Goal: Task Accomplishment & Management: Use online tool/utility

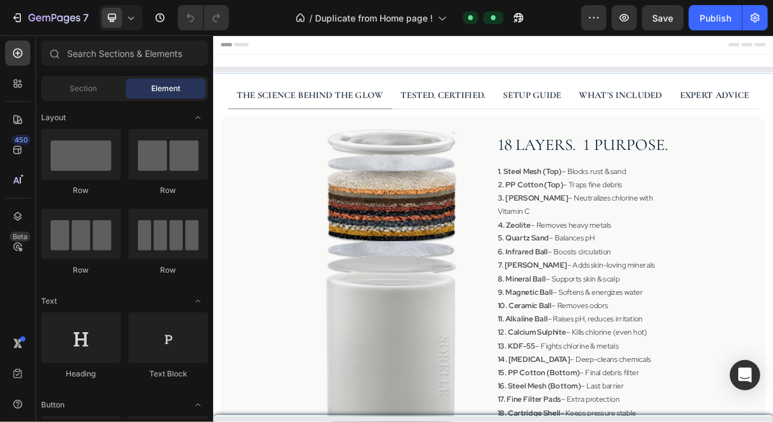
select select "576110953423241829"
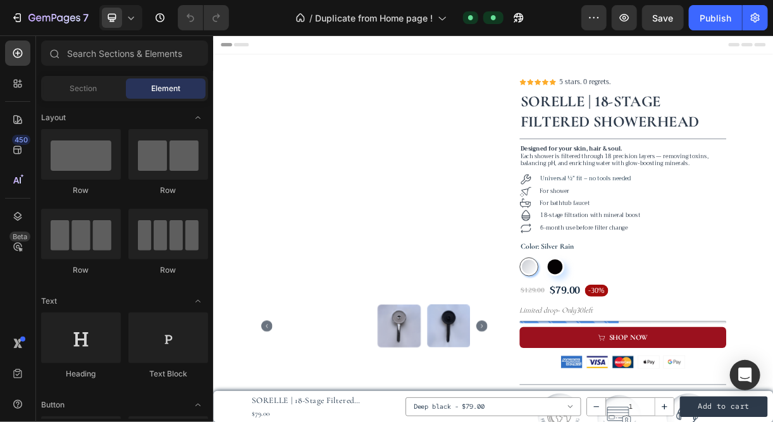
radio input "false"
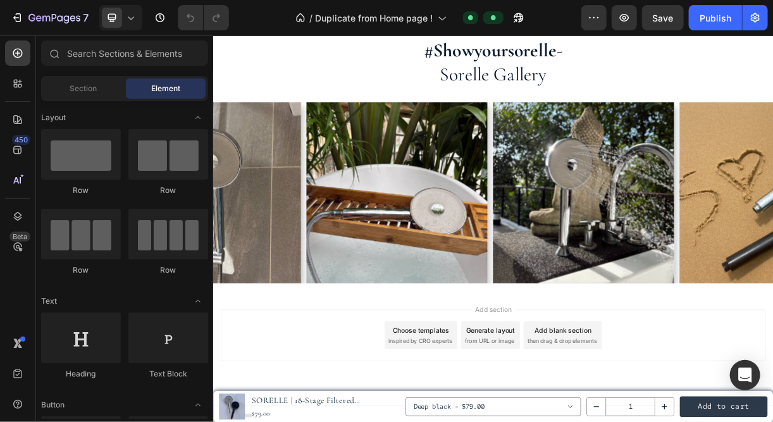
scroll to position [3146, 0]
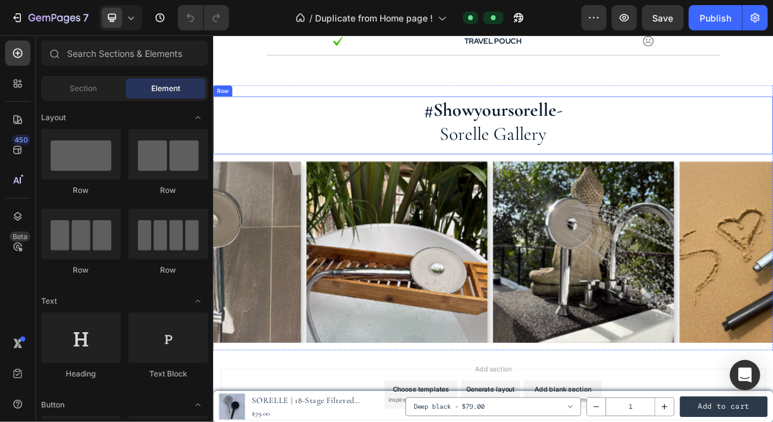
click at [387, 175] on h2 "#showyoursorelle - sorelle gallery" at bounding box center [593, 152] width 760 height 68
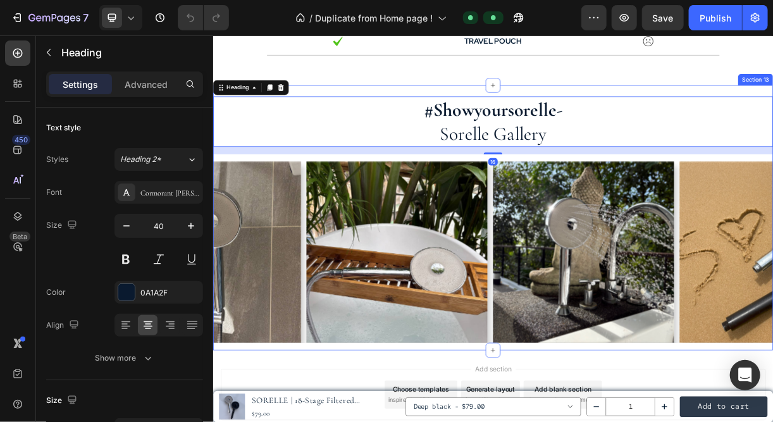
click at [382, 199] on div "#showyoursorelle - sorelle gallery Heading 16 Row Image Row Image Image Image I…" at bounding box center [593, 290] width 760 height 344
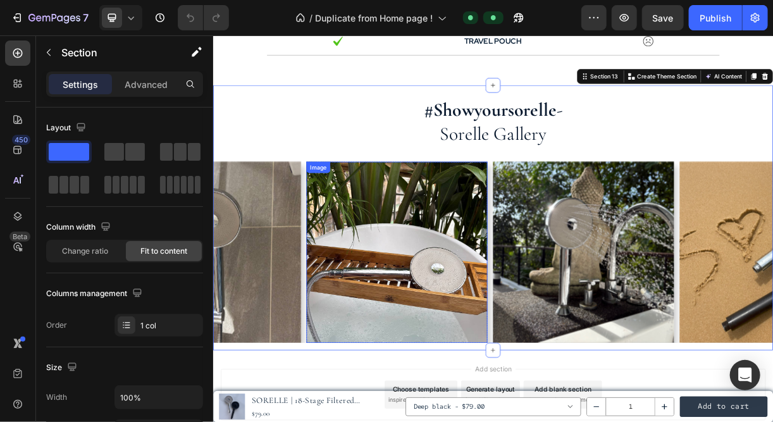
click at [346, 220] on div "Image" at bounding box center [462, 330] width 246 height 246
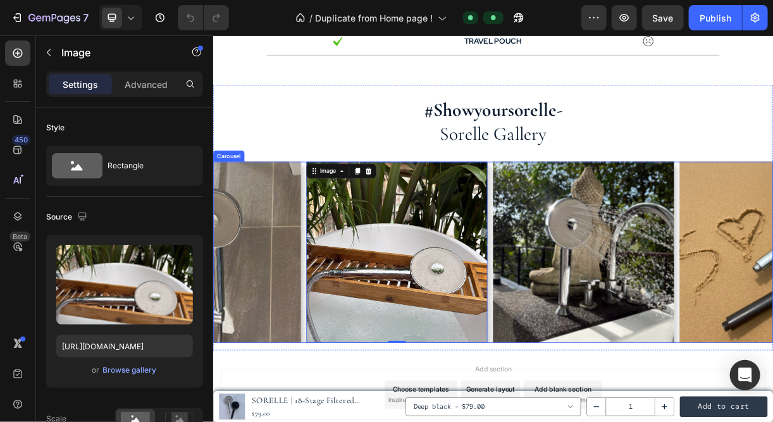
click at [335, 244] on div "Image 0 Row Image Image Image Image Image Image" at bounding box center [593, 330] width 760 height 246
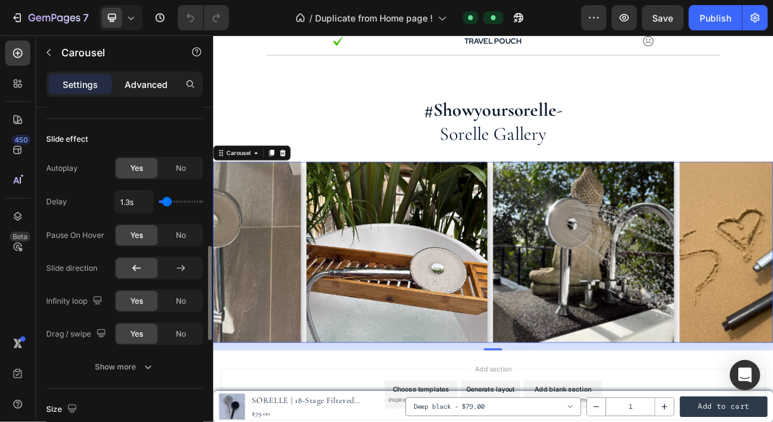
click at [144, 78] on p "Advanced" at bounding box center [146, 84] width 43 height 13
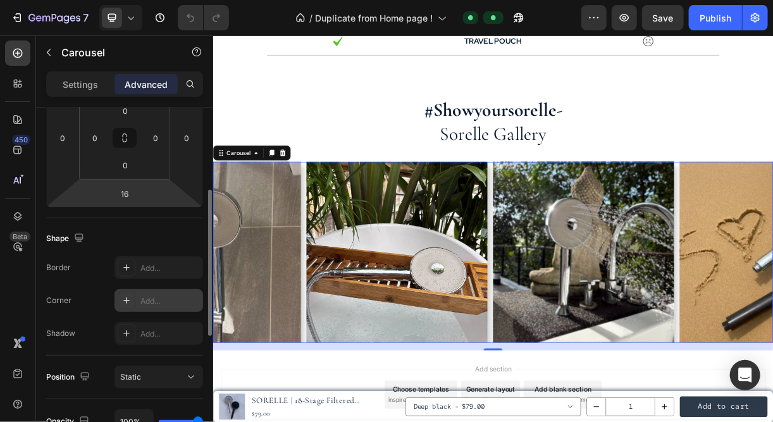
scroll to position [209, 0]
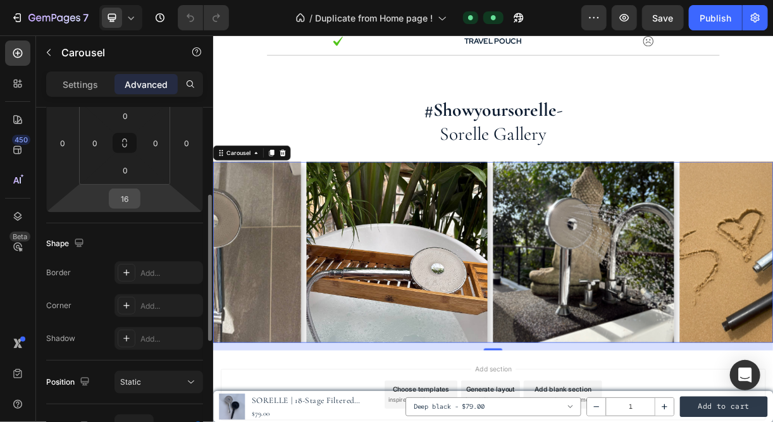
click at [123, 201] on input "16" at bounding box center [124, 198] width 25 height 19
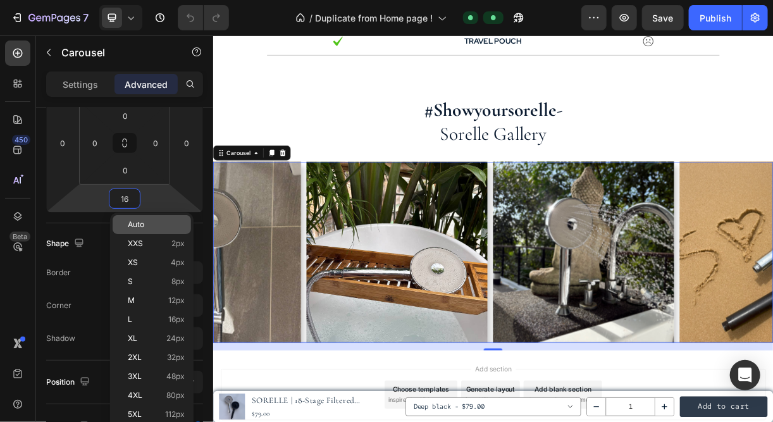
click at [144, 224] on p "Auto" at bounding box center [156, 224] width 57 height 9
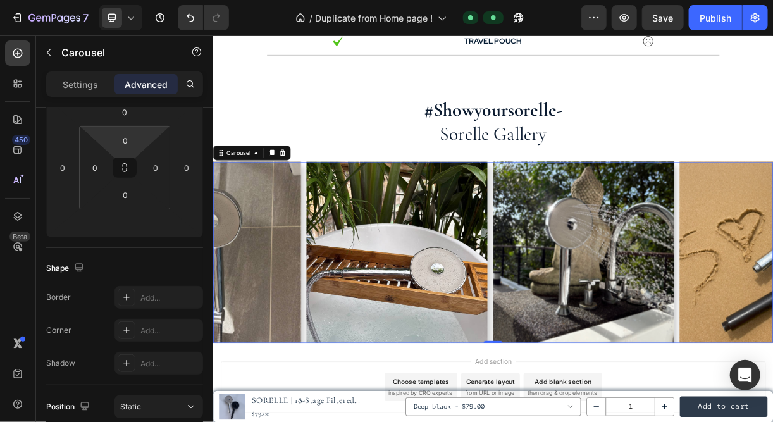
scroll to position [0, 0]
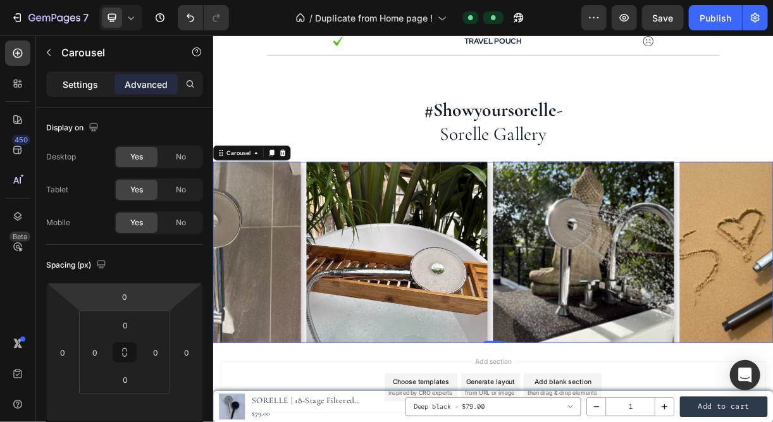
click at [87, 83] on p "Settings" at bounding box center [80, 84] width 35 height 13
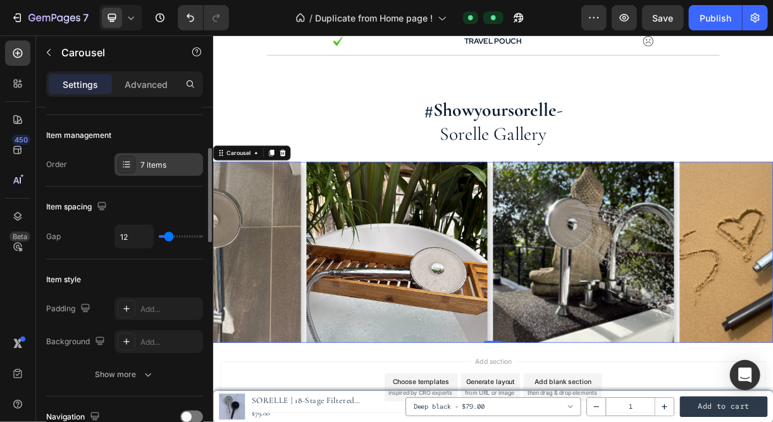
scroll to position [153, 0]
type input "4"
type input "0"
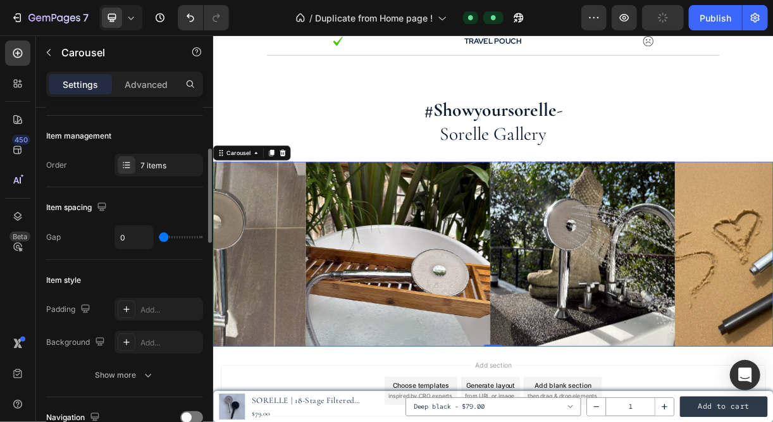
type input "18"
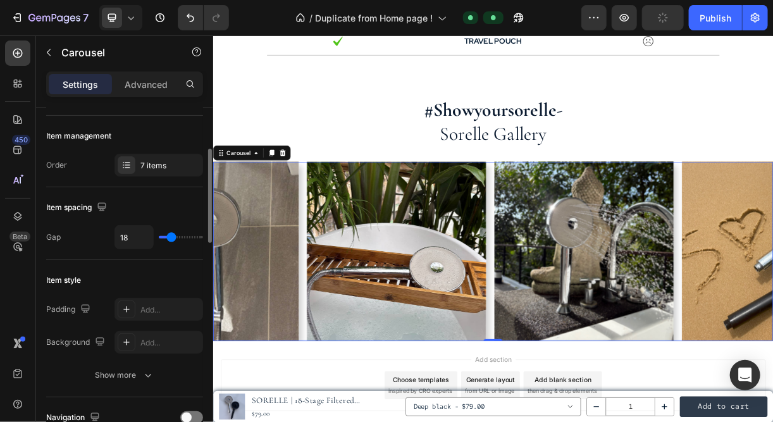
type input "20"
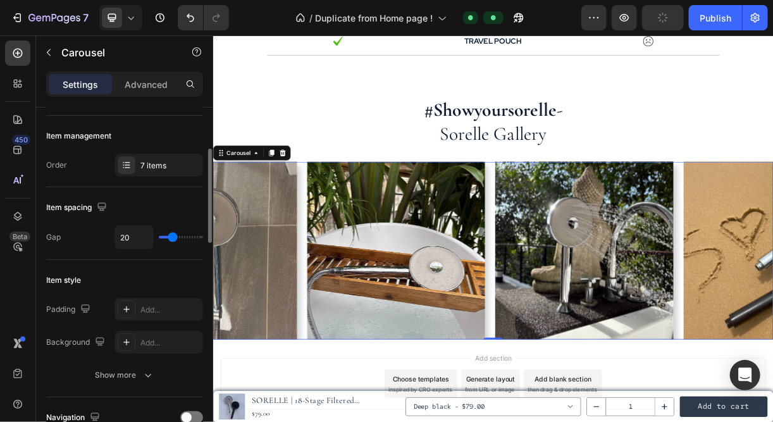
type input "22"
type input "21"
type input "13"
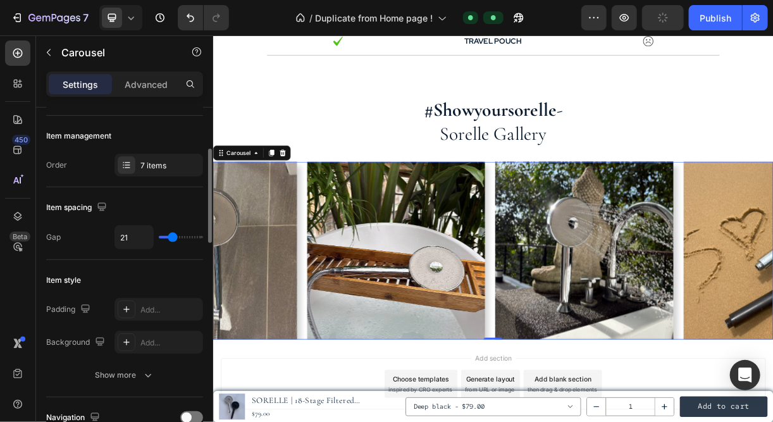
type input "13"
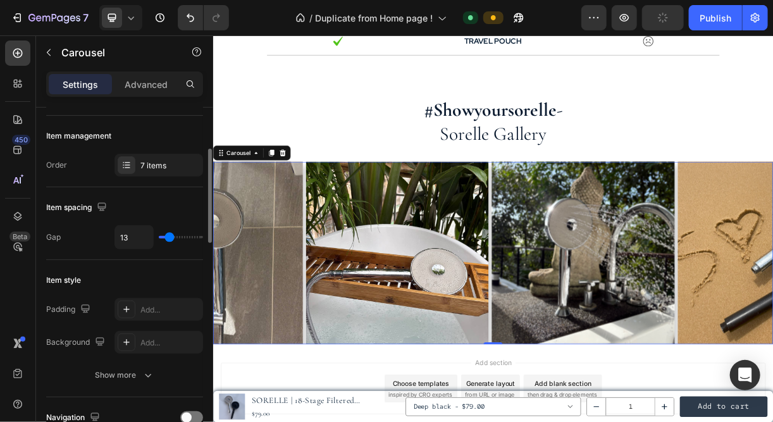
type input "7"
type input "6"
type input "4"
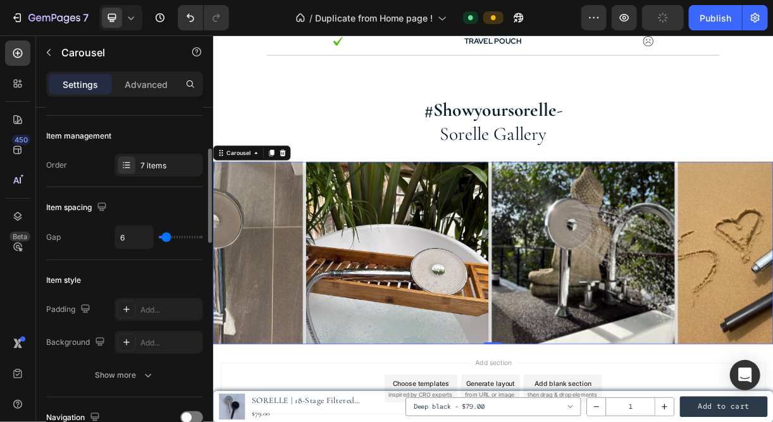
type input "4"
type input "2"
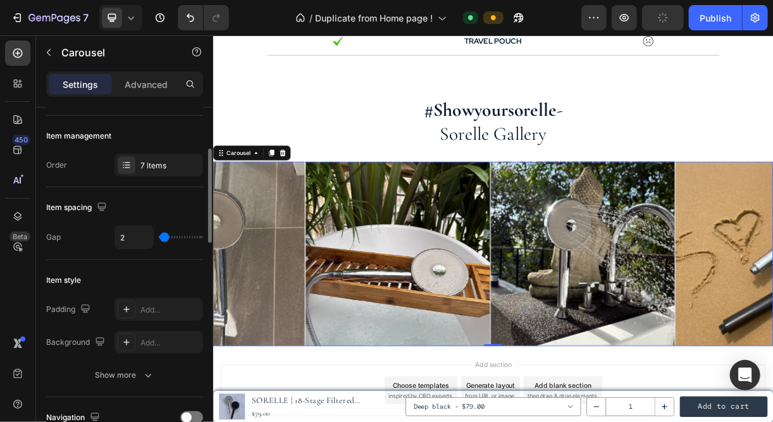
type input "1"
type input "0"
type input "1"
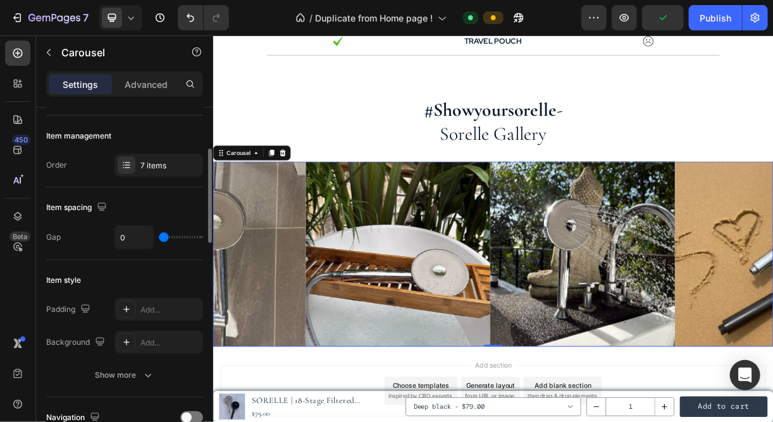
type input "1"
type input "2"
type input "4"
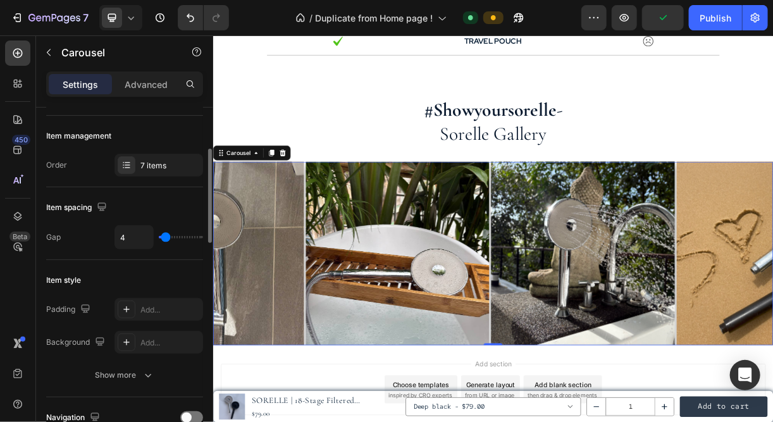
type input "5"
click at [166, 238] on input "range" at bounding box center [181, 237] width 44 height 3
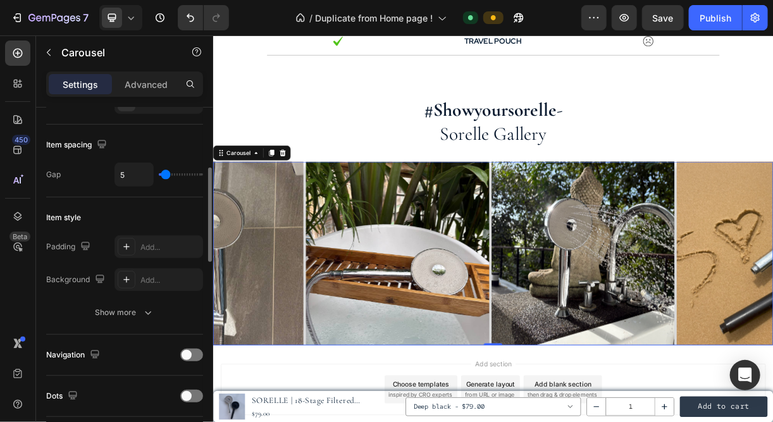
scroll to position [223, 0]
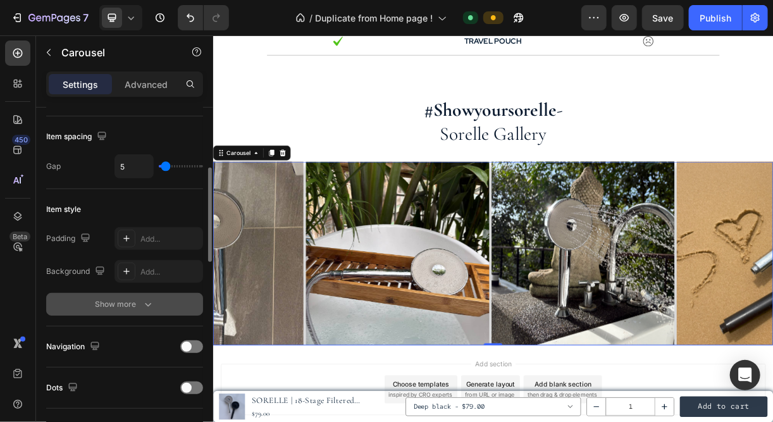
click at [138, 298] on div "Show more" at bounding box center [125, 304] width 59 height 13
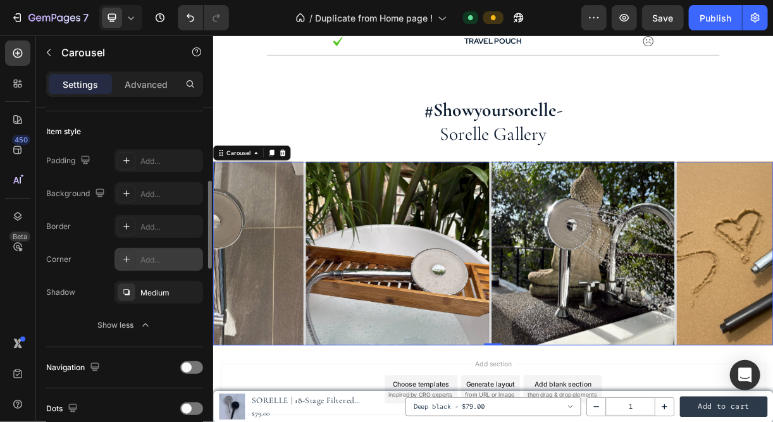
scroll to position [300, 0]
click at [152, 294] on div "Medium" at bounding box center [159, 294] width 37 height 11
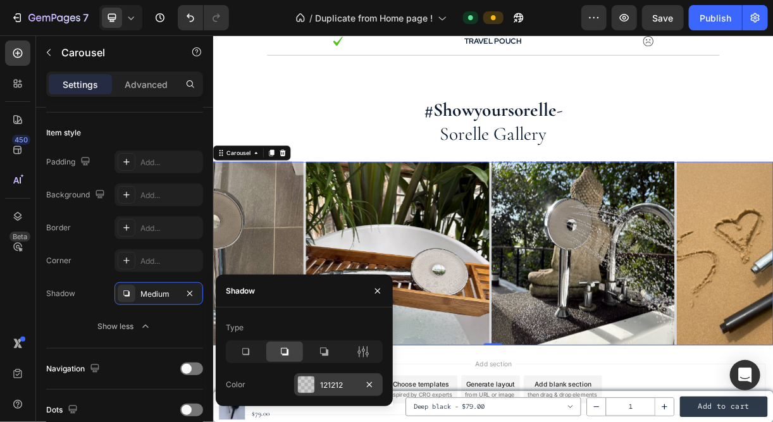
click at [320, 385] on div "121212" at bounding box center [338, 385] width 37 height 11
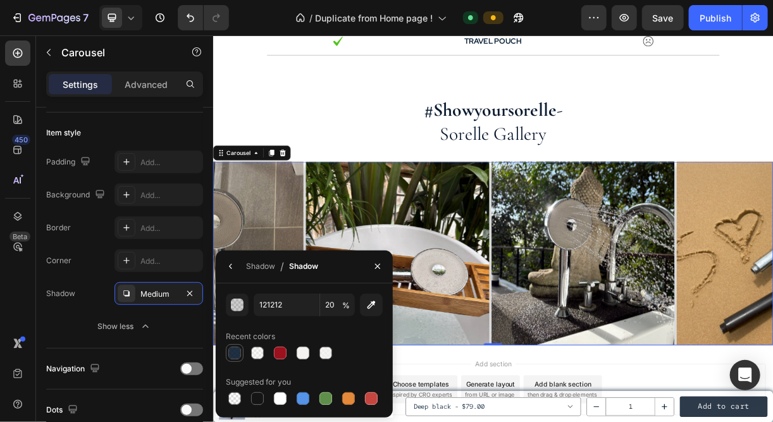
click at [236, 349] on div at bounding box center [234, 353] width 13 height 13
type input "0A1A2F"
type input "90"
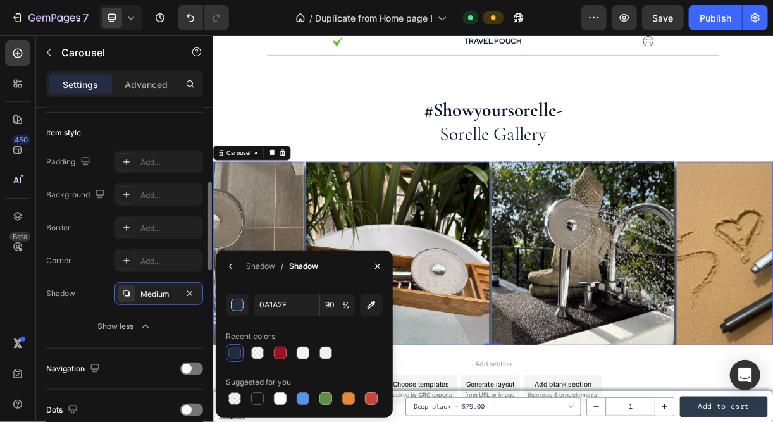
click at [77, 279] on div "Border Add... Corner Add... Shadow Medium" at bounding box center [124, 260] width 157 height 89
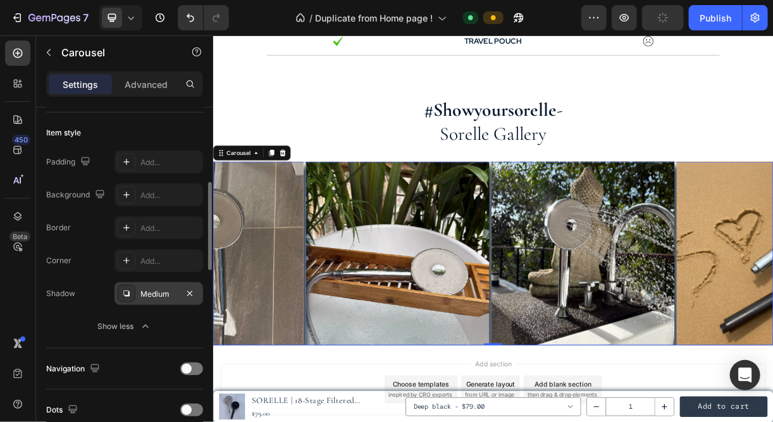
click at [157, 292] on div "Medium" at bounding box center [159, 294] width 37 height 11
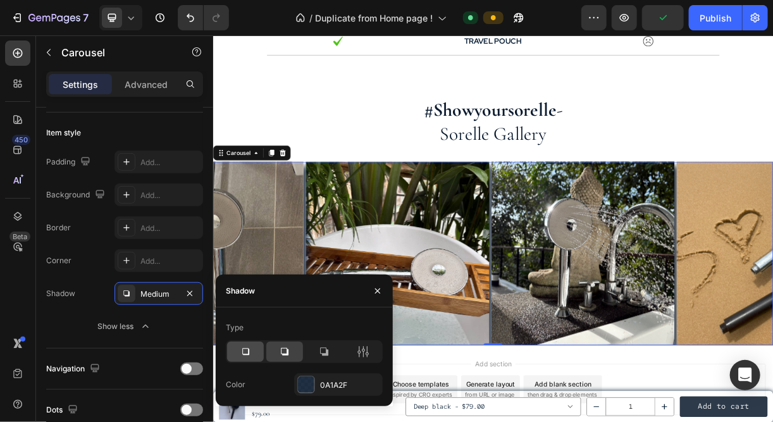
click at [249, 352] on icon at bounding box center [245, 352] width 13 height 13
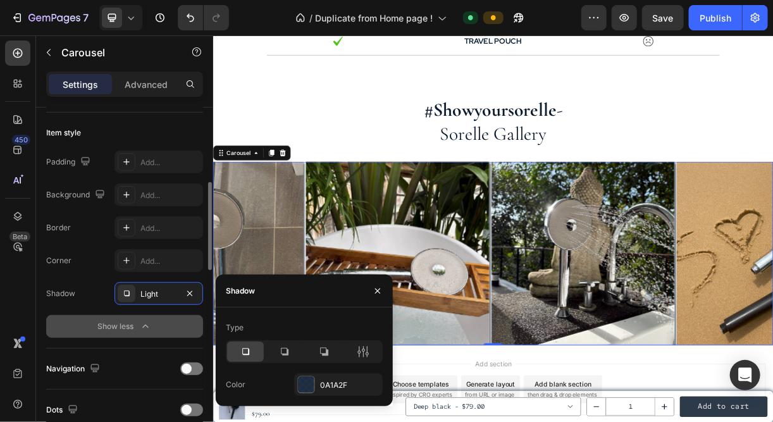
click at [97, 315] on button "Show less" at bounding box center [124, 326] width 157 height 23
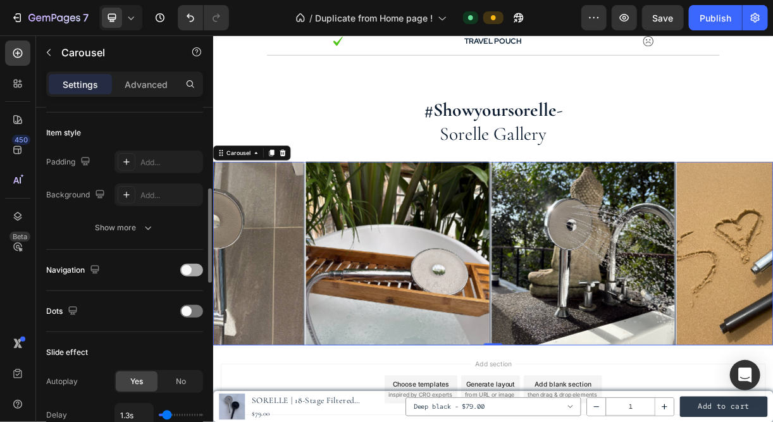
click at [185, 267] on span at bounding box center [187, 270] width 10 height 10
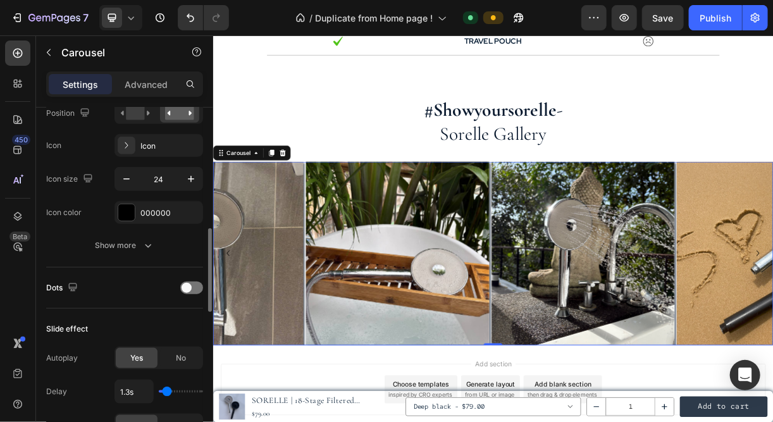
scroll to position [491, 0]
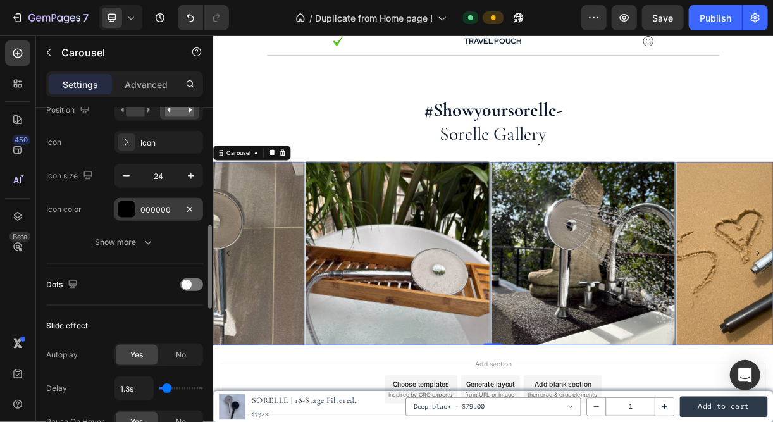
click at [152, 215] on div "000000" at bounding box center [159, 209] width 89 height 23
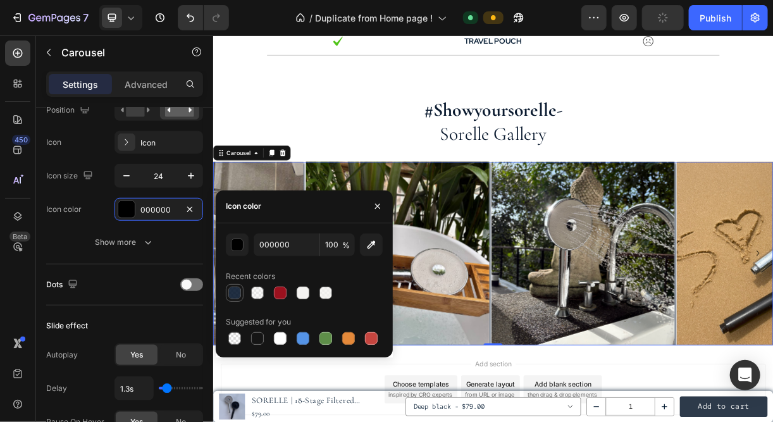
click at [233, 291] on div at bounding box center [234, 293] width 13 height 13
type input "0A1A2F"
type input "90"
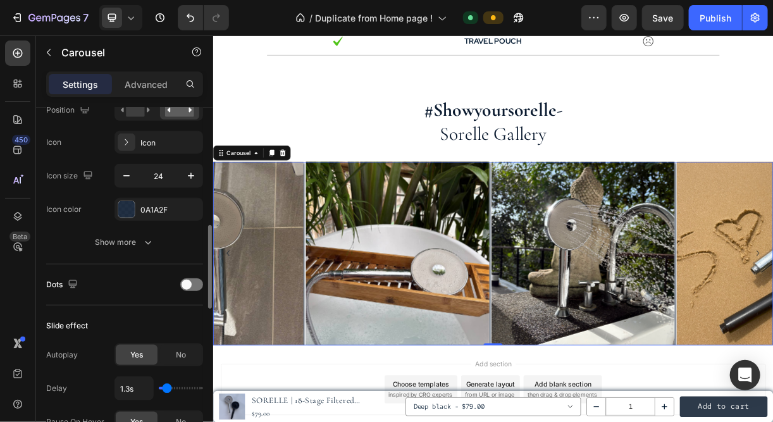
drag, startPoint x: 130, startPoint y: 267, endPoint x: 120, endPoint y: 298, distance: 32.4
click at [120, 298] on div "Dots" at bounding box center [124, 285] width 157 height 41
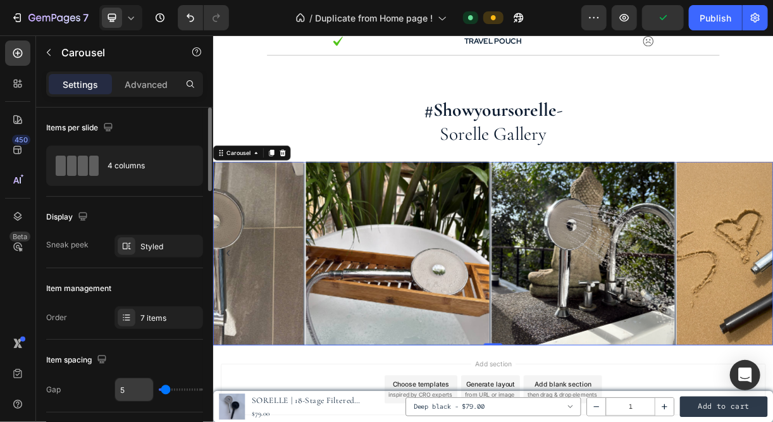
scroll to position [0, 0]
click at [142, 246] on div "Styled" at bounding box center [159, 246] width 37 height 11
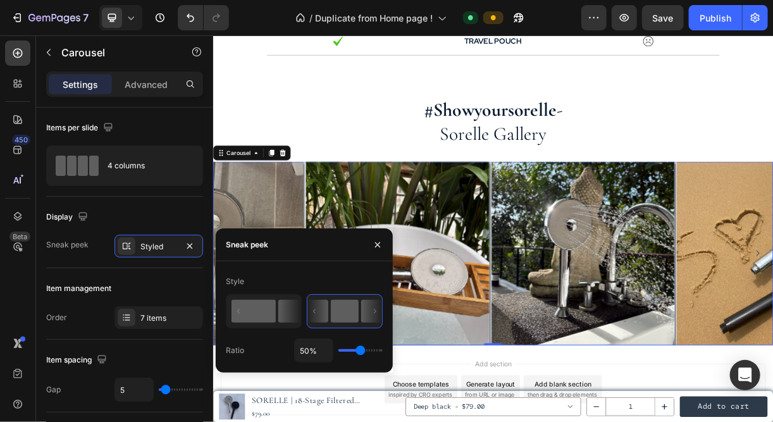
click at [254, 314] on rect at bounding box center [254, 311] width 44 height 23
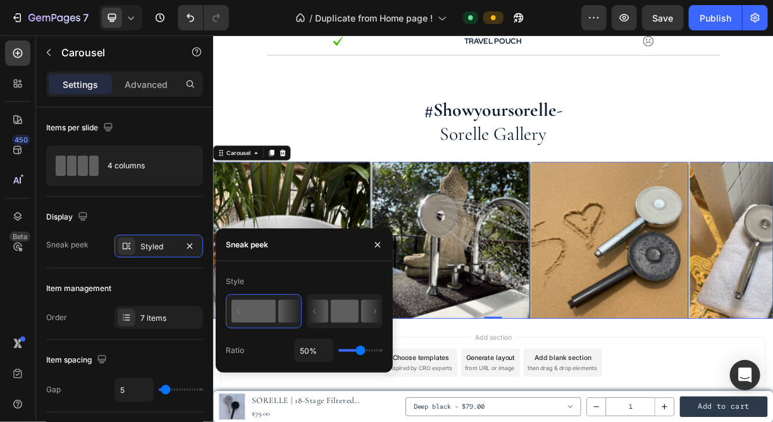
click at [335, 314] on rect at bounding box center [345, 311] width 28 height 23
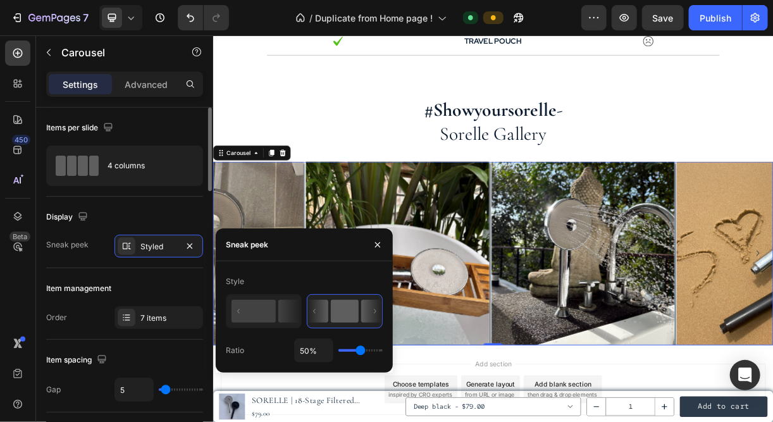
click at [138, 208] on div "Display" at bounding box center [124, 217] width 157 height 20
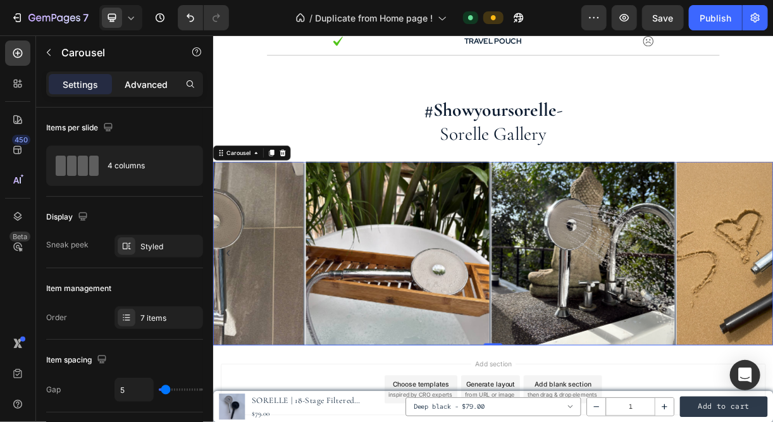
click at [133, 93] on div "Advanced" at bounding box center [146, 84] width 63 height 20
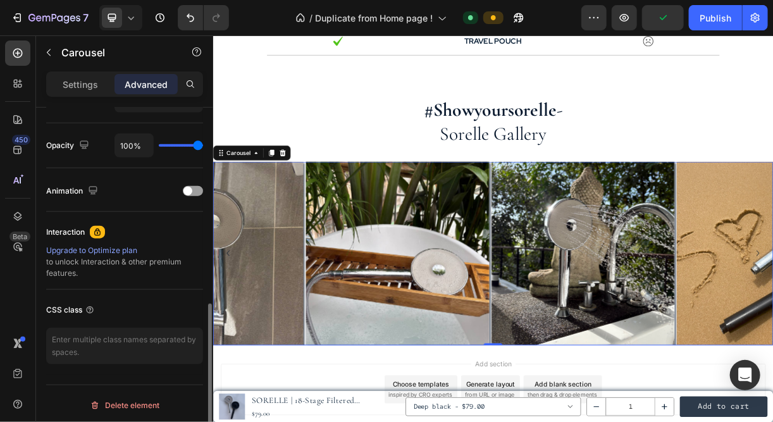
scroll to position [484, 0]
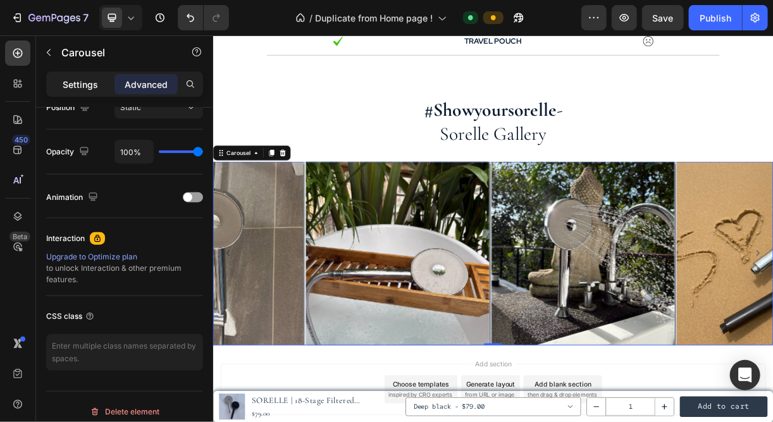
click at [77, 82] on p "Settings" at bounding box center [80, 84] width 35 height 13
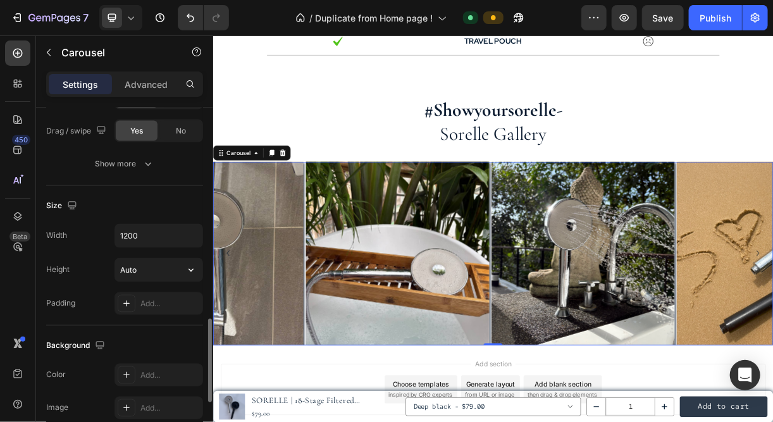
scroll to position [881, 0]
click at [144, 269] on input "Auto" at bounding box center [158, 270] width 87 height 23
click at [187, 264] on icon "button" at bounding box center [191, 270] width 13 height 13
click at [94, 258] on div "Height Auto" at bounding box center [124, 270] width 157 height 24
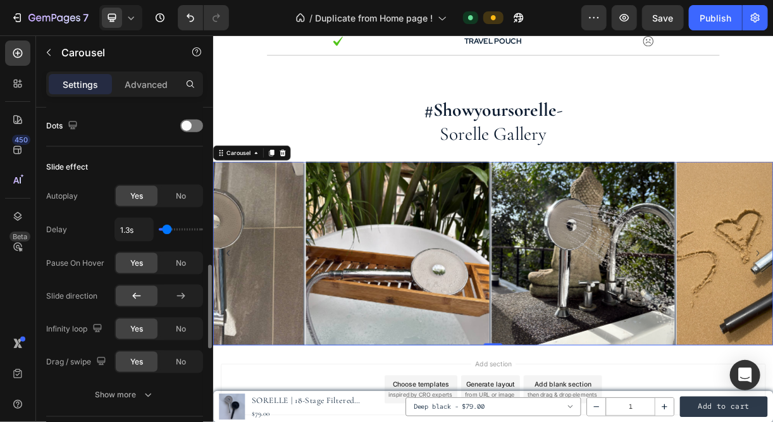
scroll to position [649, 0]
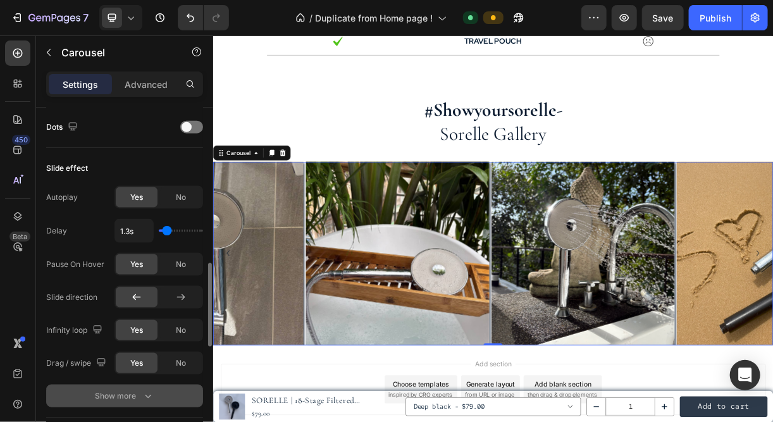
click at [115, 390] on div "Show more" at bounding box center [125, 396] width 59 height 13
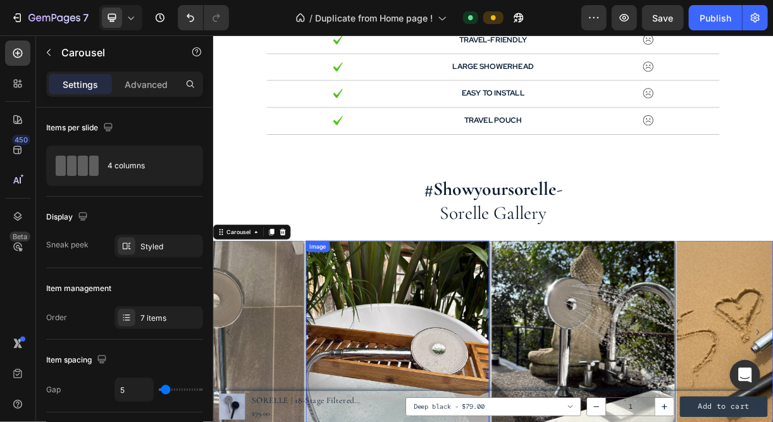
scroll to position [3034, 0]
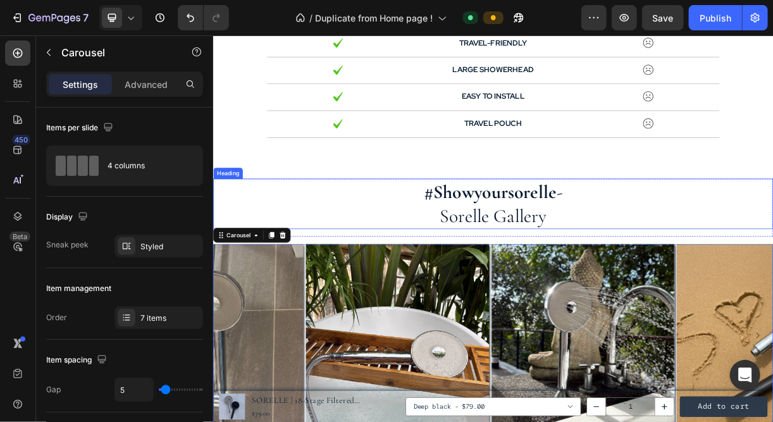
click at [575, 253] on strong "#showyoursorelle" at bounding box center [588, 248] width 180 height 30
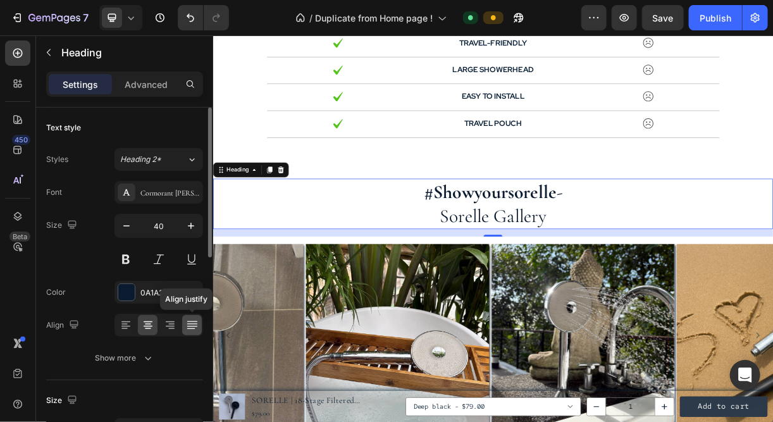
click at [190, 328] on icon at bounding box center [192, 325] width 13 height 13
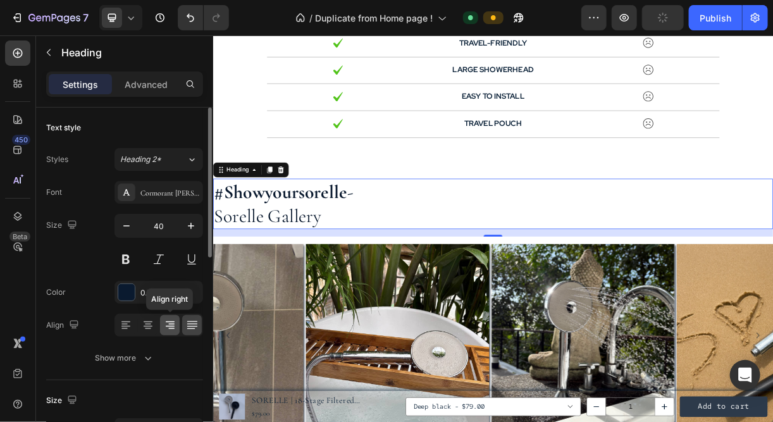
click at [162, 321] on div at bounding box center [170, 325] width 20 height 20
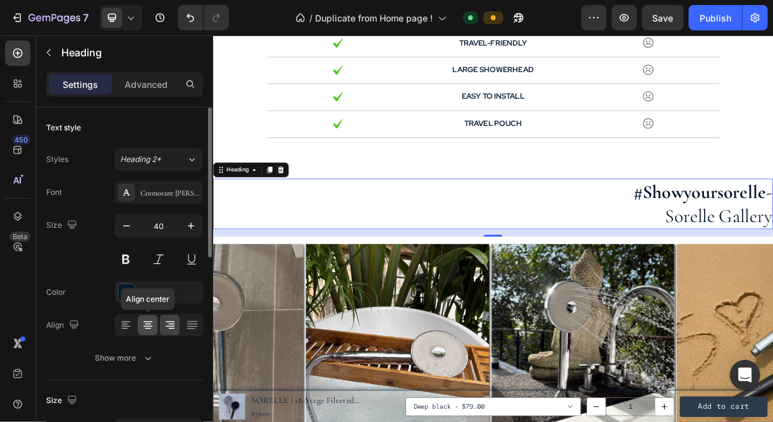
click at [149, 326] on icon at bounding box center [148, 326] width 9 height 1
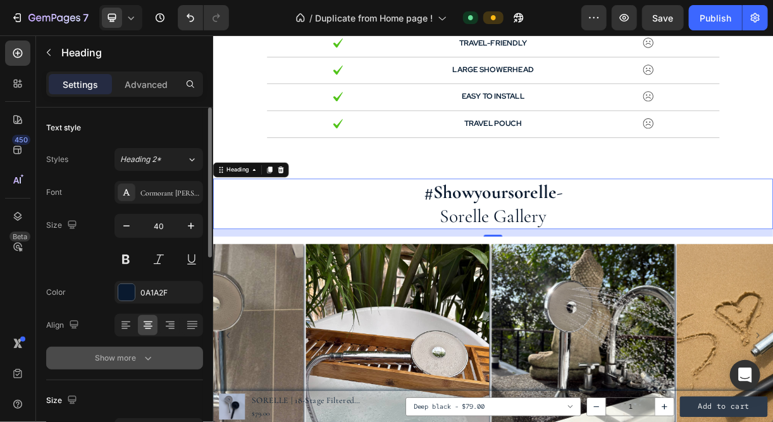
click at [120, 354] on div "Show more" at bounding box center [125, 358] width 59 height 13
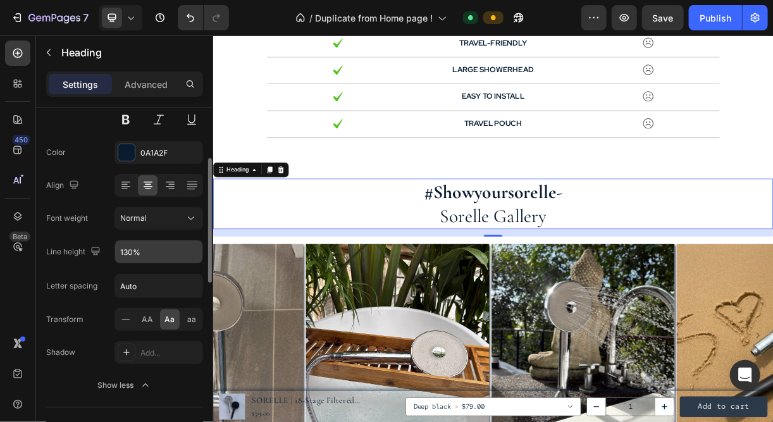
scroll to position [141, 0]
click at [142, 309] on div "AA" at bounding box center [148, 319] width 20 height 20
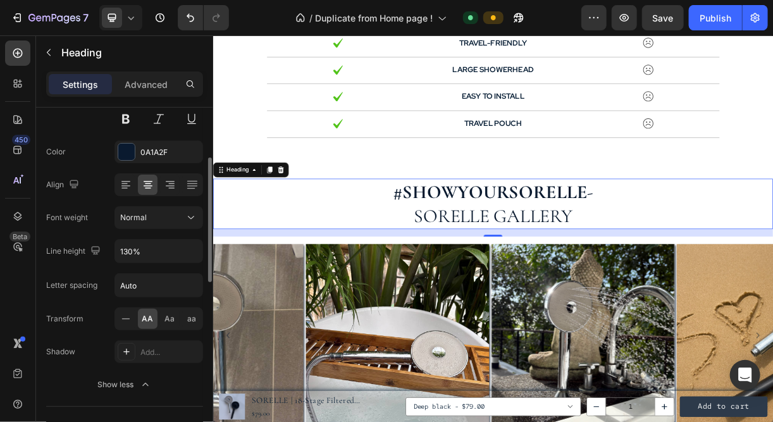
click at [157, 317] on div "AA" at bounding box center [148, 319] width 20 height 20
click at [161, 318] on div "Aa" at bounding box center [170, 319] width 20 height 20
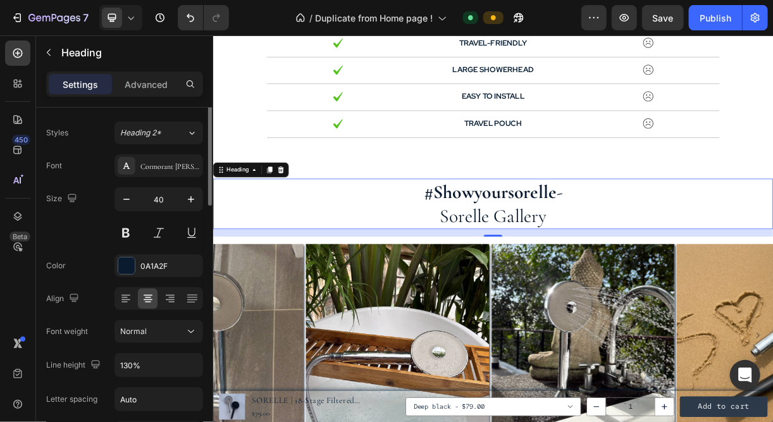
scroll to position [0, 0]
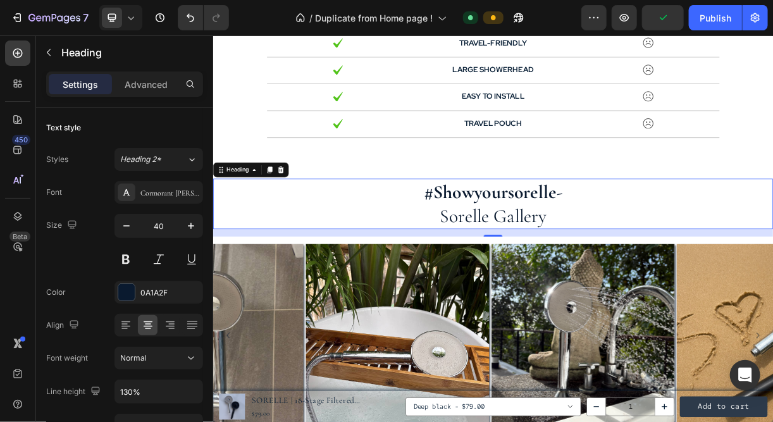
click at [677, 272] on h2 "#showyoursorelle - sorelle gallery" at bounding box center [593, 264] width 760 height 68
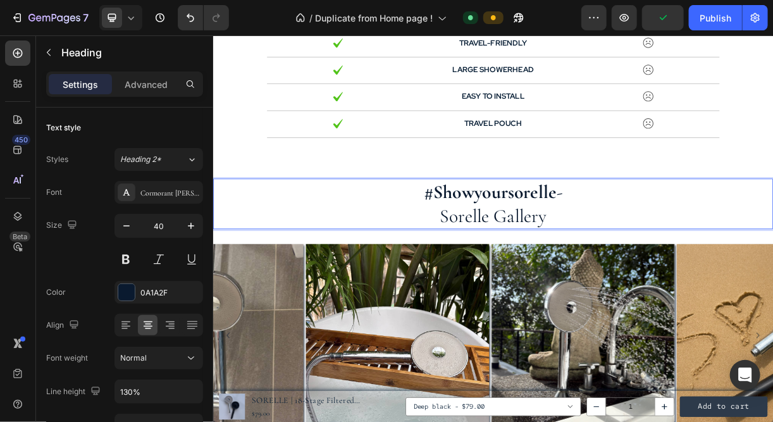
drag, startPoint x: 670, startPoint y: 273, endPoint x: 566, endPoint y: 282, distance: 104.2
drag, startPoint x: 566, startPoint y: 282, endPoint x: 542, endPoint y: 271, distance: 26.0
click at [542, 271] on p "#showyoursorelle - sorelle gallery" at bounding box center [592, 265] width 757 height 66
click at [534, 274] on p "#showyoursorelle - sorelle gallery" at bounding box center [592, 265] width 757 height 66
click at [614, 247] on strong "#showyoursorelle" at bounding box center [588, 248] width 180 height 30
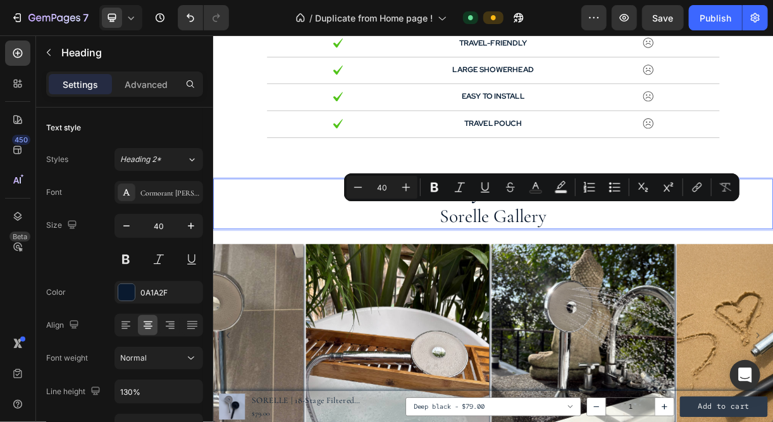
drag, startPoint x: 659, startPoint y: 282, endPoint x: 518, endPoint y: 284, distance: 141.2
click at [518, 284] on p "#showyourSorelle - sorelle gallery" at bounding box center [592, 265] width 757 height 66
click at [539, 186] on icon "Editor contextual toolbar" at bounding box center [536, 187] width 13 height 13
type input "0A1A2F"
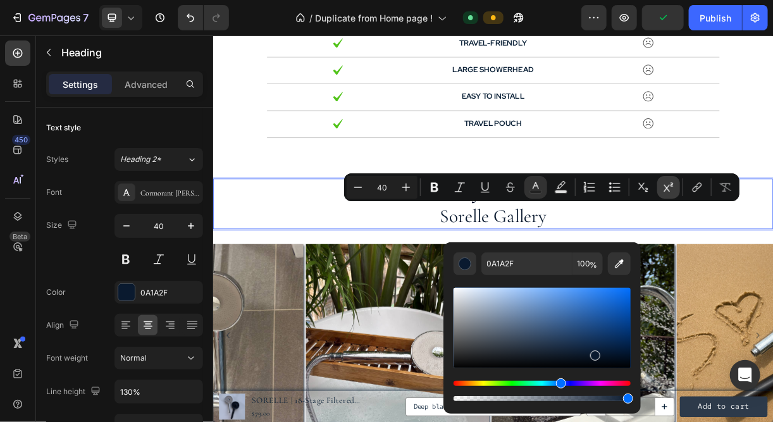
click at [665, 182] on icon "Editor contextual toolbar" at bounding box center [669, 187] width 13 height 13
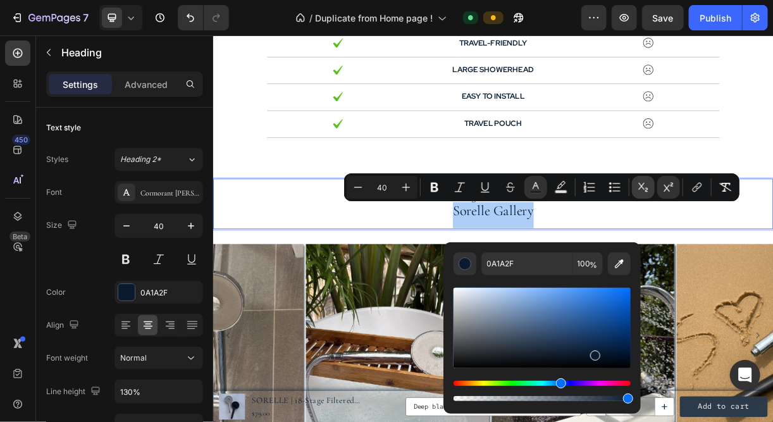
click at [643, 189] on icon "Editor contextual toolbar" at bounding box center [643, 187] width 13 height 13
click at [727, 187] on icon "Editor contextual toolbar" at bounding box center [726, 187] width 13 height 13
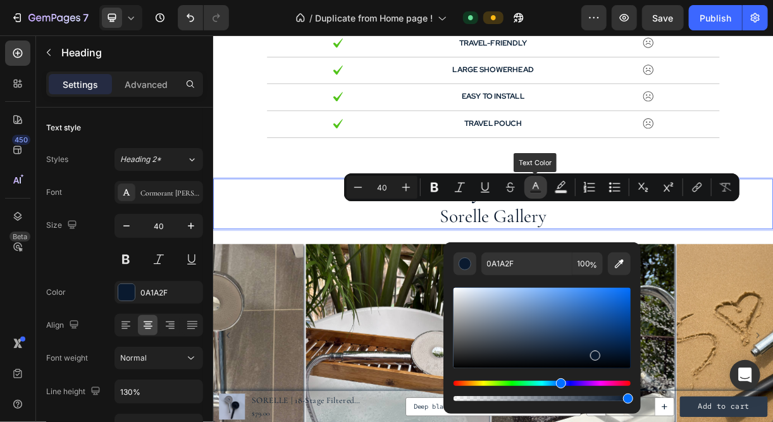
click at [537, 188] on icon "Editor contextual toolbar" at bounding box center [536, 187] width 13 height 13
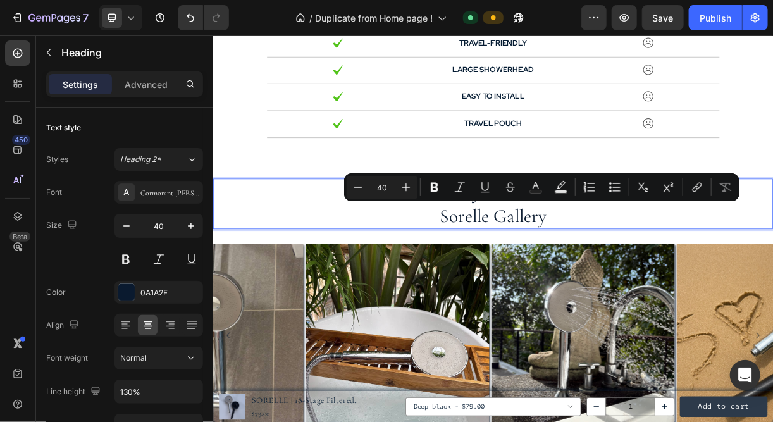
click at [570, 275] on p "#showyourSorelle - sorelle gallery" at bounding box center [592, 265] width 757 height 66
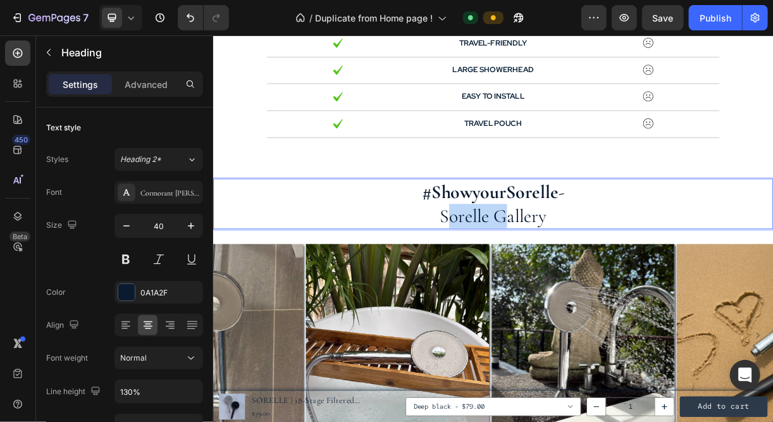
click at [570, 275] on p "#showyourSorelle - sorelle gallery" at bounding box center [592, 265] width 757 height 66
click at [710, 280] on p "#showyourSorelle - SORELLE GALLERY gallery" at bounding box center [592, 265] width 757 height 66
click at [134, 86] on p "Advanced" at bounding box center [146, 84] width 43 height 13
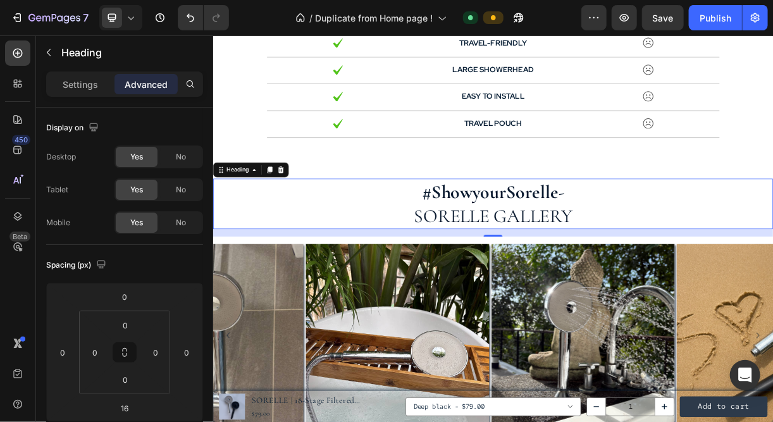
click at [94, 87] on p "Settings" at bounding box center [80, 84] width 35 height 13
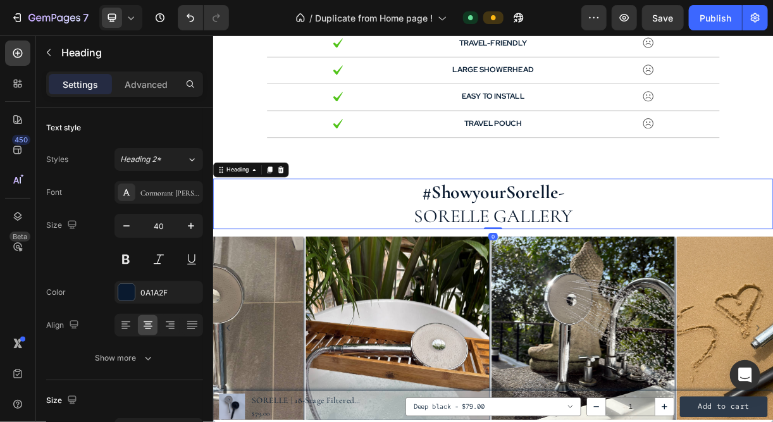
drag, startPoint x: 587, startPoint y: 304, endPoint x: 583, endPoint y: 255, distance: 48.9
click at [583, 255] on div "⁠⁠⁠⁠⁠⁠⁠ #showyourSorelle - SORELLE GALLERY Heading 0" at bounding box center [593, 264] width 760 height 68
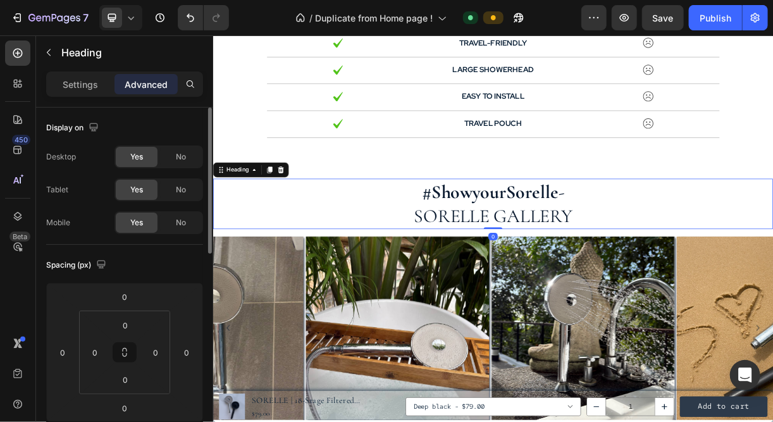
click at [120, 118] on div "Display on" at bounding box center [124, 128] width 157 height 20
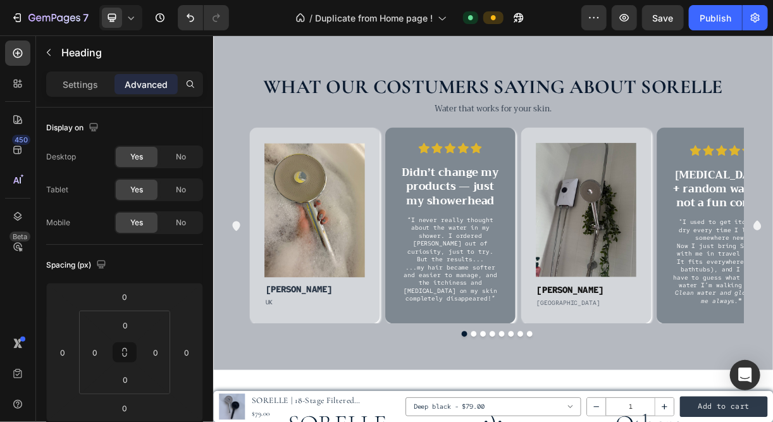
scroll to position [2229, 0]
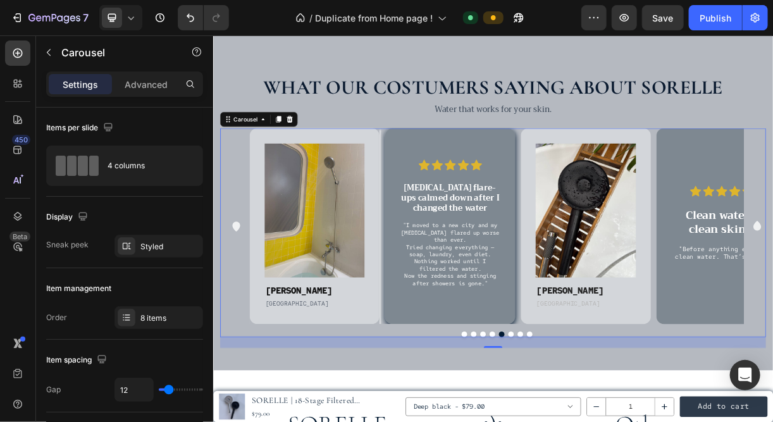
click at [244, 294] on icon "Carousel Back Arrow" at bounding box center [244, 295] width 11 height 13
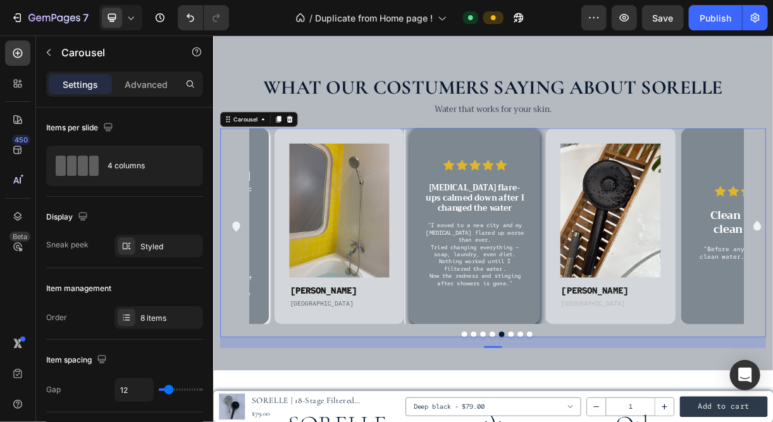
click at [244, 294] on icon "Carousel Back Arrow" at bounding box center [244, 295] width 11 height 13
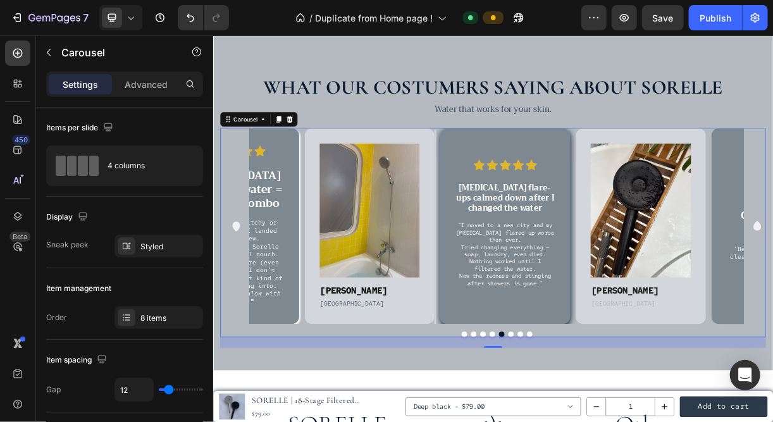
click at [244, 294] on icon "Carousel Back Arrow" at bounding box center [244, 295] width 11 height 13
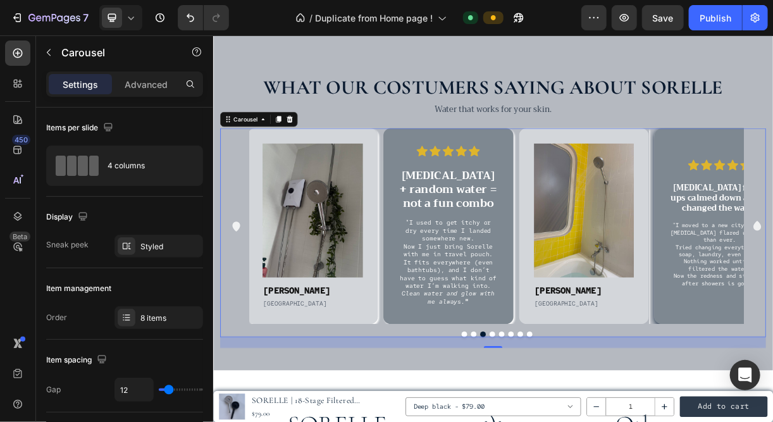
click at [244, 294] on icon "Carousel Back Arrow" at bounding box center [244, 295] width 11 height 13
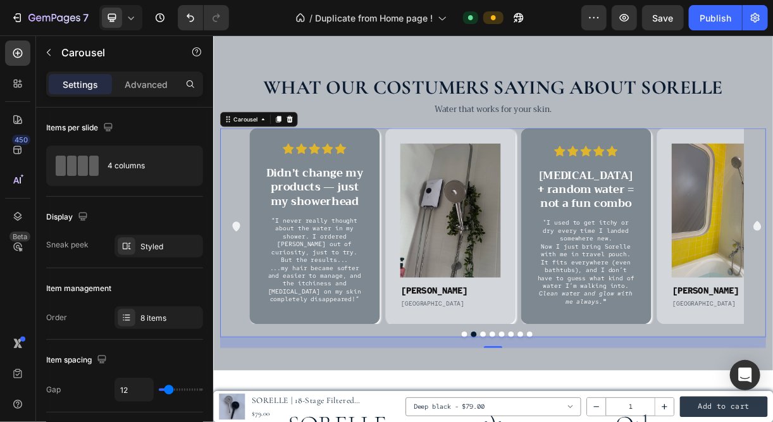
click at [243, 289] on icon "Carousel Back Arrow" at bounding box center [244, 295] width 11 height 13
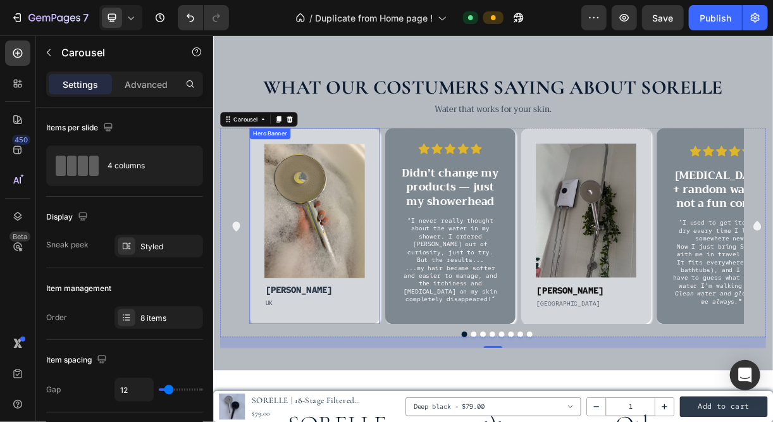
scroll to position [2203, 0]
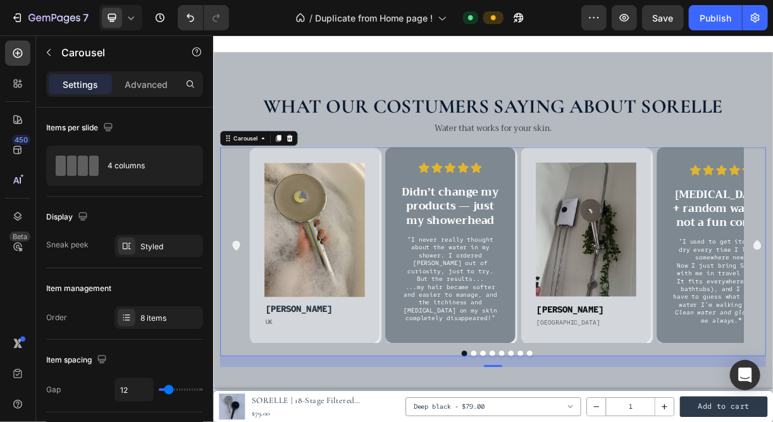
click at [246, 222] on div "Image [PERSON_NAME] Text Block UK Text Block Row Hero Banner Icon Icon Icon Ico…" at bounding box center [597, 320] width 731 height 266
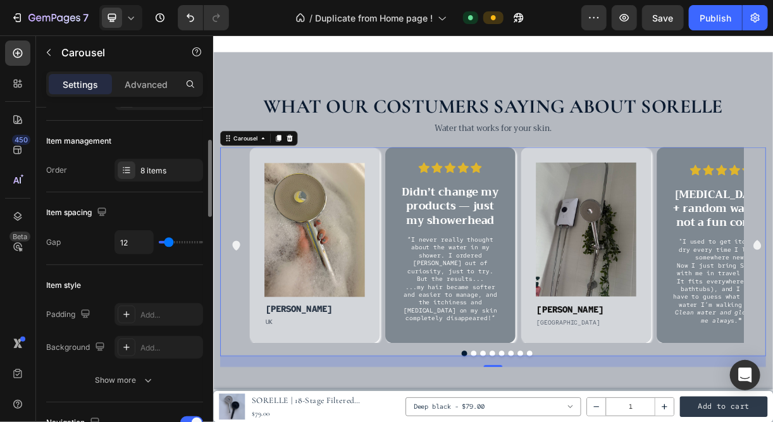
scroll to position [148, 0]
type input "0"
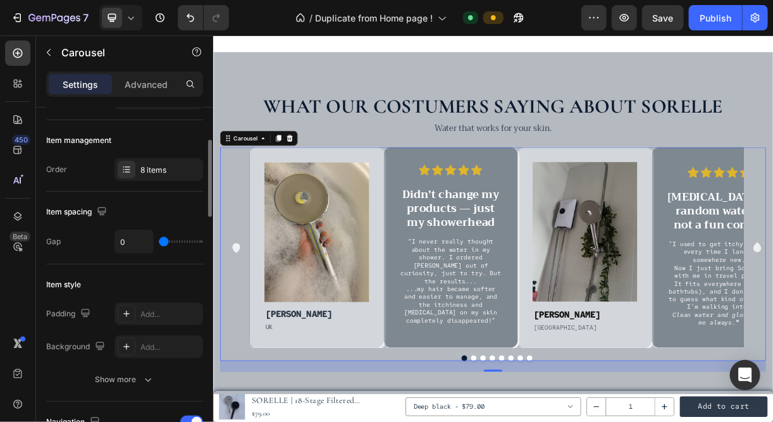
type input "1"
type input "10"
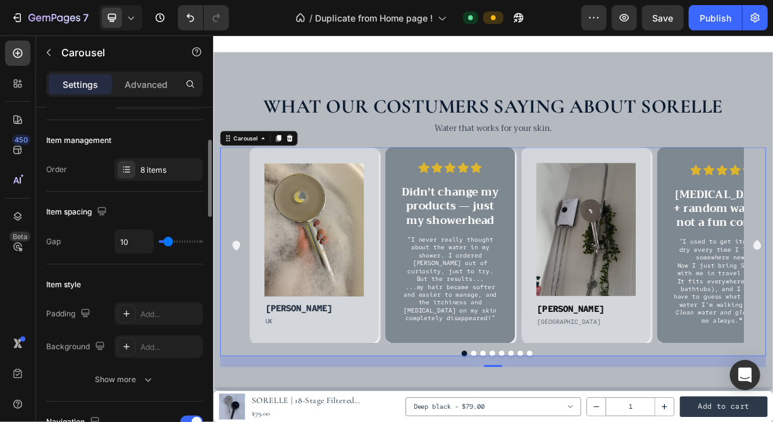
type input "14"
type input "8"
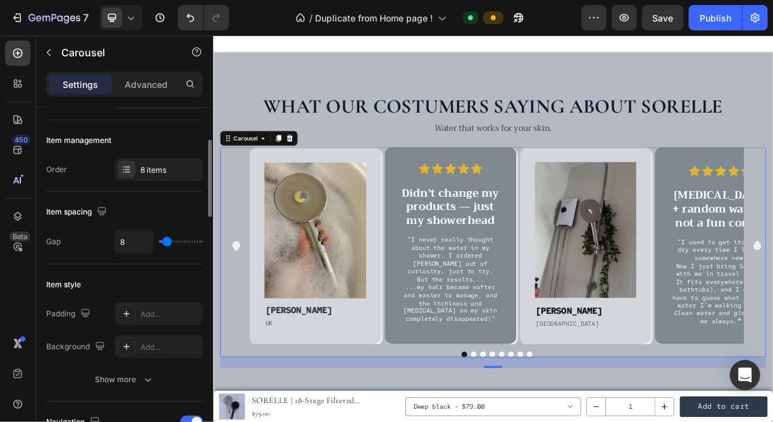
type input "7"
type input "8"
type input "11"
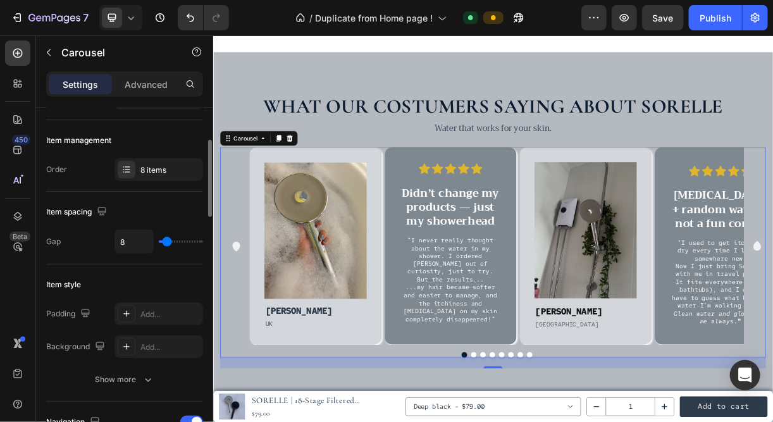
type input "11"
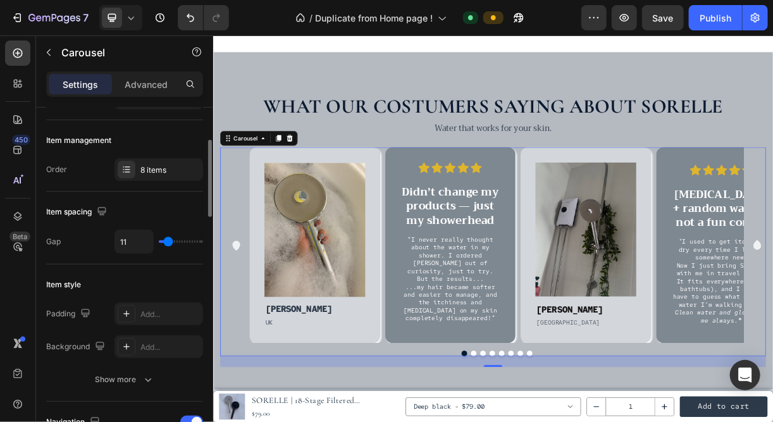
click at [168, 241] on input "range" at bounding box center [181, 242] width 44 height 3
type input "12"
click at [122, 87] on div "Advanced" at bounding box center [146, 84] width 63 height 20
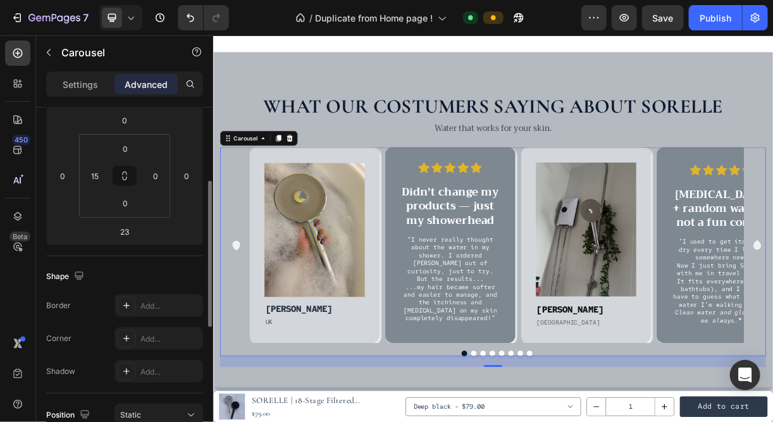
scroll to position [176, 0]
click at [120, 234] on input "23" at bounding box center [124, 232] width 25 height 19
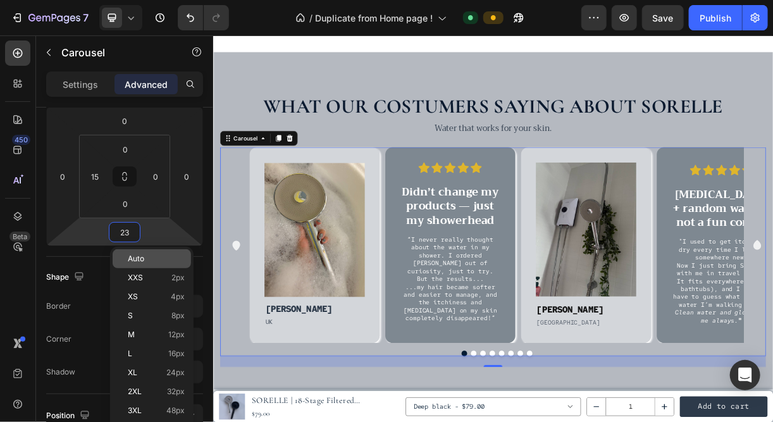
click at [146, 259] on p "Auto" at bounding box center [156, 258] width 57 height 9
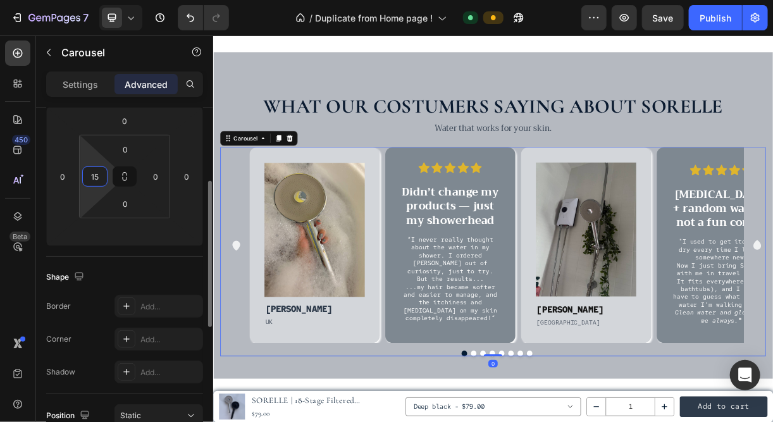
click at [92, 182] on input "15" at bounding box center [94, 176] width 19 height 19
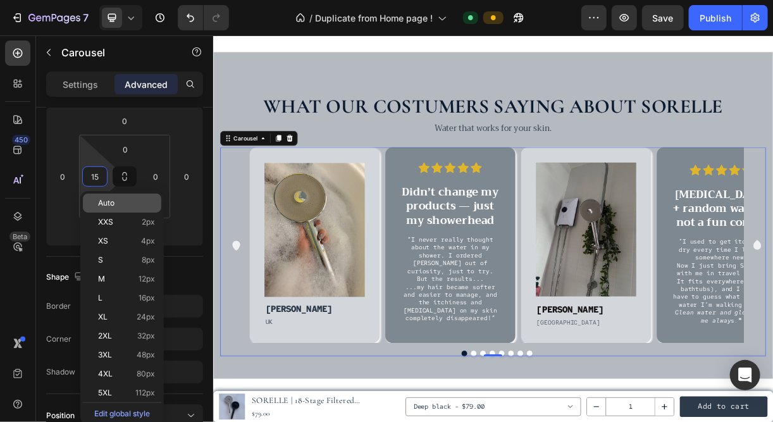
click at [104, 202] on span "Auto" at bounding box center [106, 203] width 16 height 9
type input "Auto"
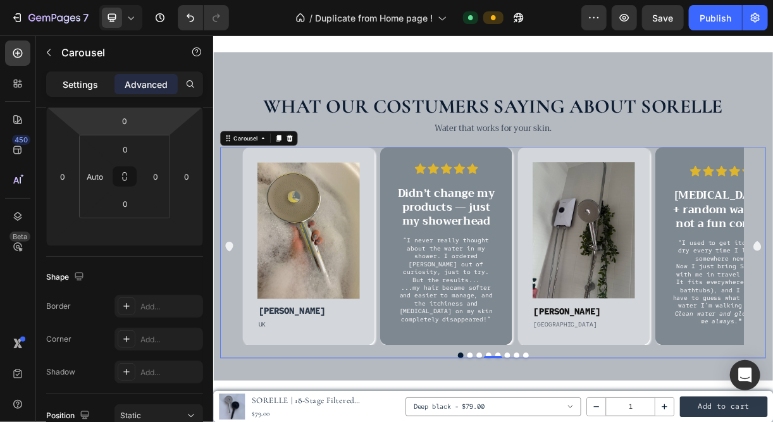
click at [89, 81] on p "Settings" at bounding box center [80, 84] width 35 height 13
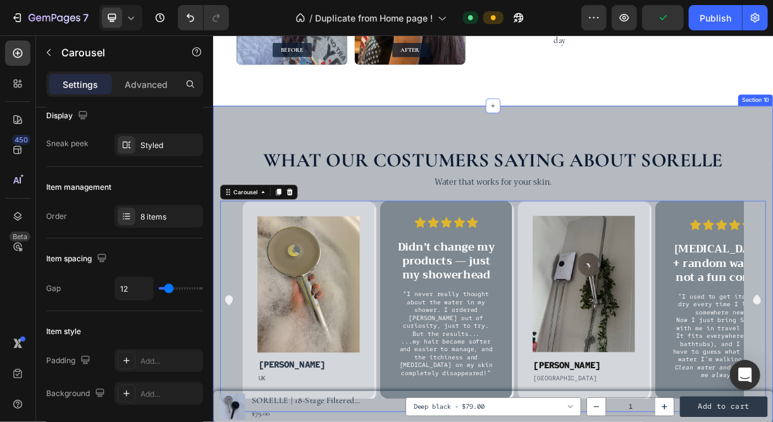
scroll to position [2006, 0]
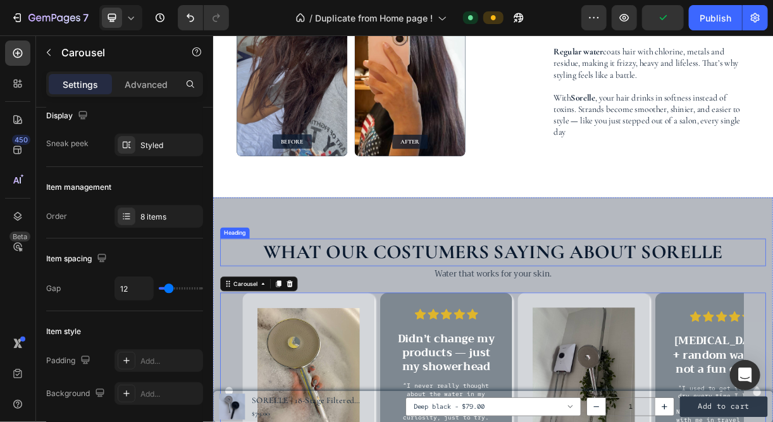
click at [463, 327] on h2 "What our costumers saying about sorelle" at bounding box center [592, 329] width 741 height 37
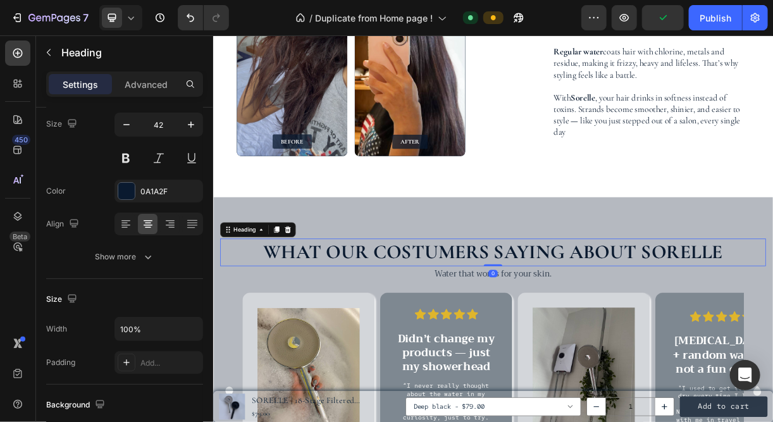
scroll to position [0, 0]
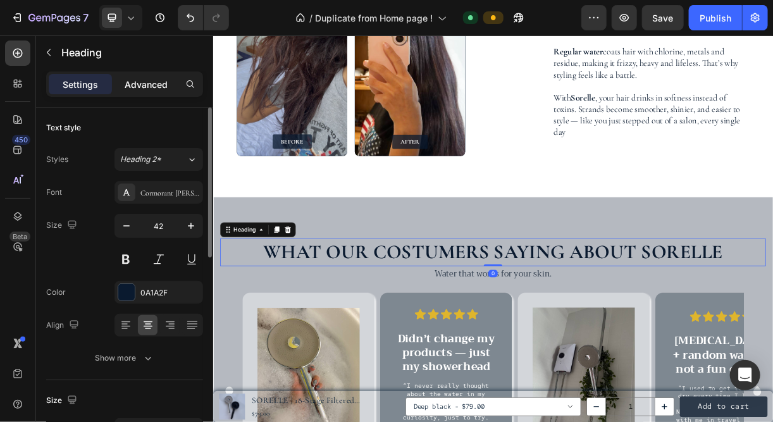
click at [142, 86] on p "Advanced" at bounding box center [146, 84] width 43 height 13
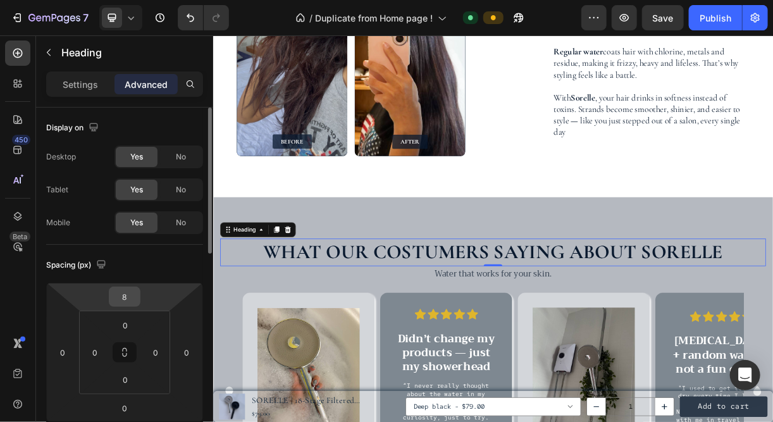
click at [119, 296] on input "8" at bounding box center [124, 296] width 25 height 19
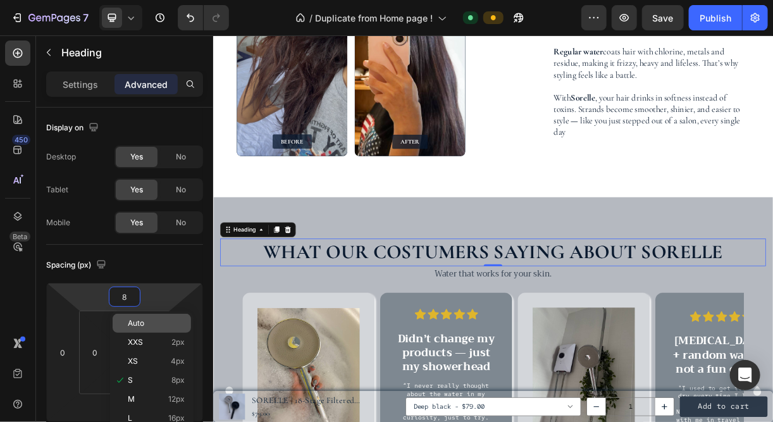
click at [133, 323] on span "Auto" at bounding box center [136, 323] width 16 height 9
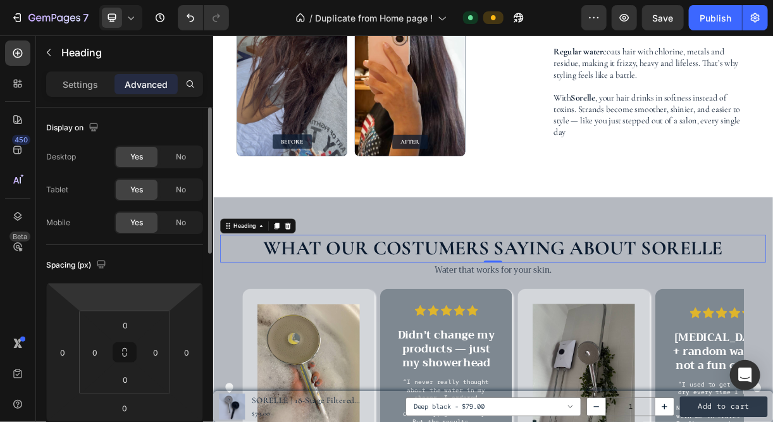
click at [158, 260] on div "Spacing (px)" at bounding box center [124, 265] width 157 height 20
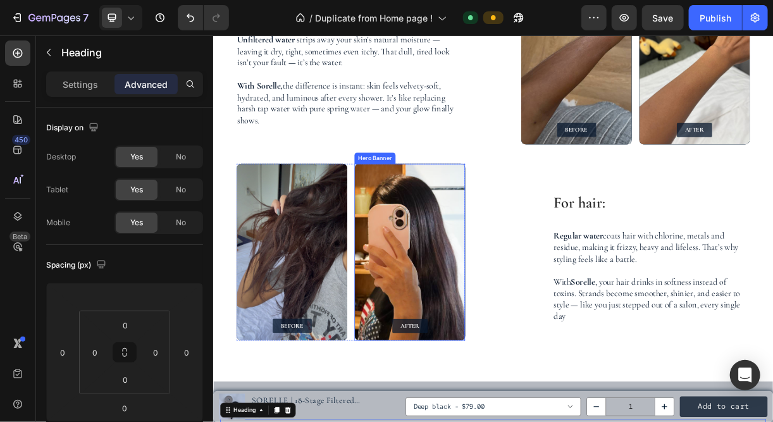
scroll to position [1753, 0]
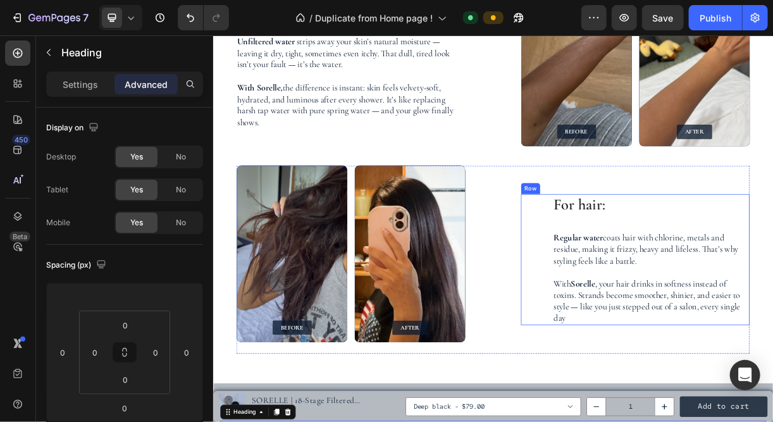
click at [657, 318] on div "For hair: Heading Regular water coats hair with chlorine, metals and residue, m…" at bounding box center [785, 340] width 310 height 178
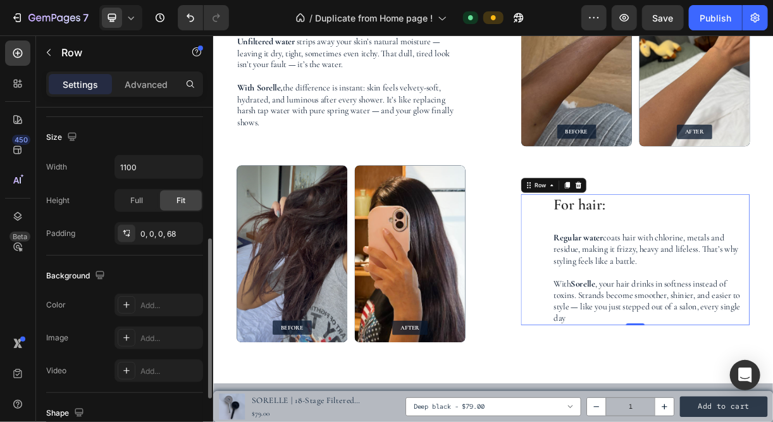
scroll to position [272, 0]
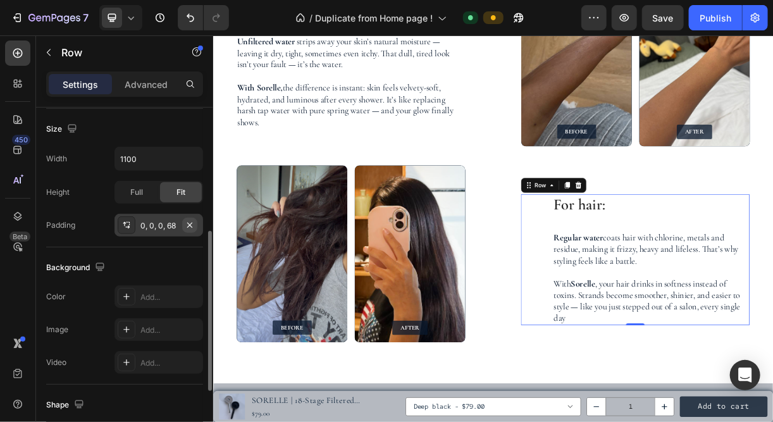
click at [190, 222] on icon "button" at bounding box center [190, 225] width 10 height 10
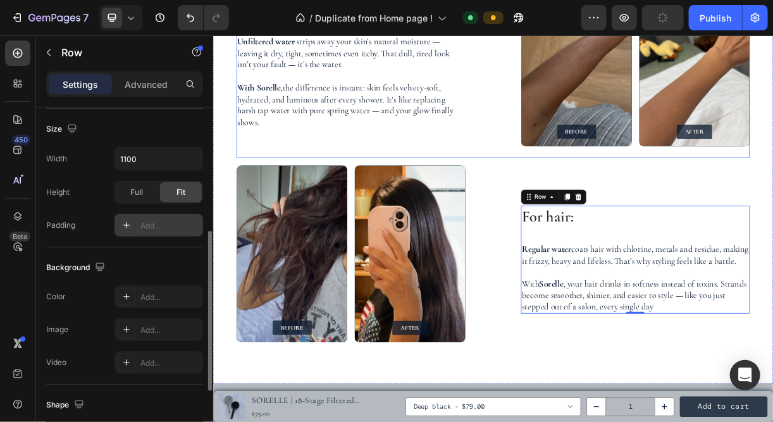
scroll to position [1646, 0]
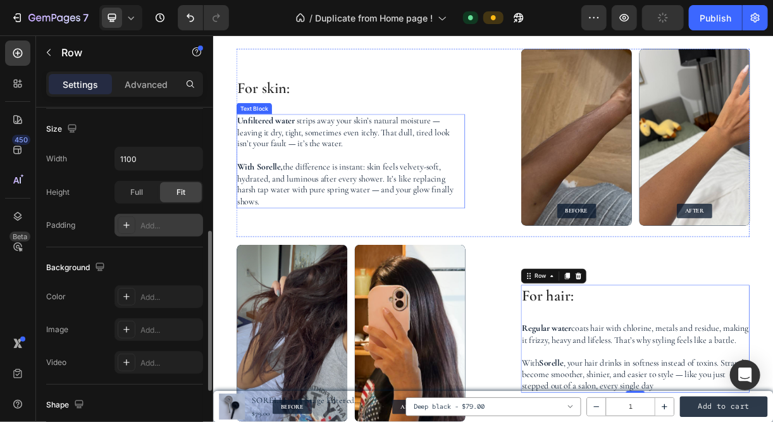
click at [377, 161] on p "Unfiltered water strips away your skin’s natural moisture — leaving it dry, tig…" at bounding box center [400, 167] width 308 height 47
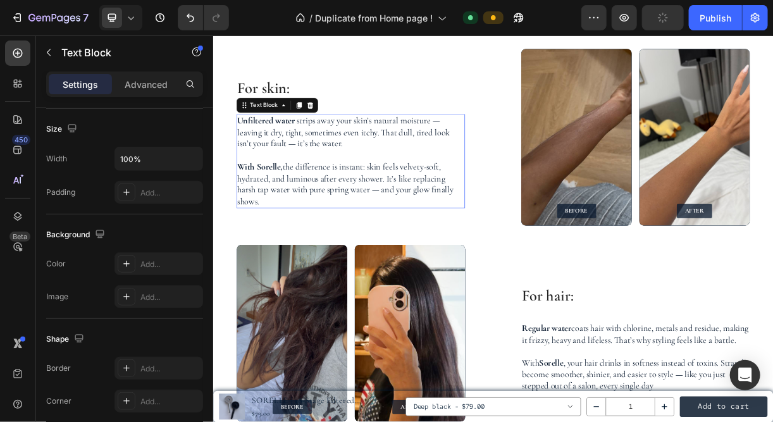
scroll to position [0, 0]
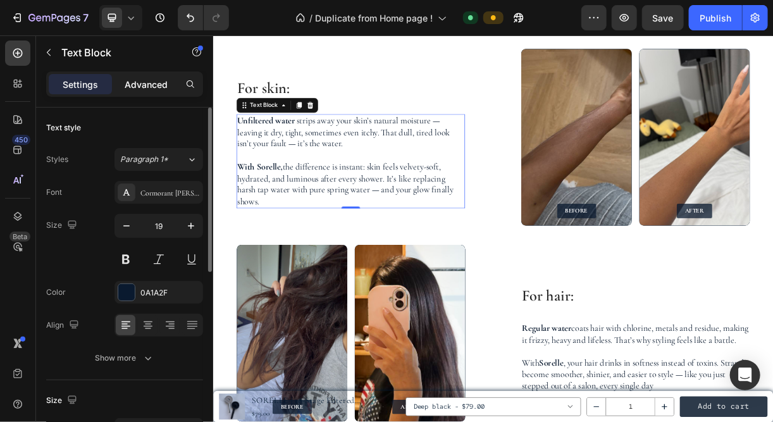
click at [134, 84] on p "Advanced" at bounding box center [146, 84] width 43 height 13
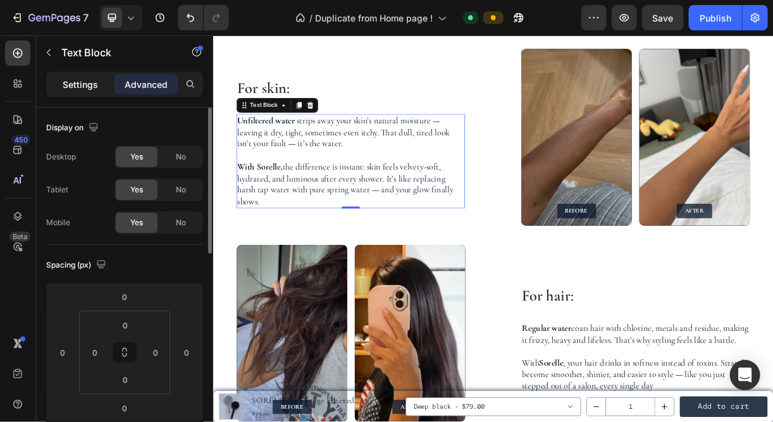
click at [88, 87] on p "Settings" at bounding box center [80, 84] width 35 height 13
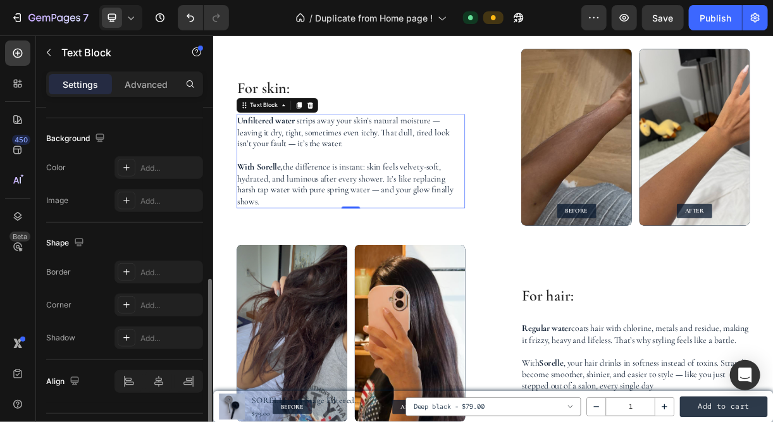
scroll to position [368, 0]
click at [285, 106] on h2 "For skin:" at bounding box center [399, 107] width 310 height 30
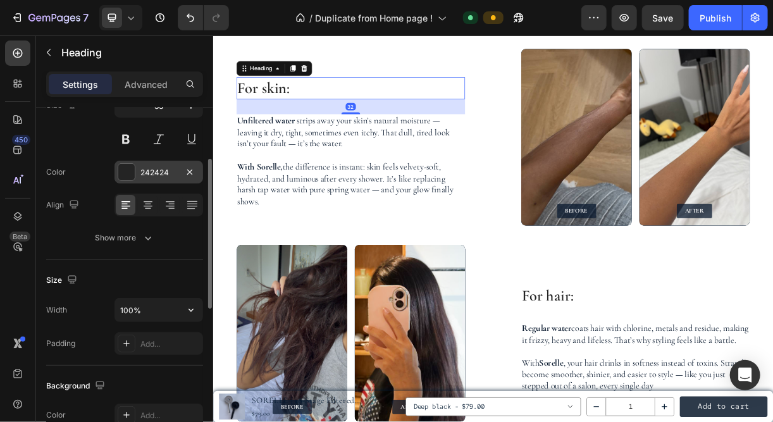
scroll to position [120, 0]
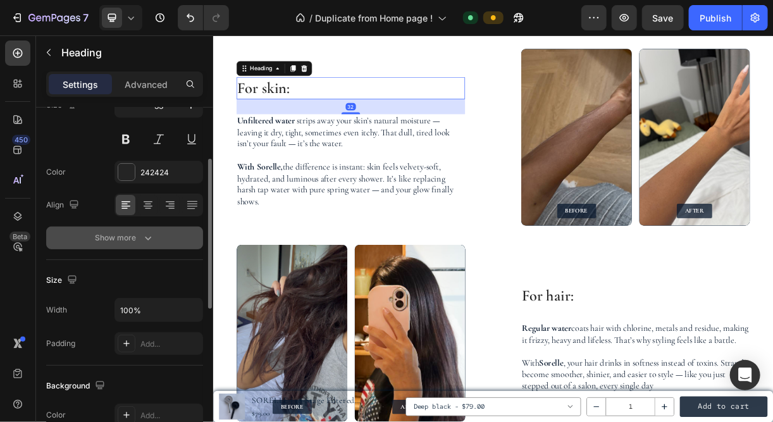
click at [116, 241] on div "Show more" at bounding box center [125, 238] width 59 height 13
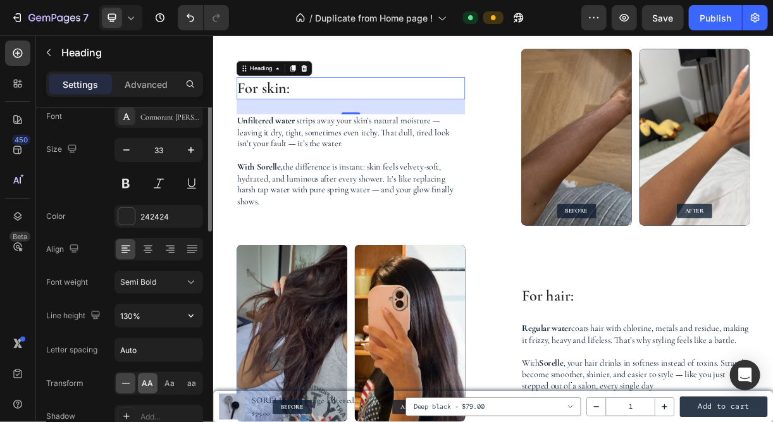
scroll to position [0, 0]
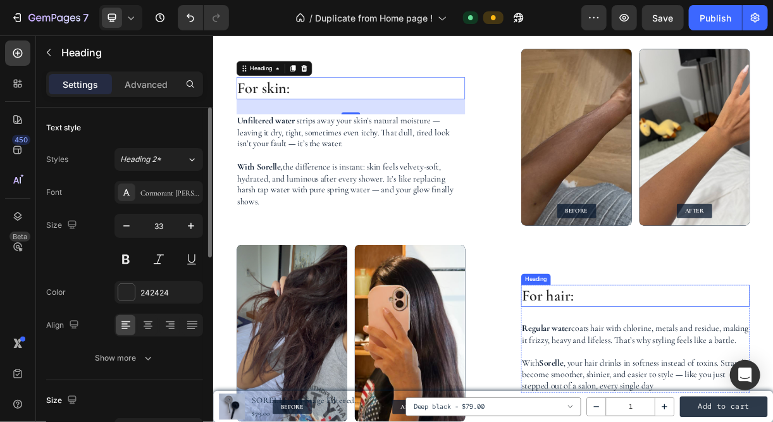
click at [710, 389] on h3 "For hair:" at bounding box center [785, 389] width 310 height 30
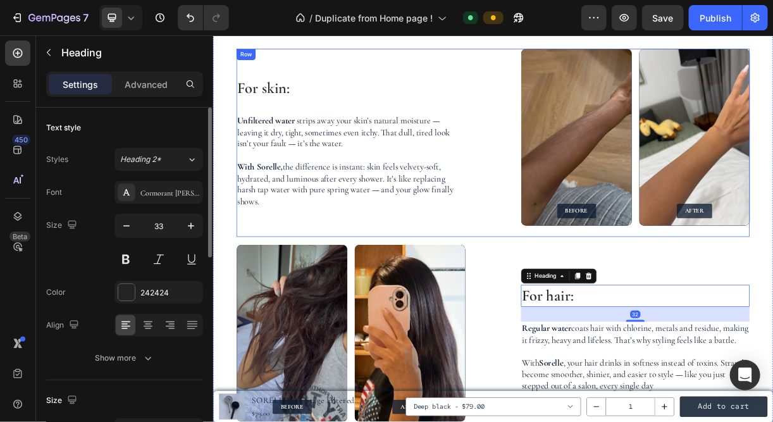
click at [391, 110] on h2 "For skin:" at bounding box center [399, 107] width 310 height 30
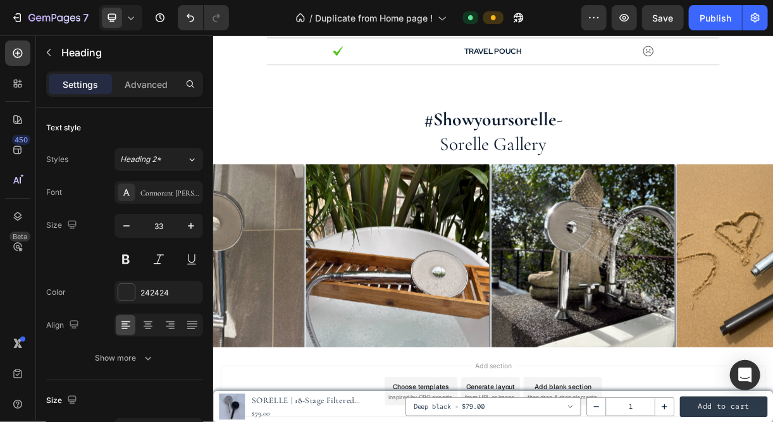
scroll to position [3193, 0]
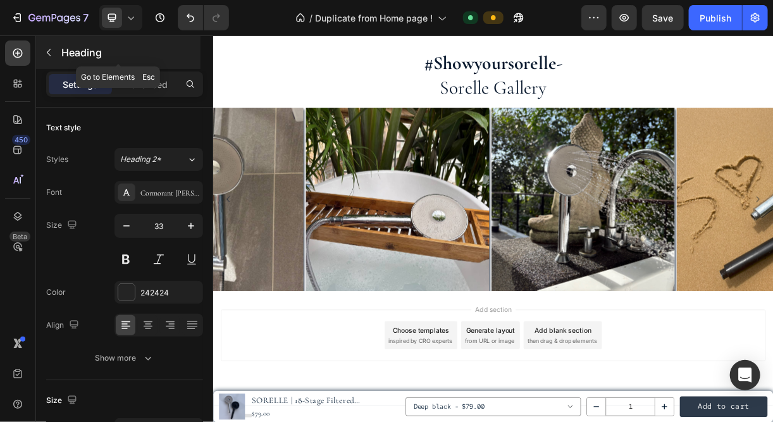
click at [49, 49] on icon "button" at bounding box center [49, 52] width 4 height 7
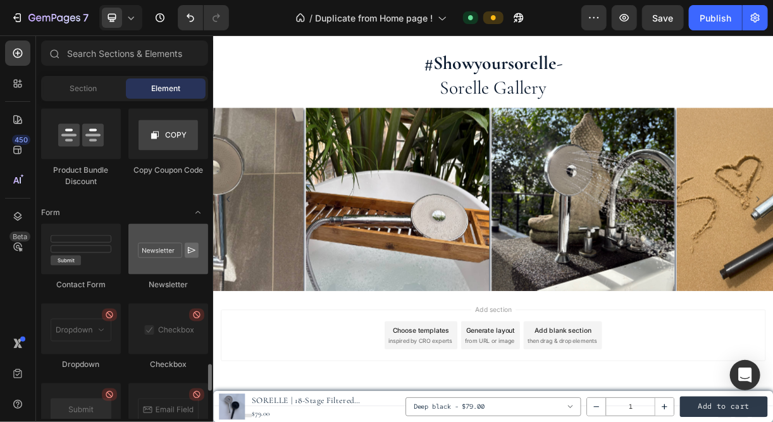
scroll to position [2772, 0]
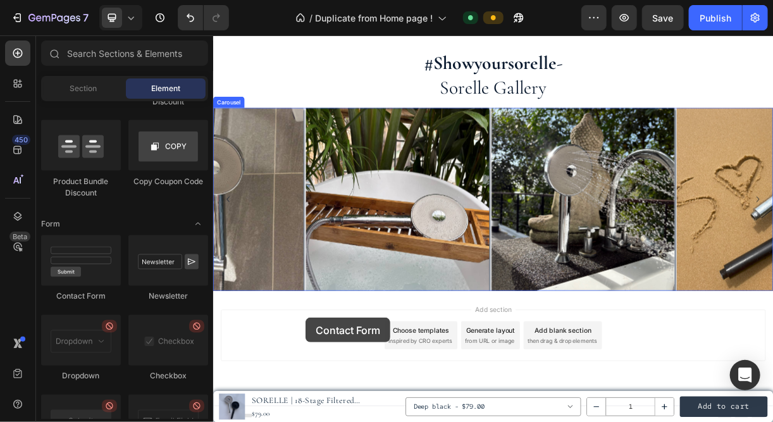
drag, startPoint x: 323, startPoint y: 304, endPoint x: 338, endPoint y: 418, distance: 115.5
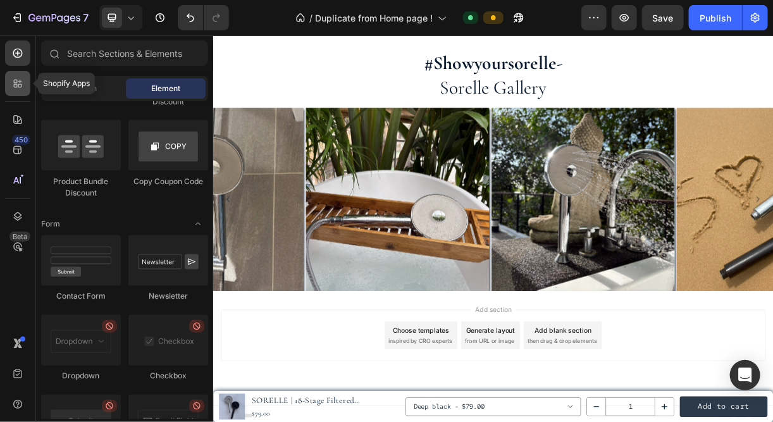
drag, startPoint x: 125, startPoint y: 383, endPoint x: 23, endPoint y: 77, distance: 322.2
click at [23, 77] on div at bounding box center [17, 83] width 25 height 25
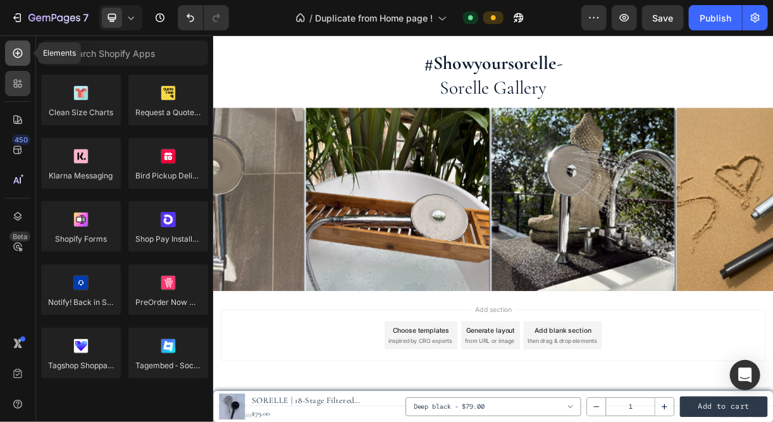
click at [22, 59] on div at bounding box center [17, 53] width 25 height 25
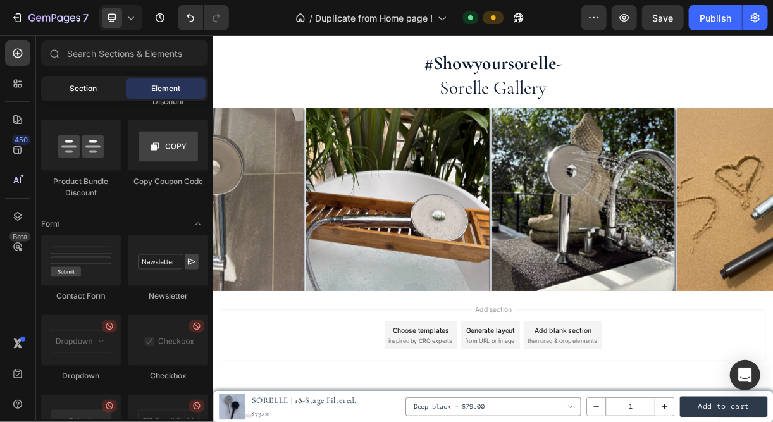
click at [80, 91] on span "Section" at bounding box center [83, 88] width 27 height 11
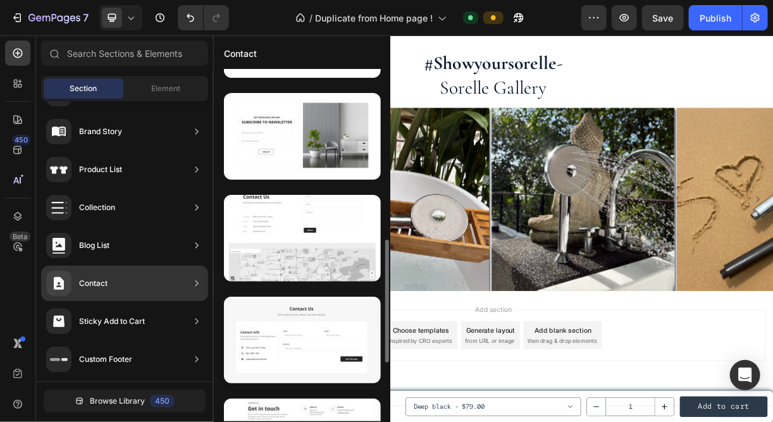
scroll to position [489, 0]
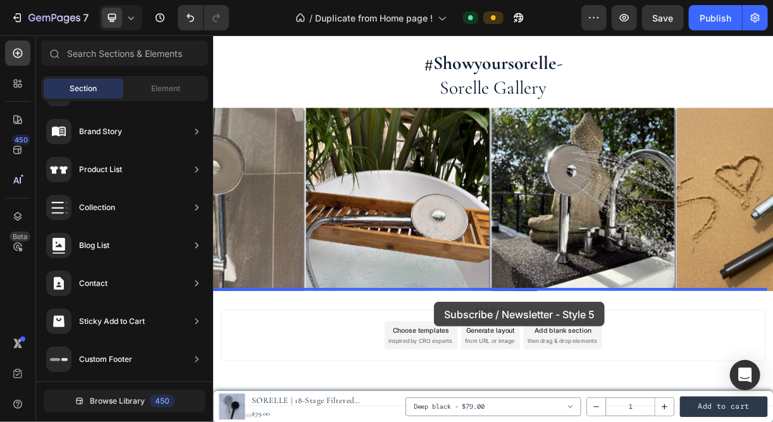
drag, startPoint x: 484, startPoint y: 182, endPoint x: 510, endPoint y: 388, distance: 208.0
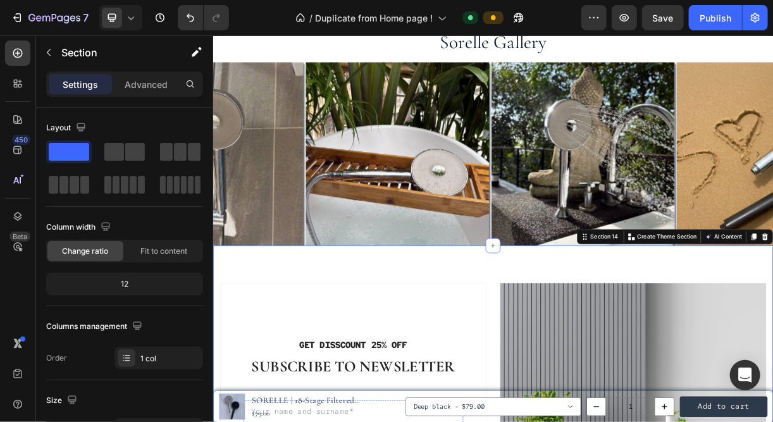
scroll to position [3266, 0]
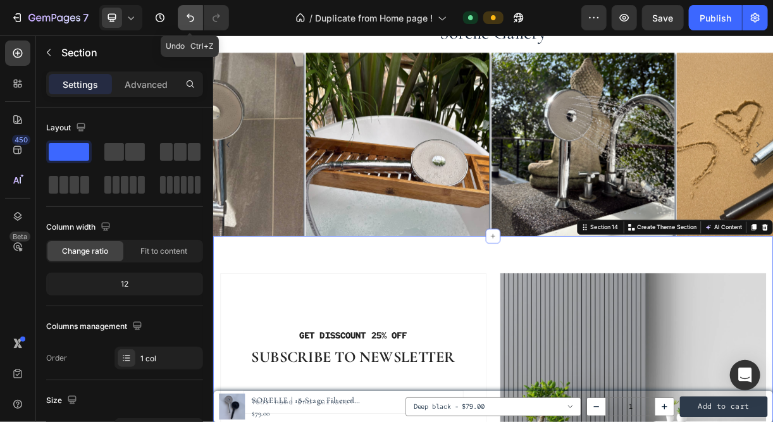
click at [189, 14] on icon "Undo/Redo" at bounding box center [190, 17] width 13 height 13
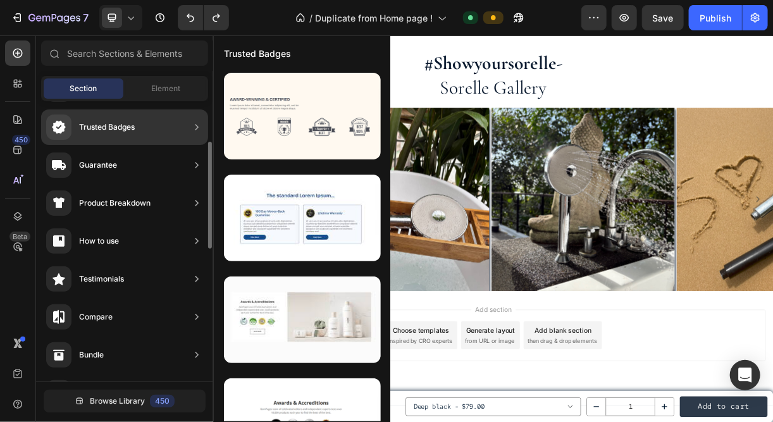
scroll to position [0, 0]
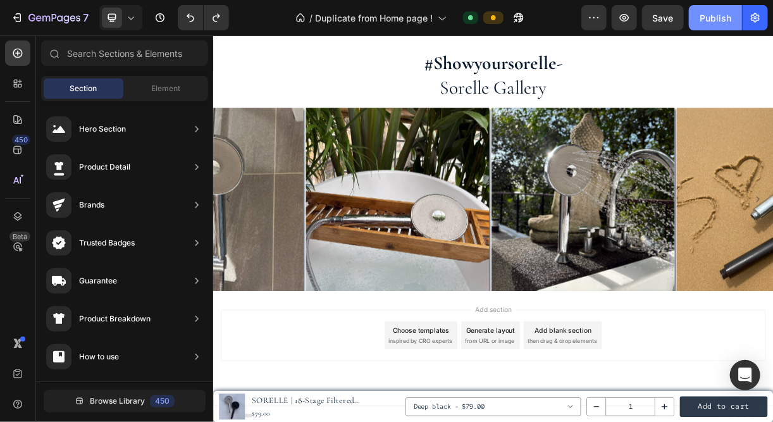
click at [720, 20] on div "Publish" at bounding box center [716, 17] width 32 height 13
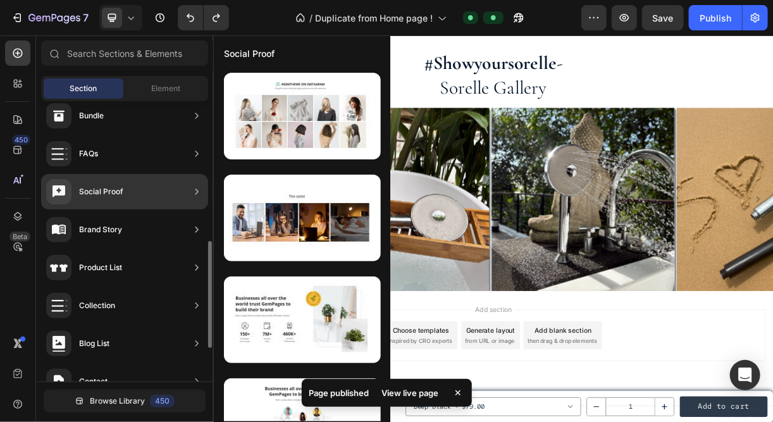
scroll to position [361, 0]
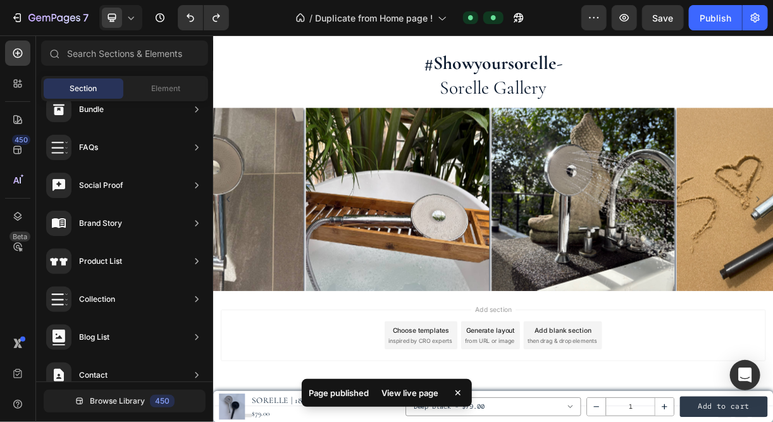
click at [404, 386] on div "View live page" at bounding box center [411, 393] width 72 height 18
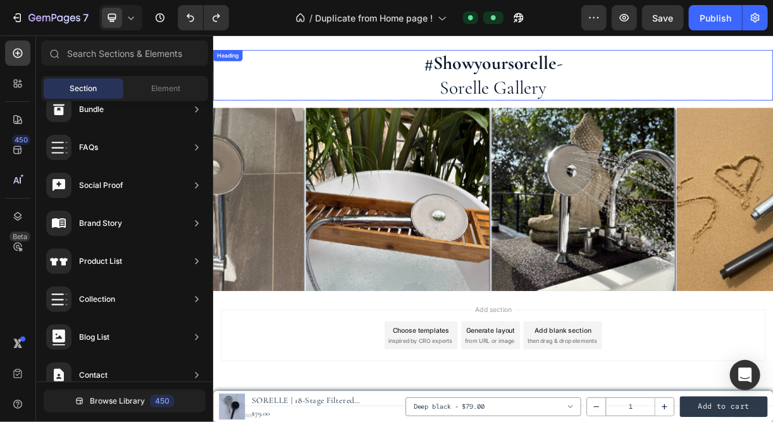
click at [392, 87] on h2 "#showyoursorelle - sorelle gallery" at bounding box center [593, 90] width 760 height 68
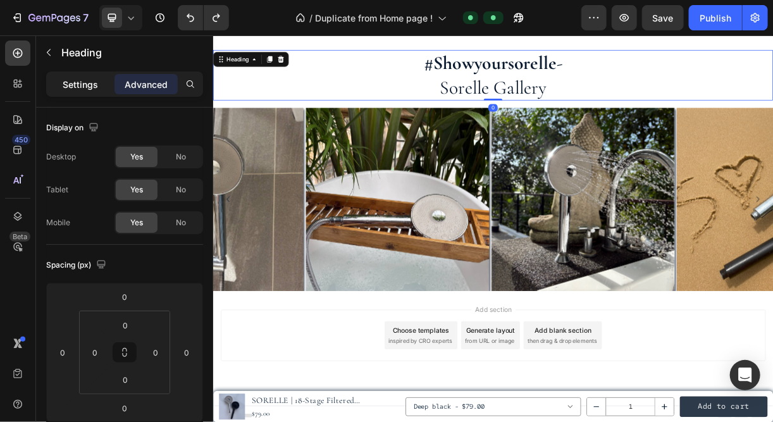
click at [82, 87] on p "Settings" at bounding box center [80, 84] width 35 height 13
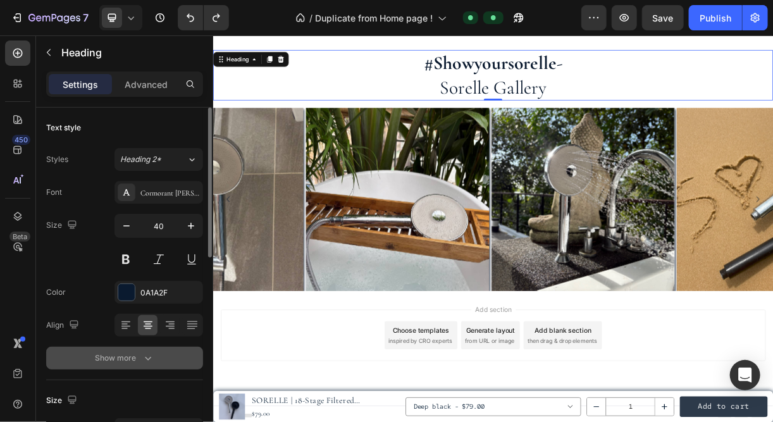
click at [131, 363] on div "Show more" at bounding box center [125, 358] width 59 height 13
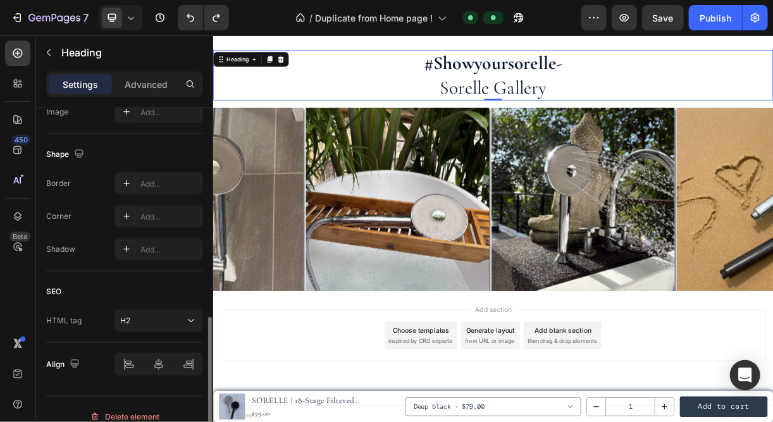
scroll to position [634, 0]
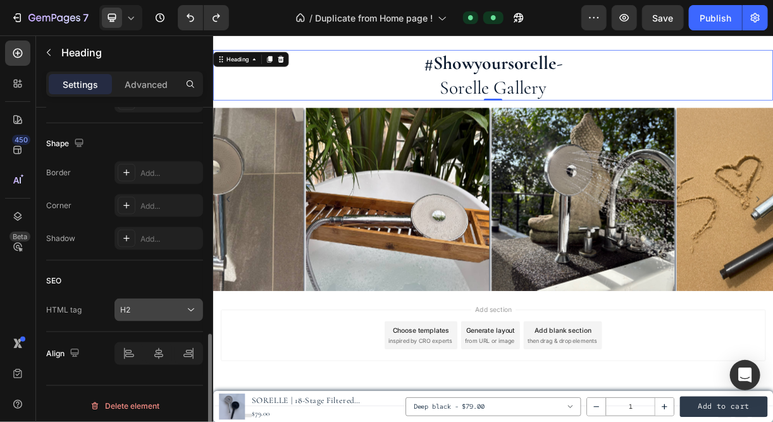
click at [150, 299] on button "H2" at bounding box center [159, 310] width 89 height 23
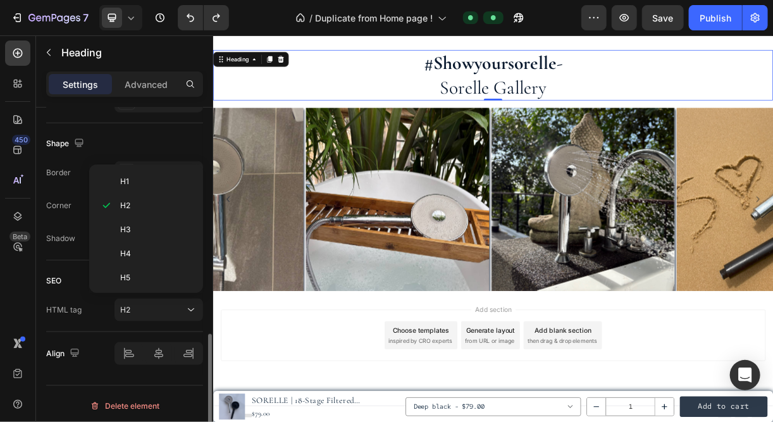
click at [101, 312] on div "HTML tag H2" at bounding box center [124, 310] width 157 height 23
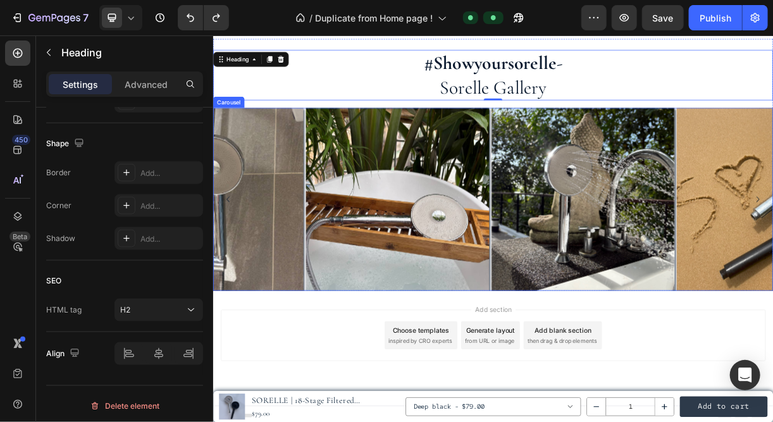
click at [337, 376] on div "Image Row Image Image Image Image Image Image" at bounding box center [593, 258] width 760 height 249
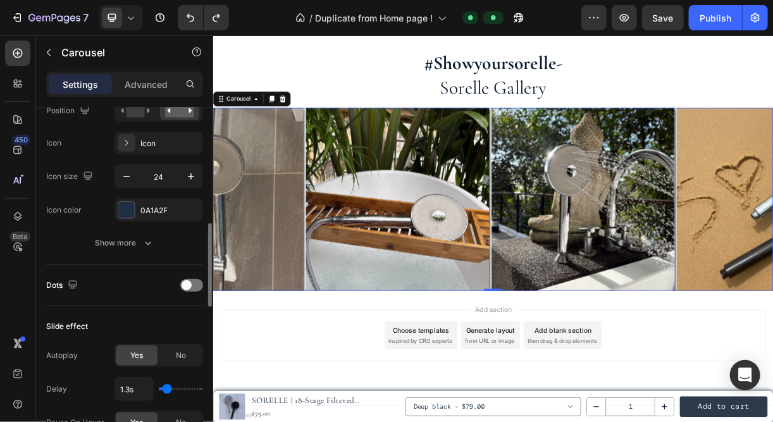
scroll to position [494, 0]
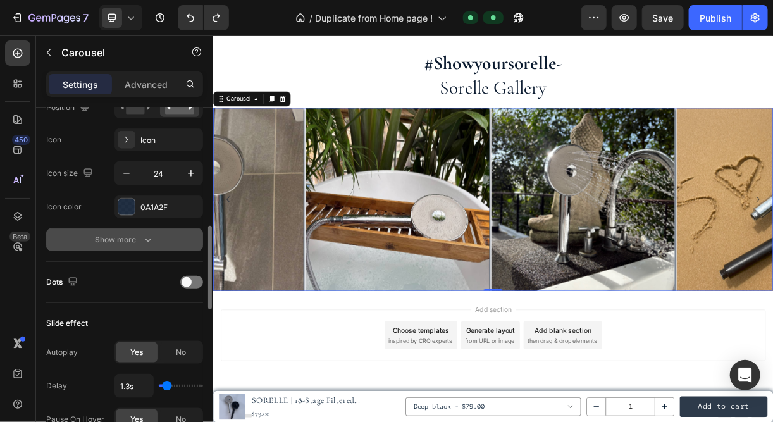
click at [123, 234] on div "Show more" at bounding box center [125, 240] width 59 height 13
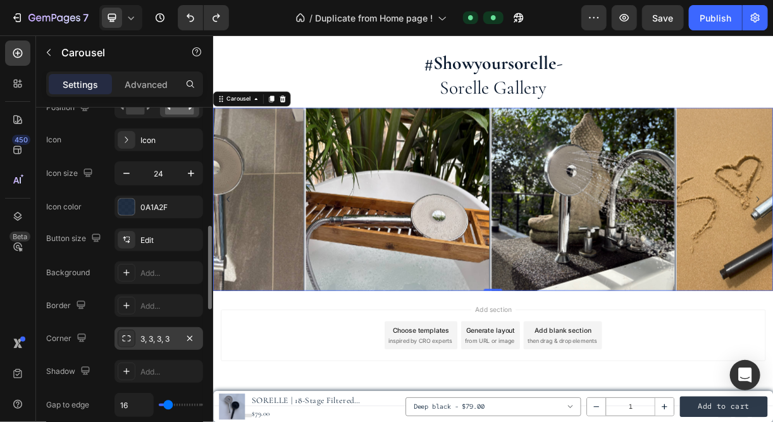
scroll to position [499, 0]
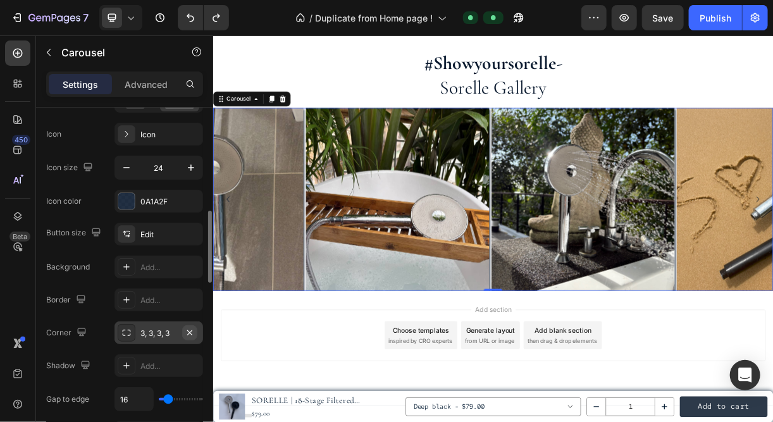
click at [194, 330] on icon "button" at bounding box center [190, 333] width 10 height 10
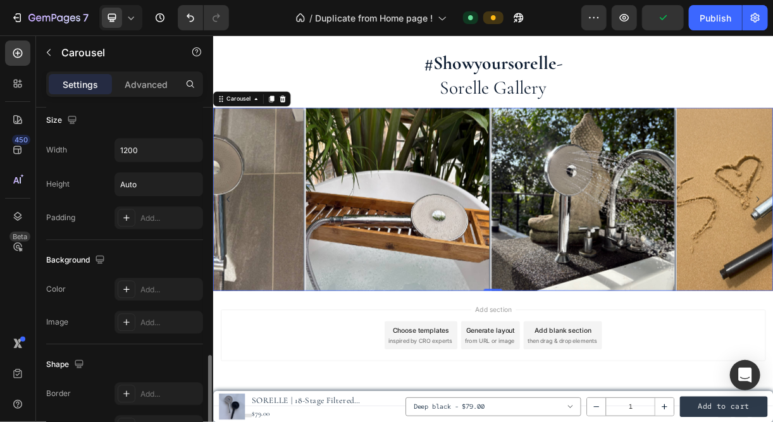
scroll to position [1198, 0]
click at [196, 144] on icon "button" at bounding box center [191, 150] width 13 height 13
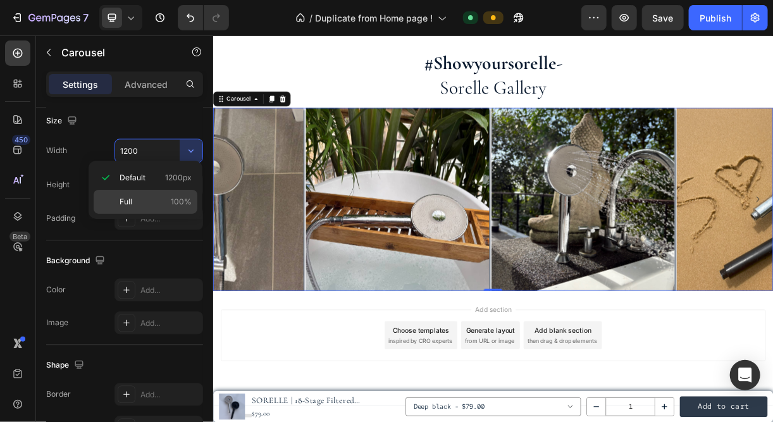
click at [172, 194] on div "Full 100%" at bounding box center [146, 202] width 104 height 24
type input "100%"
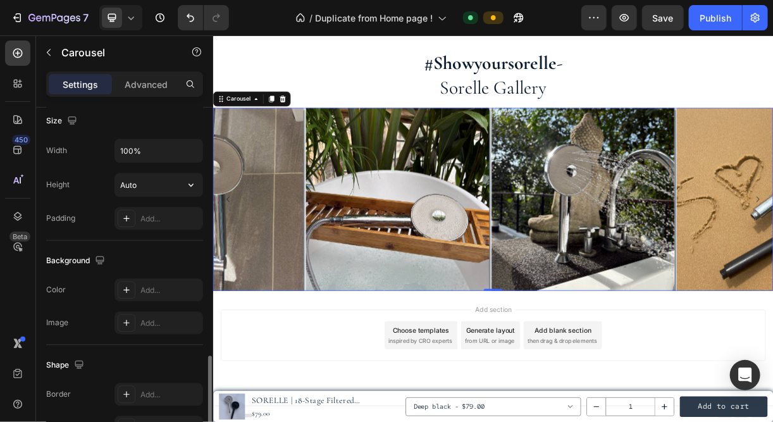
click at [165, 166] on div "Width 100% Height Auto Padding Add..." at bounding box center [124, 184] width 157 height 91
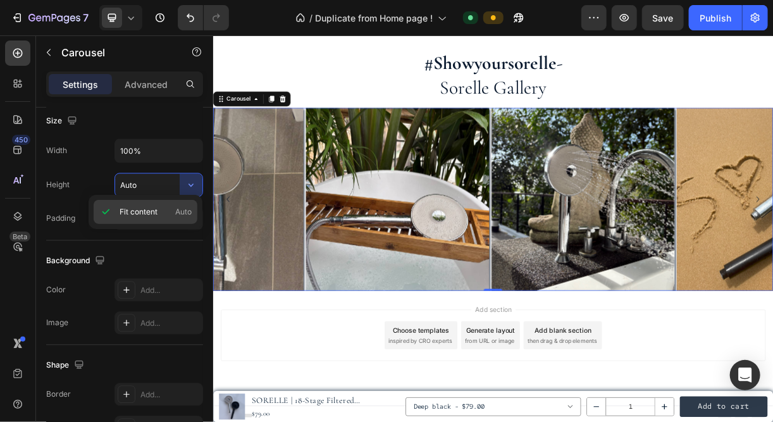
click at [180, 204] on div "Fit content Auto" at bounding box center [146, 212] width 104 height 24
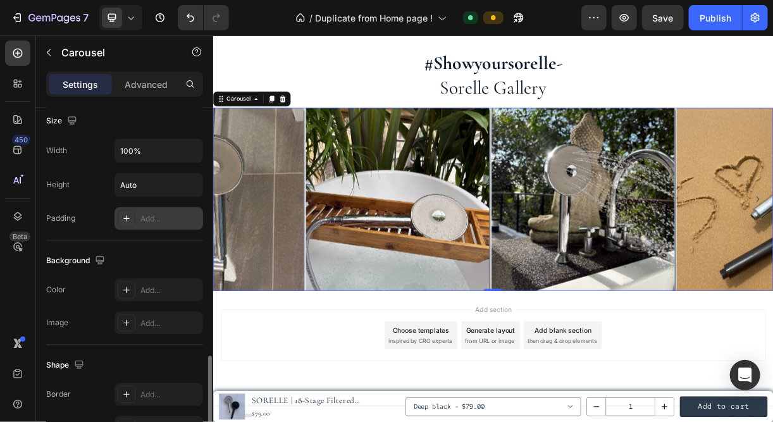
click at [156, 213] on div "Add..." at bounding box center [170, 218] width 59 height 11
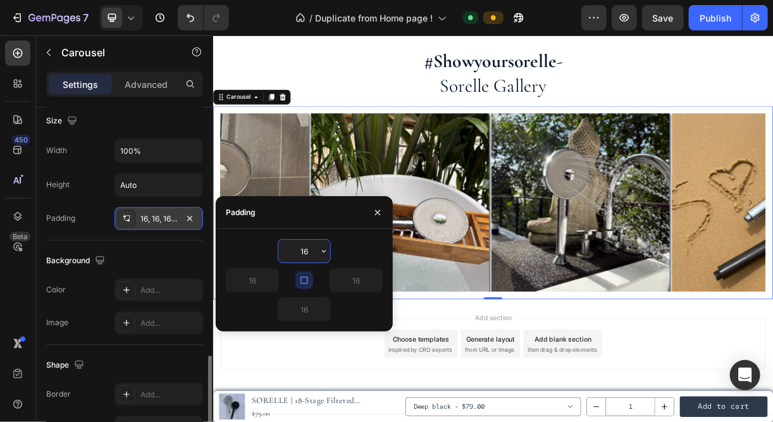
scroll to position [3207, 0]
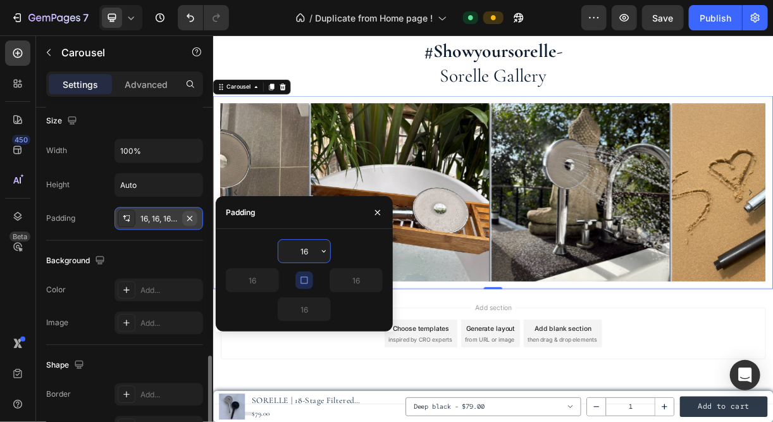
click at [192, 213] on icon "button" at bounding box center [190, 218] width 10 height 10
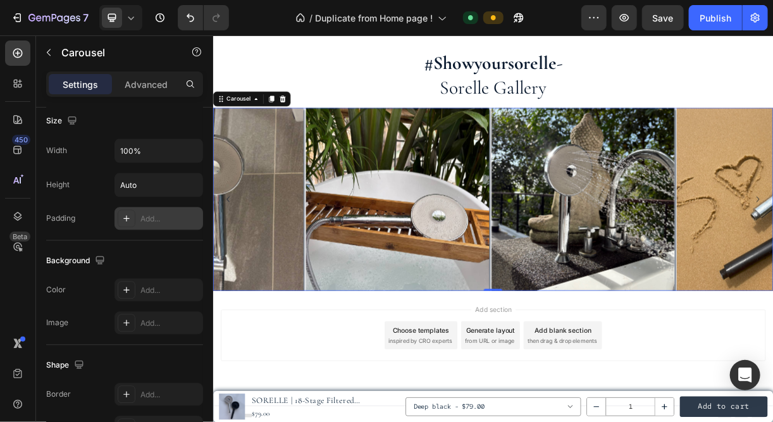
scroll to position [1346, 0]
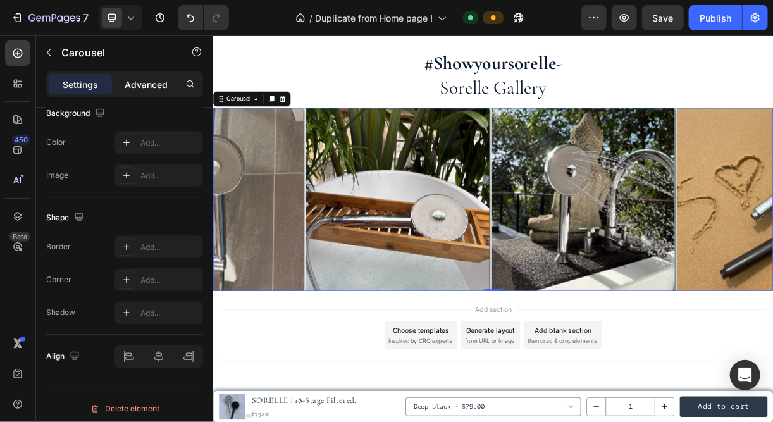
click at [137, 81] on p "Advanced" at bounding box center [146, 84] width 43 height 13
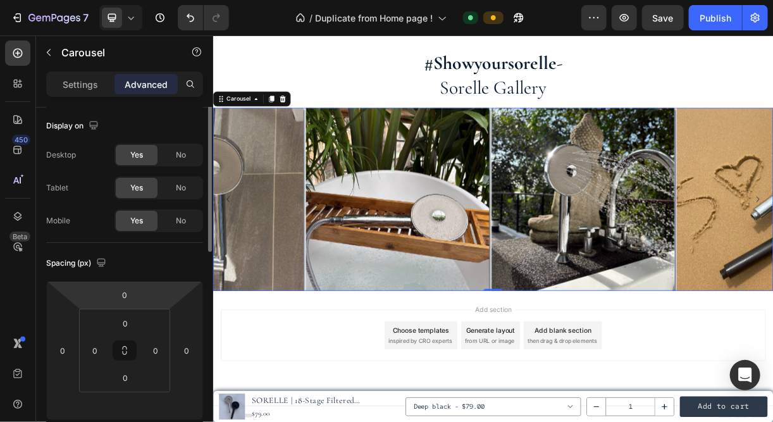
scroll to position [0, 0]
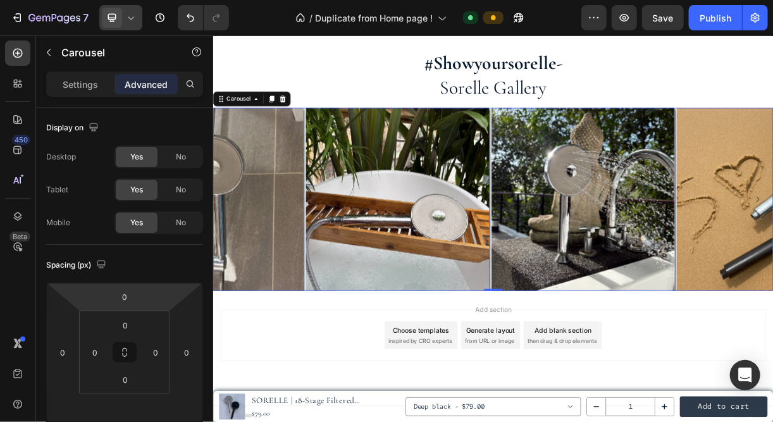
click at [131, 27] on div at bounding box center [120, 17] width 43 height 25
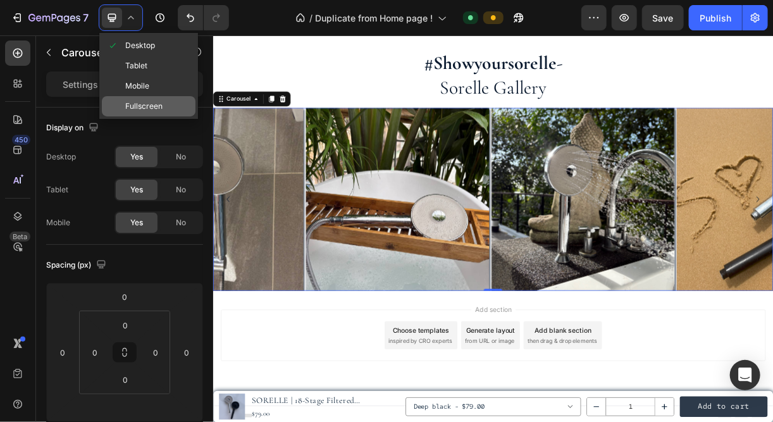
click at [161, 105] on span "Fullscreen" at bounding box center [143, 106] width 37 height 13
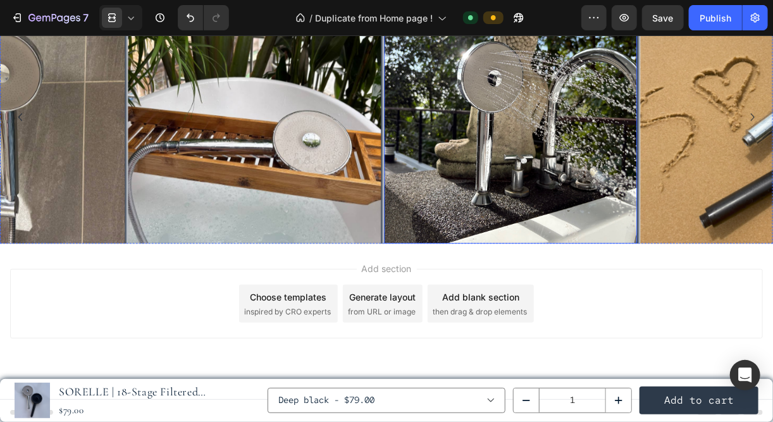
scroll to position [3179, 0]
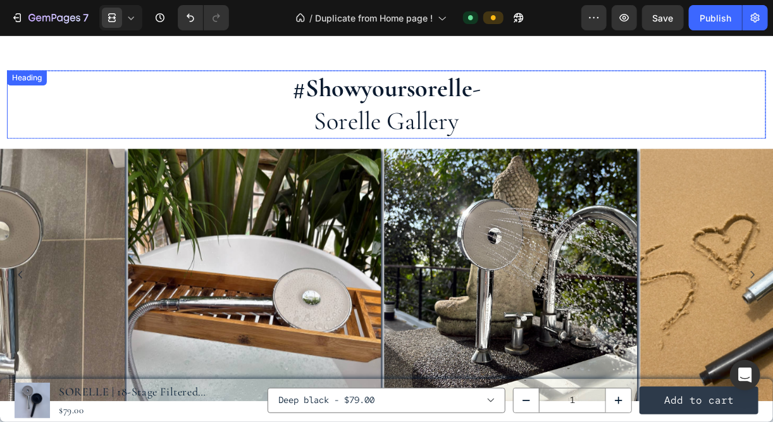
click at [383, 92] on strong "#showyoursorelle" at bounding box center [382, 87] width 180 height 30
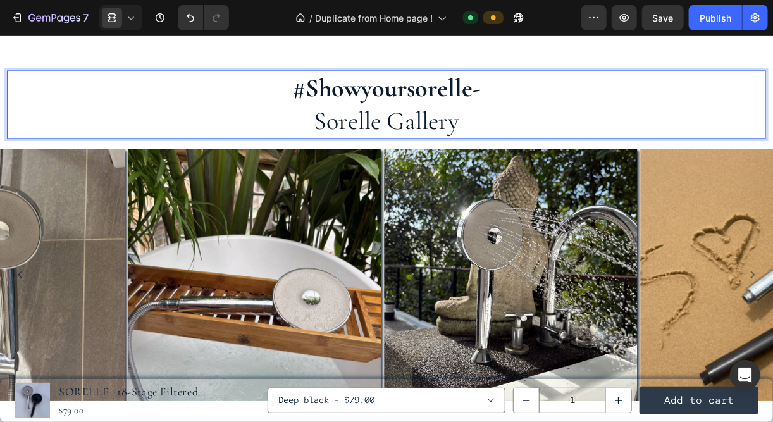
click at [409, 85] on strong "#showyoursorelle" at bounding box center [382, 87] width 180 height 30
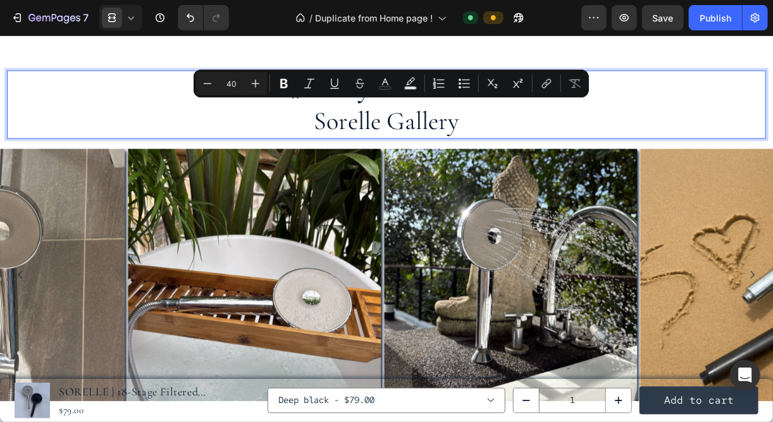
drag, startPoint x: 456, startPoint y: 120, endPoint x: 329, endPoint y: 115, distance: 127.3
click at [329, 115] on p "#showyourSorelle - sorelle gallery" at bounding box center [386, 104] width 757 height 66
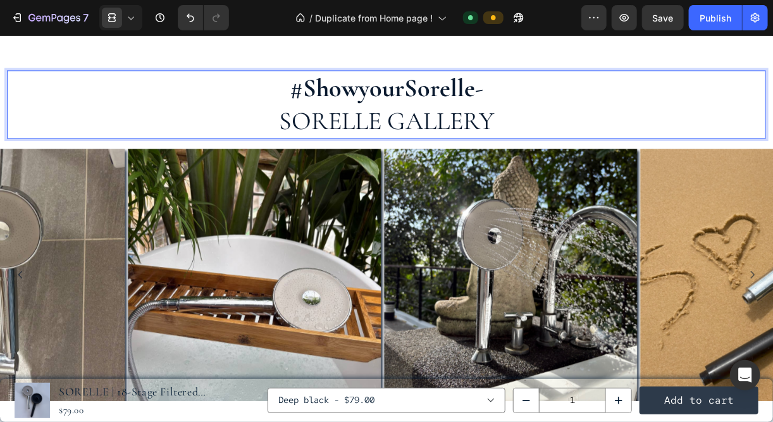
drag, startPoint x: 503, startPoint y: 116, endPoint x: 278, endPoint y: 112, distance: 224.7
click at [278, 112] on p "#showyourSorelle - sORELLE GALLERY" at bounding box center [386, 104] width 757 height 66
click at [279, 86] on p "#showyourSorelle -" at bounding box center [386, 104] width 757 height 66
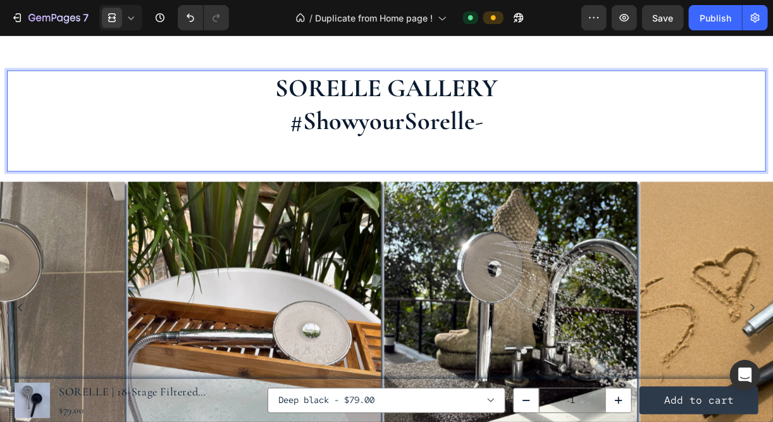
drag, startPoint x: 484, startPoint y: 122, endPoint x: 477, endPoint y: 123, distance: 7.6
click at [477, 123] on p "sORELLE GALLERY #showyourSorelle -" at bounding box center [386, 120] width 757 height 99
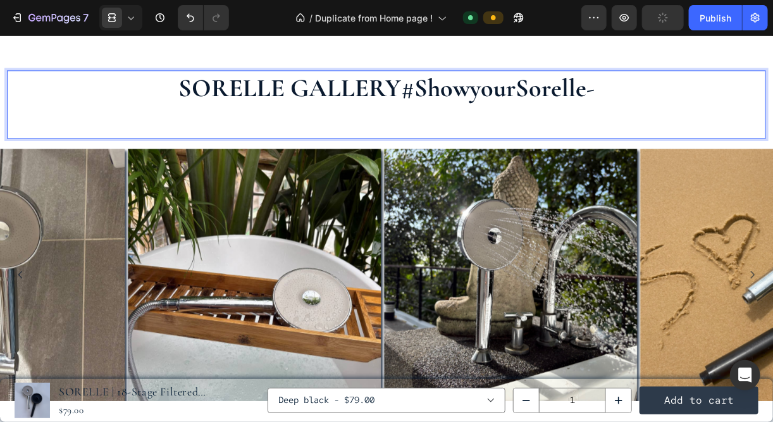
click at [585, 86] on p "sORELLE GALLERY#showyourSorelle -" at bounding box center [386, 104] width 757 height 66
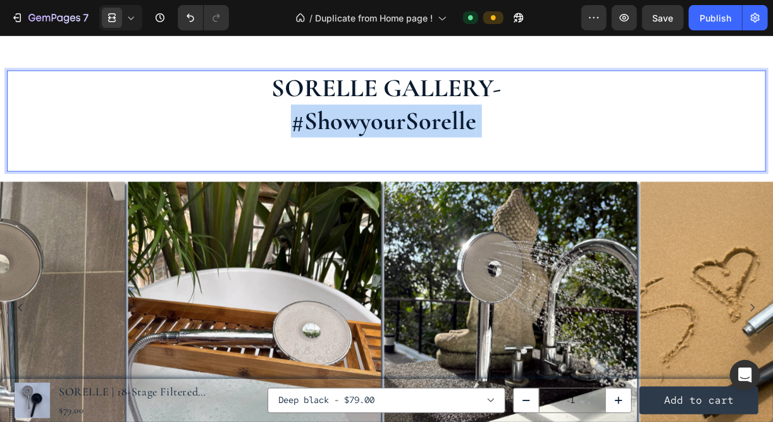
drag, startPoint x: 484, startPoint y: 109, endPoint x: 278, endPoint y: 117, distance: 205.2
click at [278, 117] on p "sORELLE GALLERY- #showyourSorelle" at bounding box center [386, 120] width 757 height 99
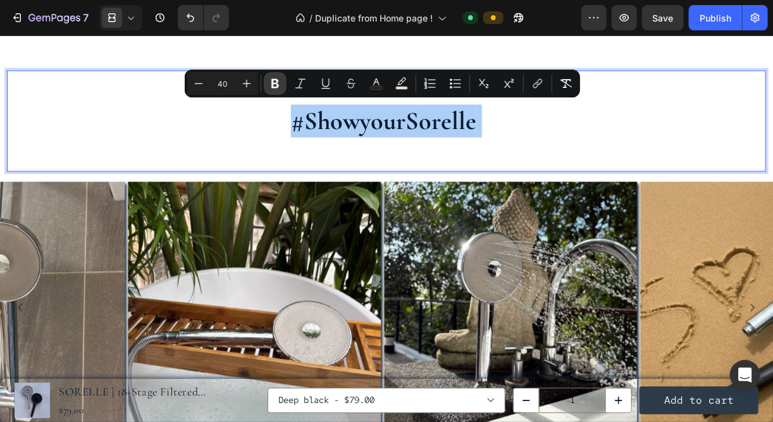
click at [270, 86] on icon "Editor contextual toolbar" at bounding box center [275, 83] width 13 height 13
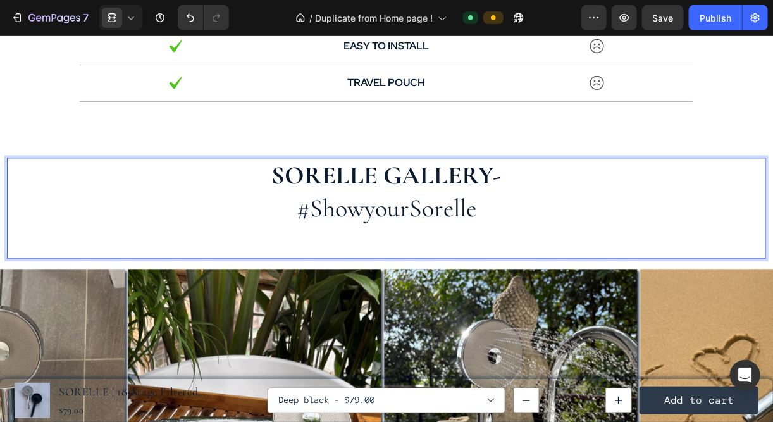
scroll to position [3092, 0]
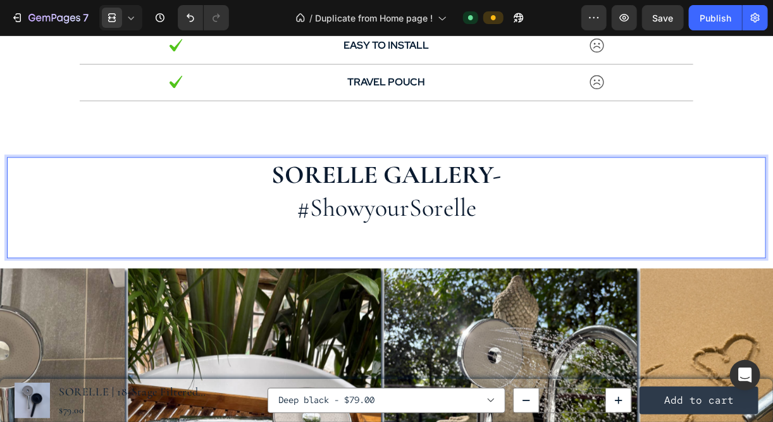
click at [322, 222] on p "sORELLE GALLERY- #showyourSorelle" at bounding box center [386, 207] width 757 height 99
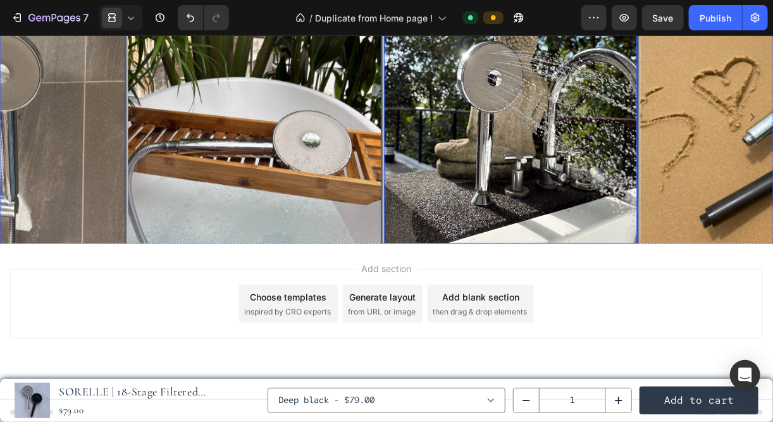
scroll to position [3080, 0]
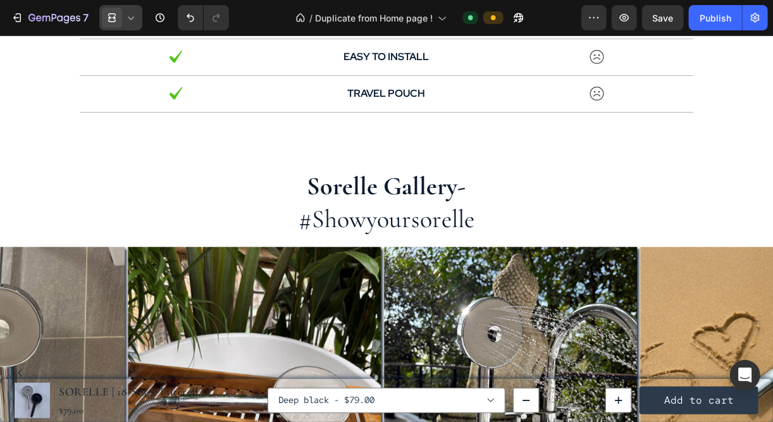
click at [118, 24] on span at bounding box center [112, 18] width 20 height 20
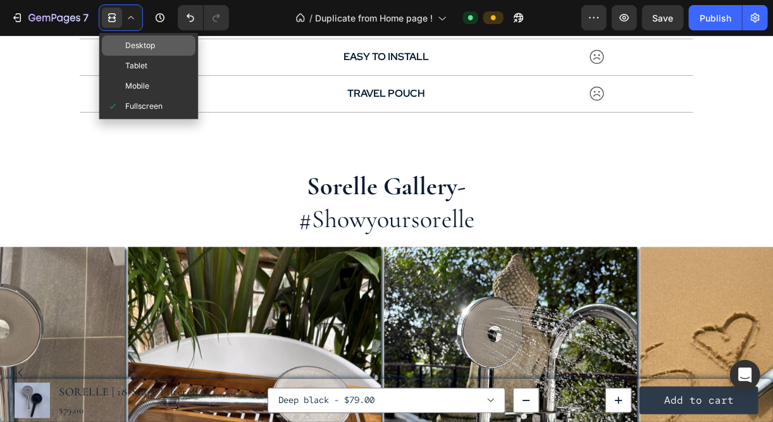
click at [125, 43] on span "Desktop" at bounding box center [140, 45] width 30 height 13
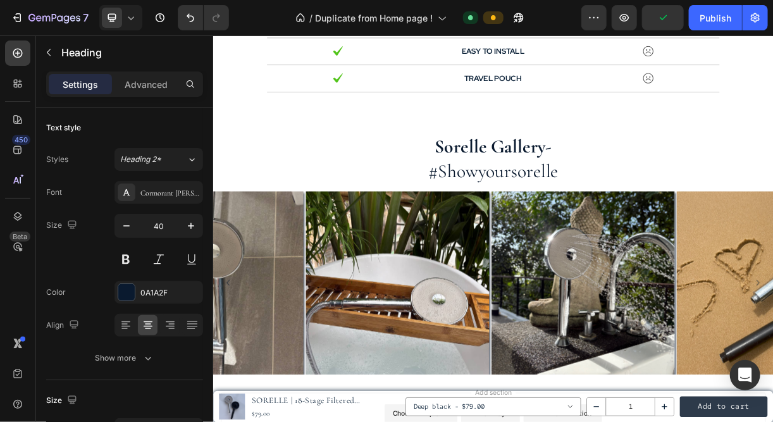
click at [577, 205] on h2 "sorelle gallery- #showyoursorelle" at bounding box center [593, 202] width 760 height 68
click at [522, 189] on strong "sorelle gallery-" at bounding box center [592, 186] width 159 height 30
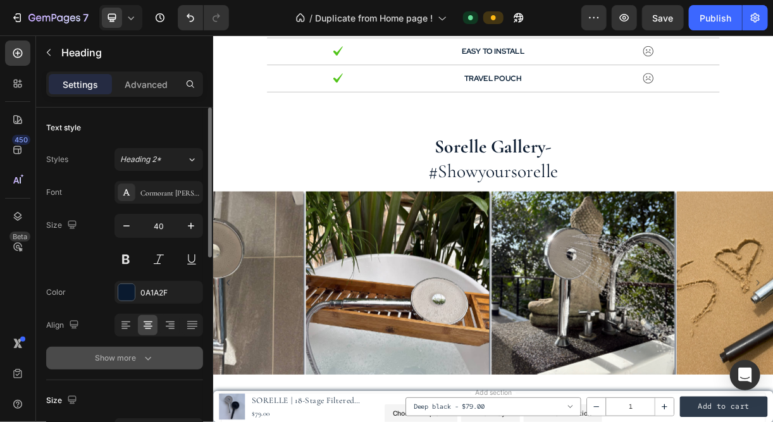
click at [127, 354] on div "Show more" at bounding box center [125, 358] width 59 height 13
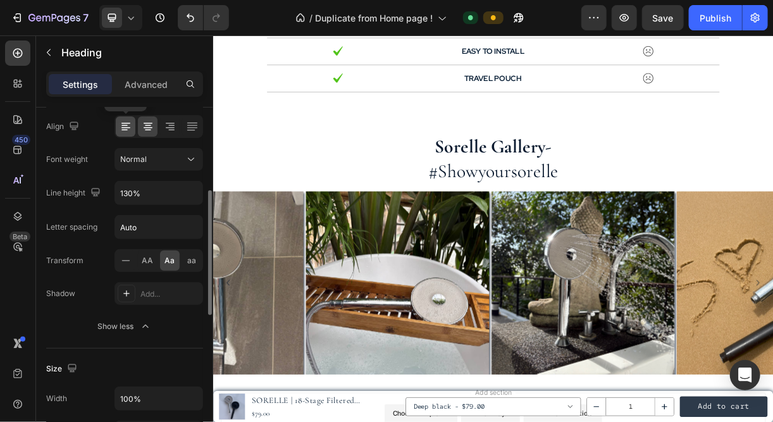
scroll to position [209, 0]
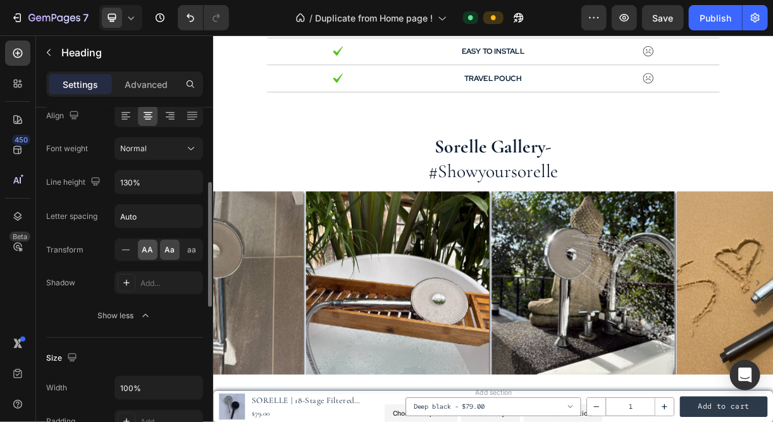
click at [147, 247] on span "AA" at bounding box center [147, 249] width 11 height 11
click at [174, 252] on span "Aa" at bounding box center [170, 249] width 10 height 11
click at [134, 248] on div at bounding box center [126, 250] width 20 height 20
click at [575, 187] on strong "sorelle gallery-" at bounding box center [592, 186] width 147 height 30
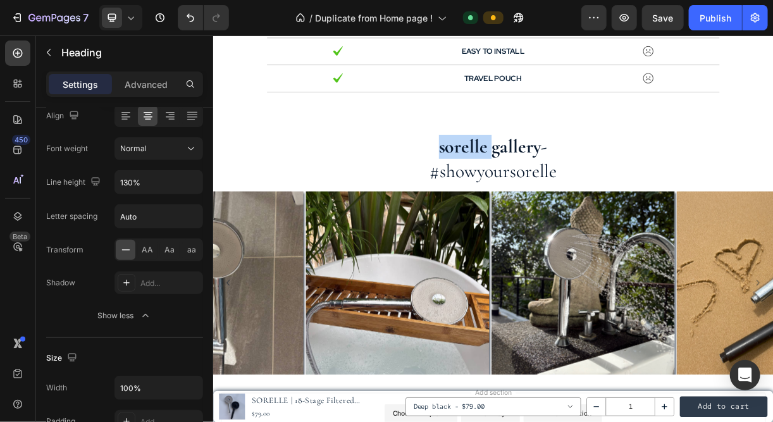
click at [575, 187] on strong "sorelle gallery-" at bounding box center [592, 186] width 147 height 30
click at [704, 184] on strong "SORELLE GALLERYgallery-" at bounding box center [593, 186] width 296 height 30
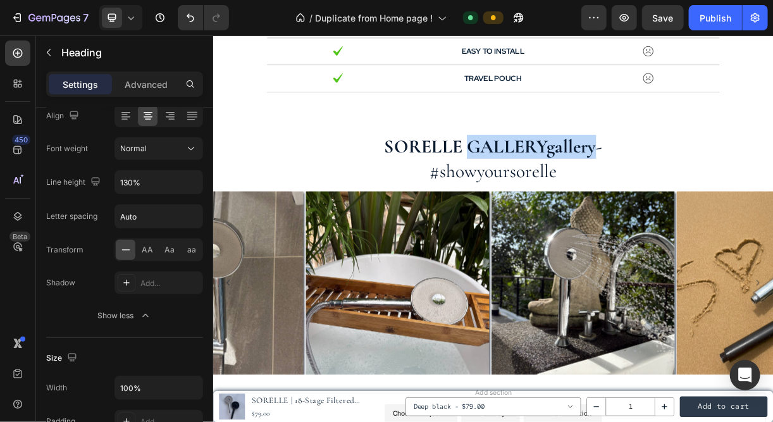
click at [704, 184] on strong "SORELLE GALLERYgallery-" at bounding box center [593, 186] width 296 height 30
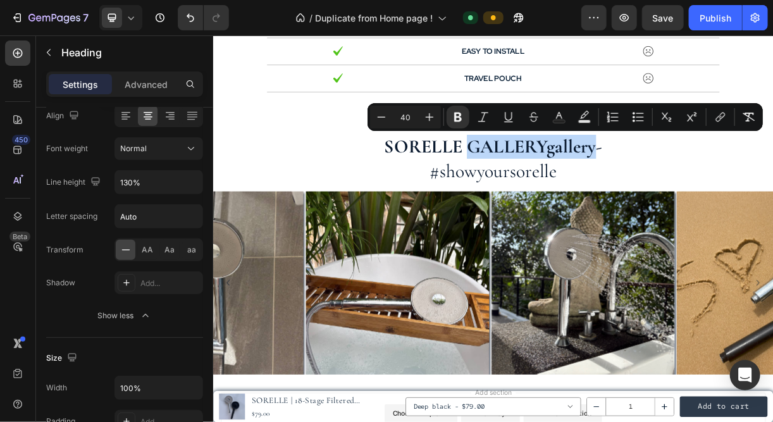
drag, startPoint x: 704, startPoint y: 184, endPoint x: 711, endPoint y: 183, distance: 7.7
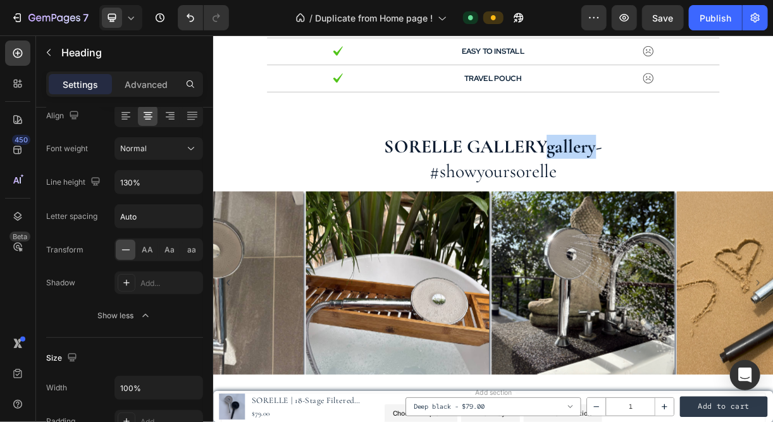
drag, startPoint x: 729, startPoint y: 192, endPoint x: 665, endPoint y: 191, distance: 63.9
click at [665, 191] on strong "SORELLE GALLERYgallery-" at bounding box center [593, 186] width 296 height 30
click at [612, 225] on p "SORELLE GALLERY- #showyoursorelle" at bounding box center [592, 203] width 757 height 66
click at [513, 218] on p "SORELLE GALLERY- #showyourSorelle" at bounding box center [592, 203] width 757 height 66
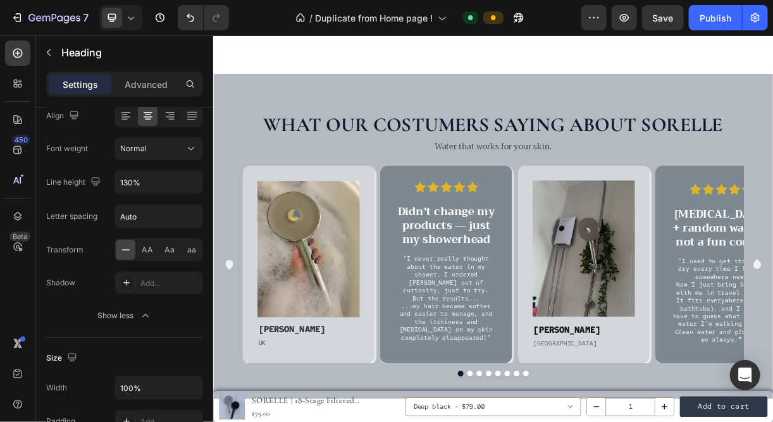
scroll to position [2173, 0]
click at [238, 392] on div "Image [PERSON_NAME] Text Block UK Text Block Row Hero Banner Icon Icon Icon Ico…" at bounding box center [592, 345] width 741 height 268
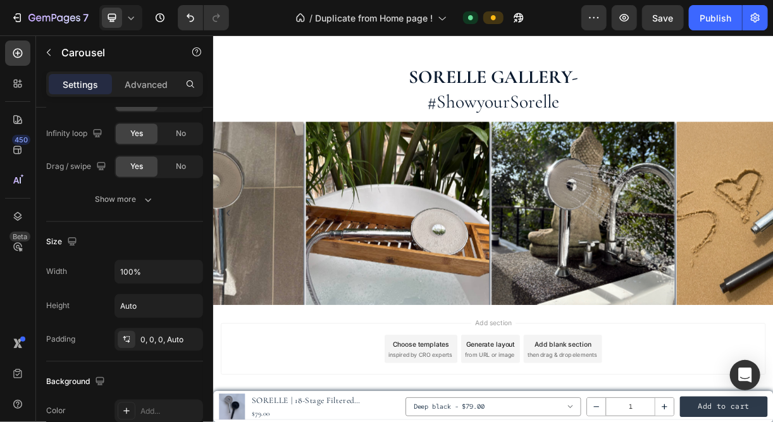
scroll to position [3192, 0]
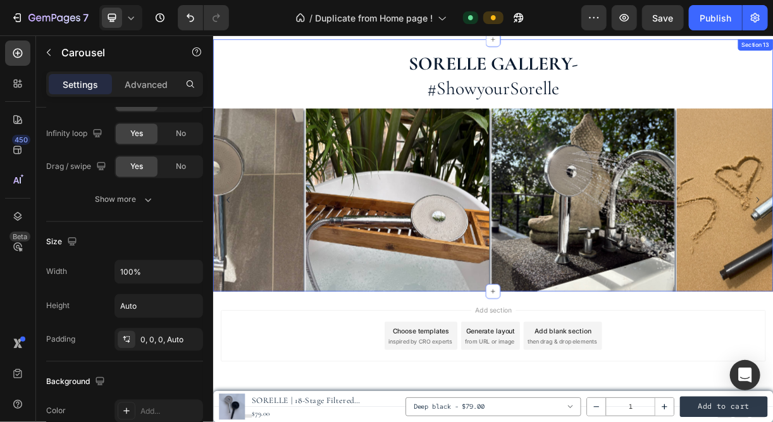
click at [773, 129] on div "SORELLE GALLERY- #ShowyourSorelle Heading Row Image Row Image Image Image Image…" at bounding box center [593, 219] width 760 height 327
click at [773, 114] on h2 "SORELLE GALLERY- #ShowyourSorelle" at bounding box center [593, 90] width 760 height 68
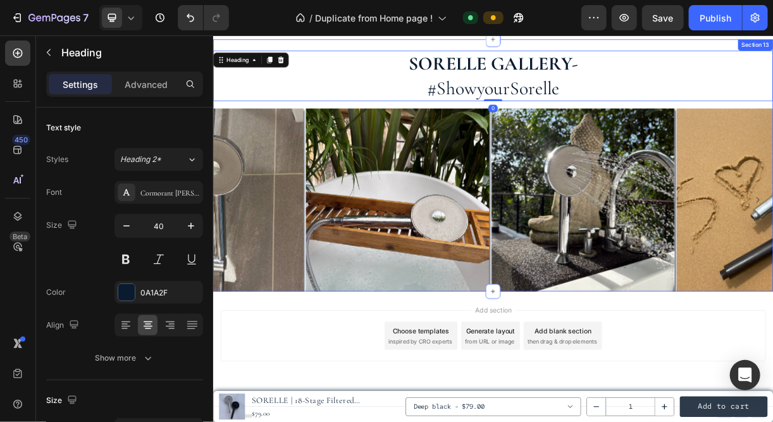
scroll to position [3124, 0]
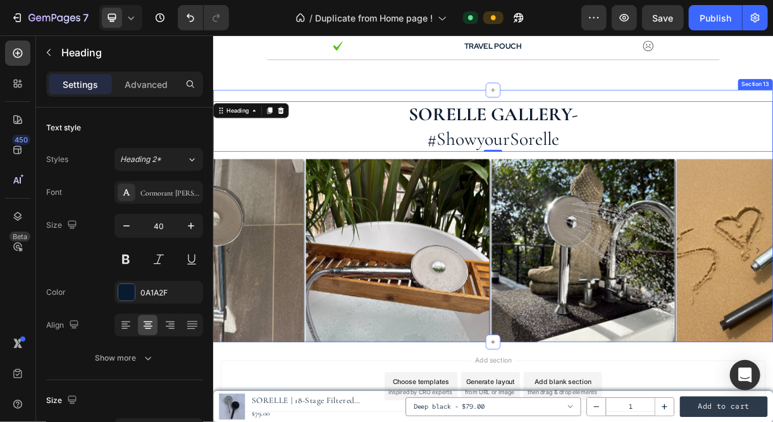
click at [399, 115] on div "SORELLE GALLERY- #ShowyourSorelle Heading 0 Row Image Row Image Image Image Ima…" at bounding box center [593, 280] width 760 height 342
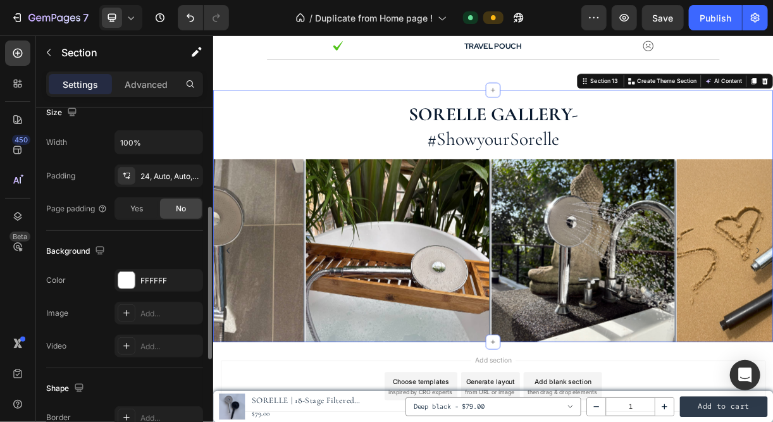
scroll to position [246, 0]
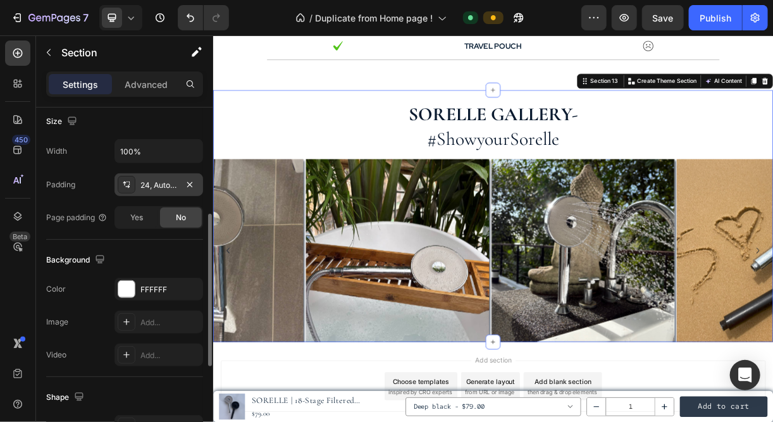
click at [141, 186] on div "24, Auto, Auto, Auto" at bounding box center [159, 185] width 37 height 11
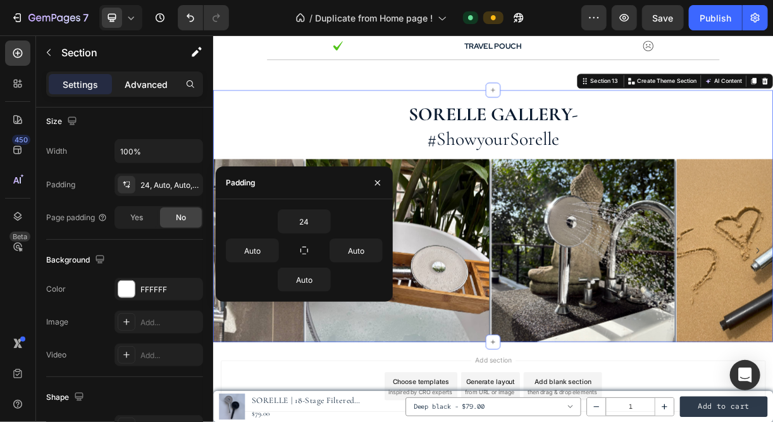
click at [146, 82] on p "Advanced" at bounding box center [146, 84] width 43 height 13
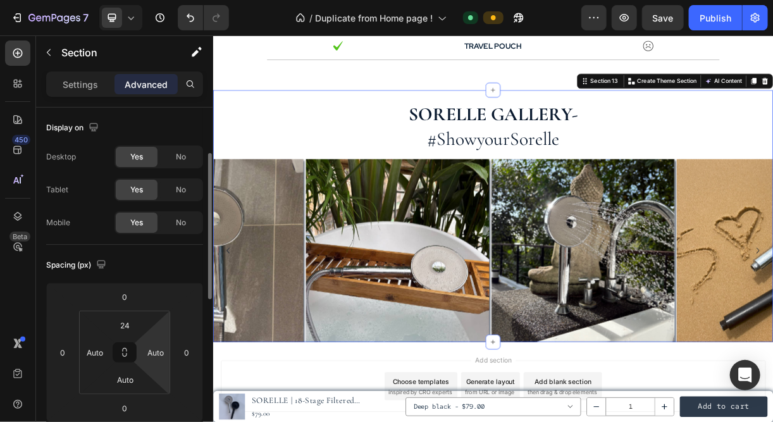
scroll to position [32, 0]
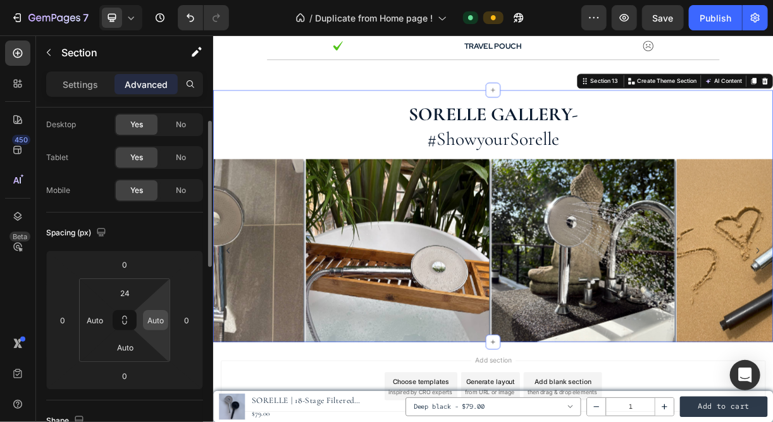
click at [154, 322] on input "Auto" at bounding box center [155, 320] width 19 height 19
type input "0"
click at [95, 315] on input "Auto" at bounding box center [94, 320] width 19 height 19
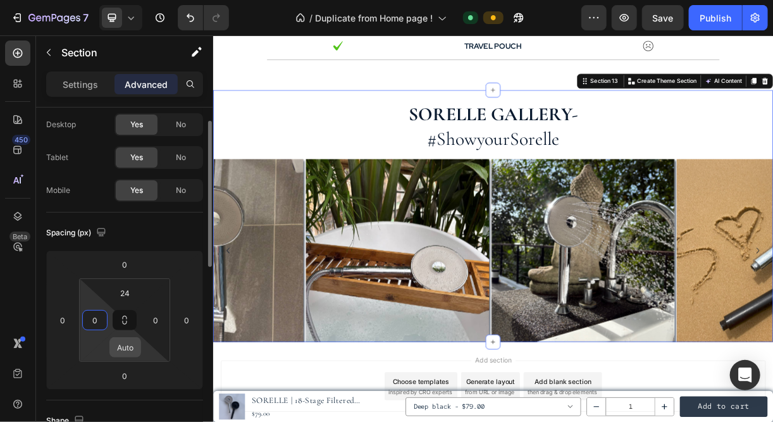
type input "0"
click at [126, 344] on input "Auto" at bounding box center [125, 347] width 25 height 19
type input "0"
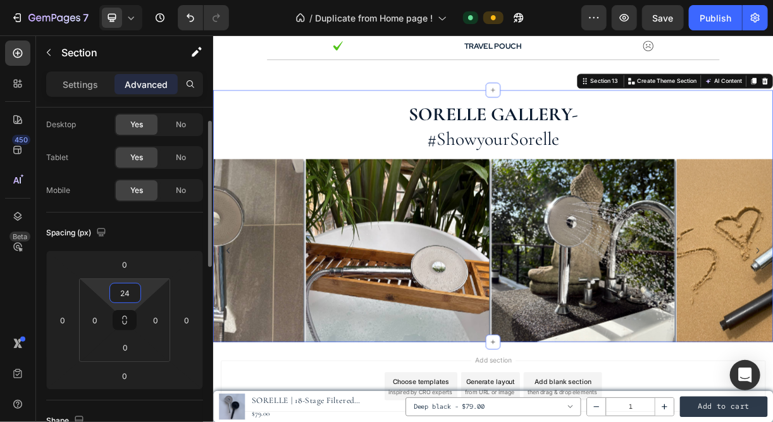
click at [115, 294] on input "24" at bounding box center [125, 293] width 25 height 19
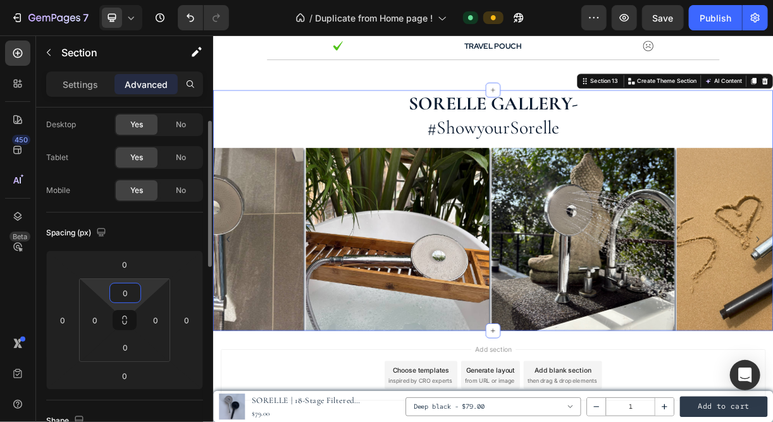
type input "0"
click at [142, 227] on div "Spacing (px)" at bounding box center [124, 233] width 157 height 20
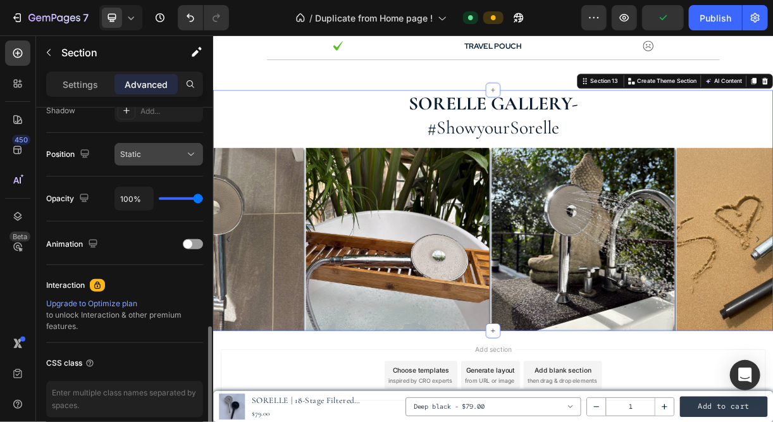
scroll to position [491, 0]
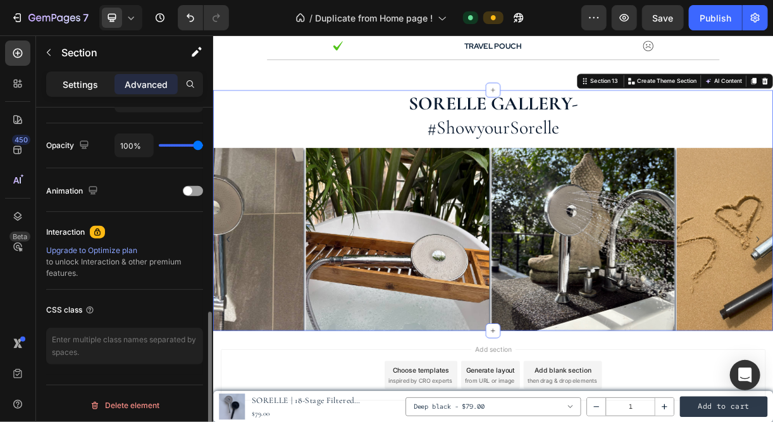
click at [77, 78] on p "Settings" at bounding box center [80, 84] width 35 height 13
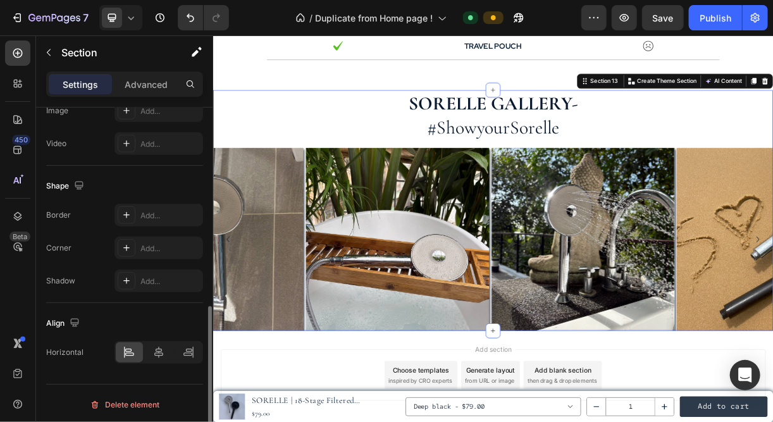
scroll to position [456, 0]
click at [156, 351] on icon at bounding box center [158, 354] width 9 height 11
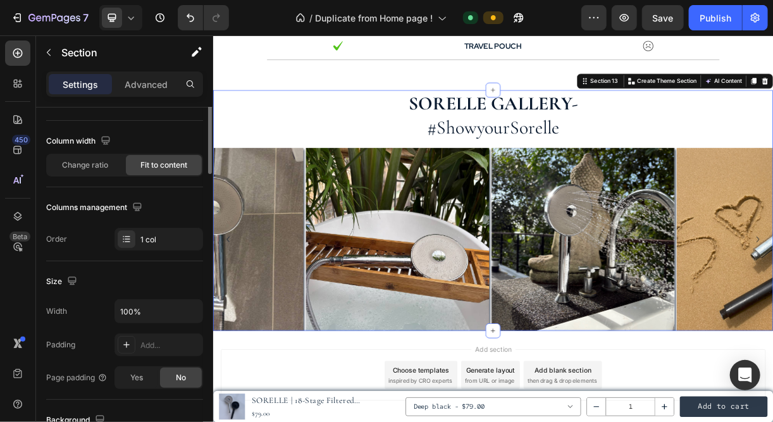
scroll to position [0, 0]
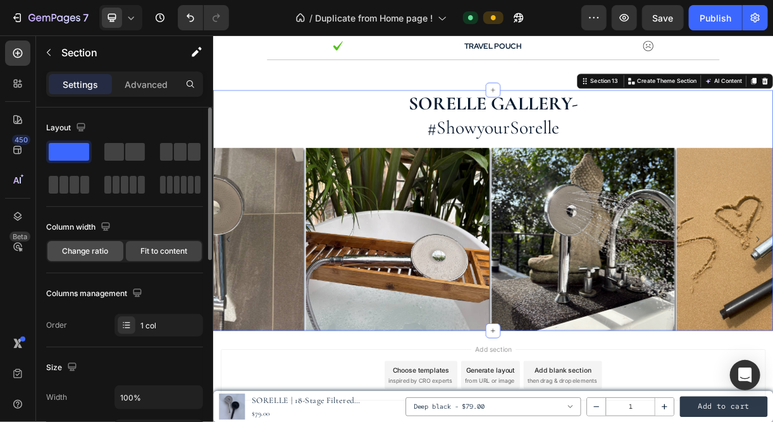
click at [83, 247] on span "Change ratio" at bounding box center [86, 251] width 46 height 11
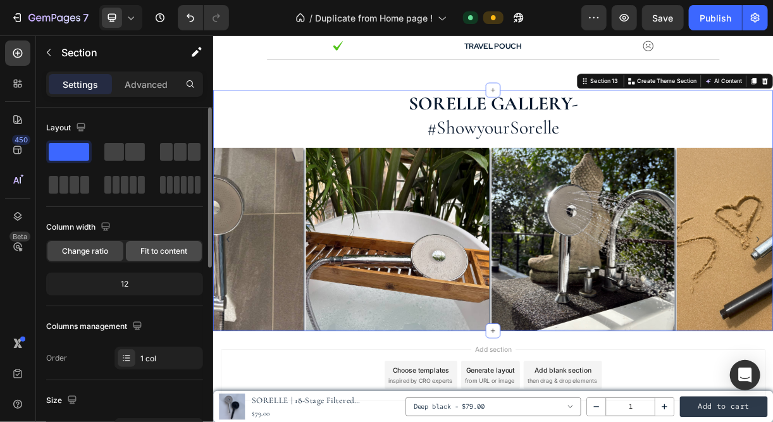
click at [163, 250] on span "Fit to content" at bounding box center [164, 251] width 47 height 11
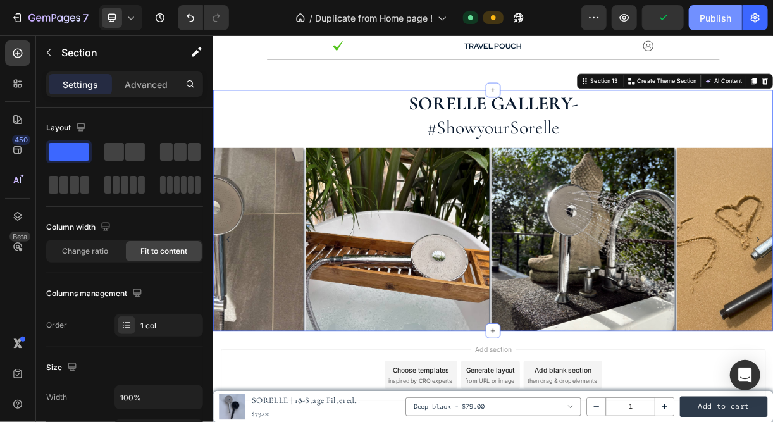
click at [699, 18] on button "Publish" at bounding box center [715, 17] width 53 height 25
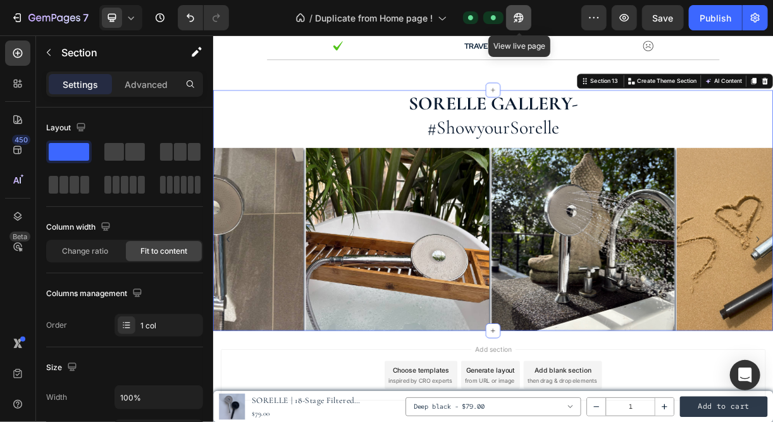
click at [523, 14] on icon "button" at bounding box center [519, 17] width 13 height 13
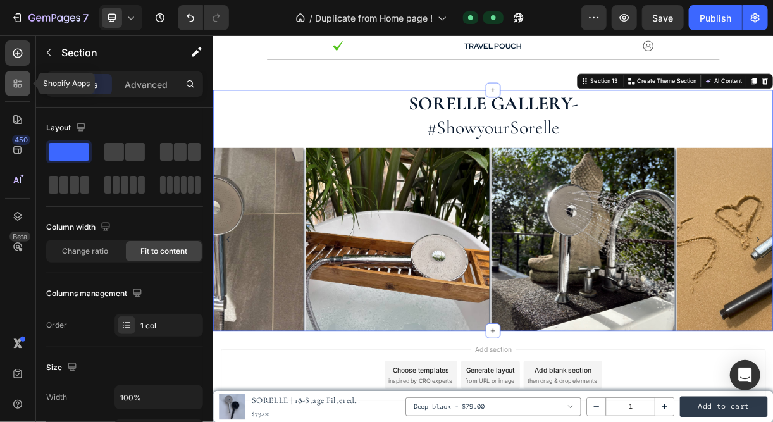
click at [19, 91] on div at bounding box center [17, 83] width 25 height 25
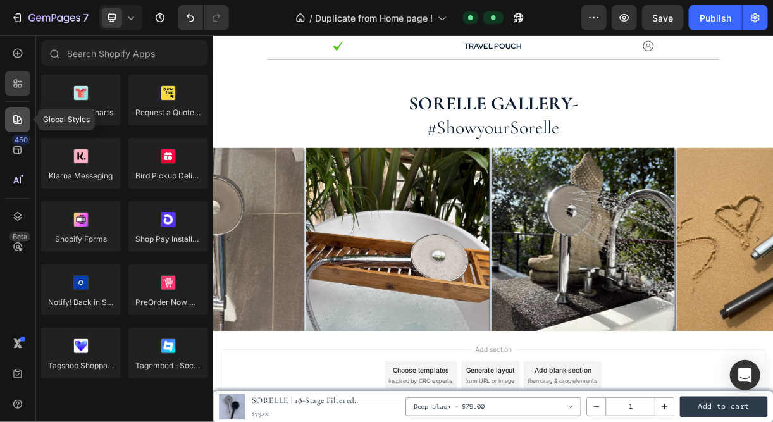
click at [21, 118] on icon at bounding box center [17, 119] width 9 height 9
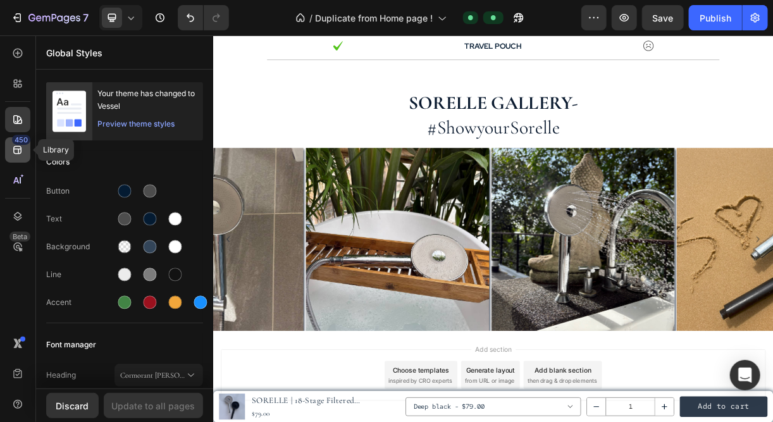
click at [15, 154] on icon at bounding box center [17, 150] width 13 height 13
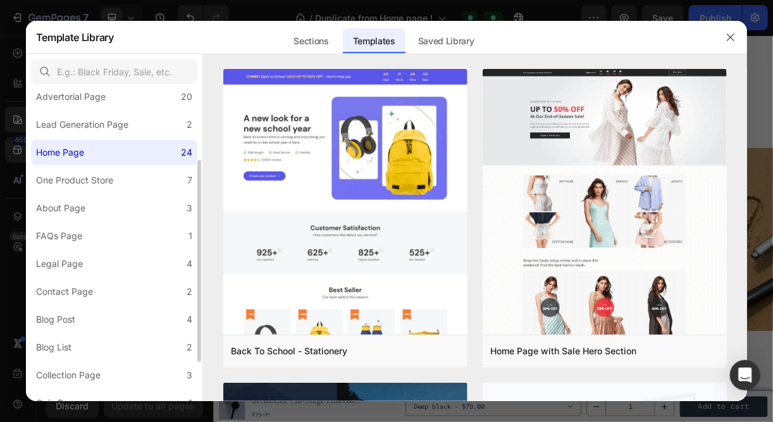
scroll to position [169, 0]
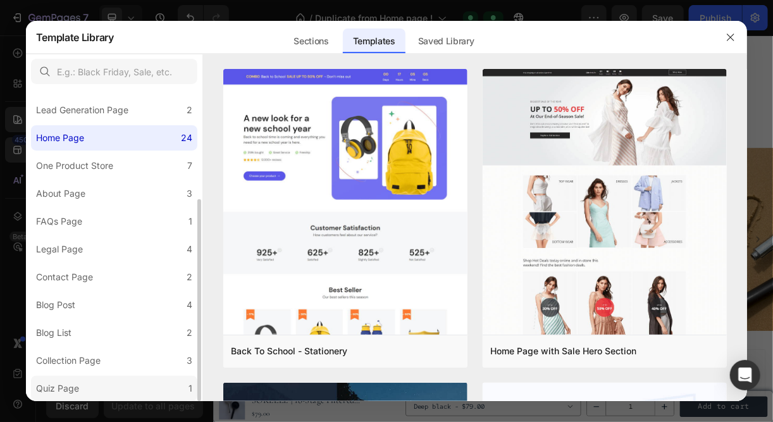
drag, startPoint x: 104, startPoint y: 386, endPoint x: 75, endPoint y: 385, distance: 29.1
click at [75, 385] on div "Quiz Page" at bounding box center [57, 388] width 43 height 15
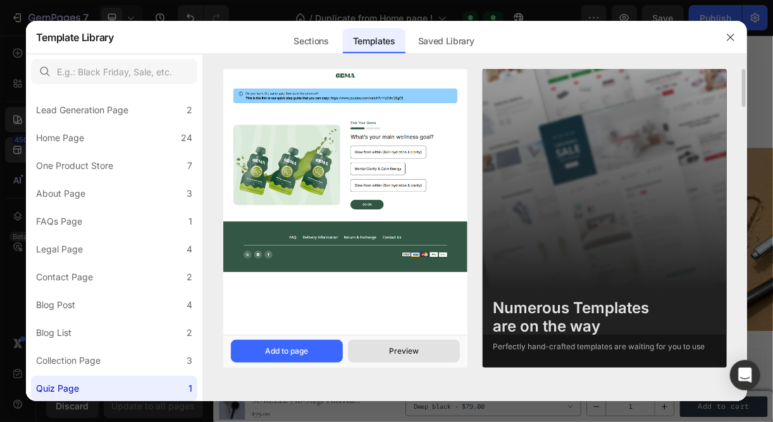
click at [399, 349] on div "Preview" at bounding box center [404, 351] width 30 height 11
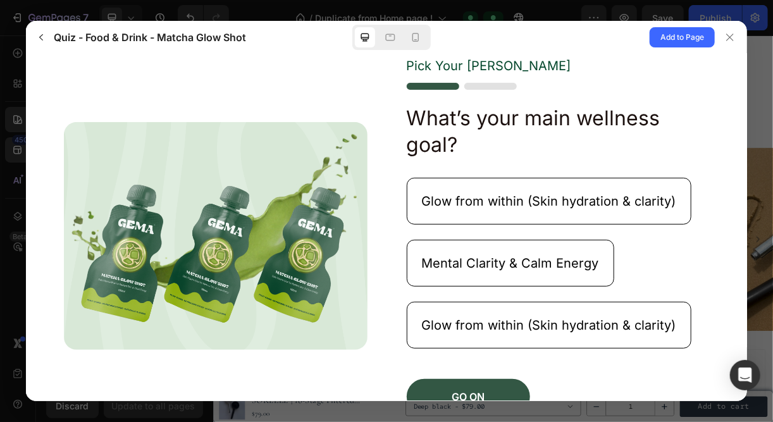
scroll to position [192, 0]
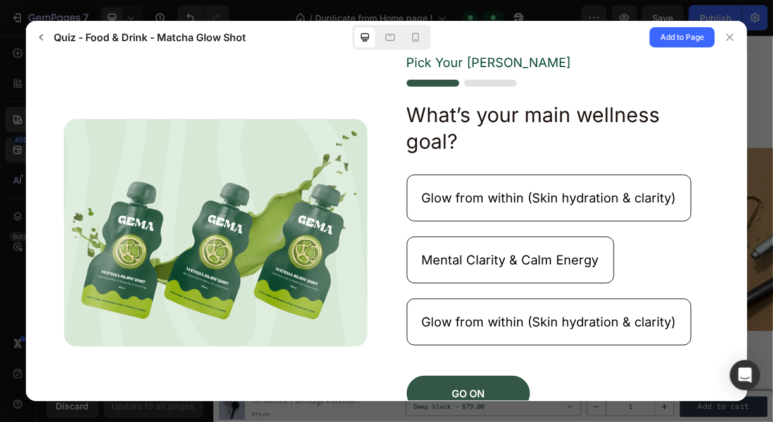
click at [483, 87] on img at bounding box center [461, 83] width 110 height 7
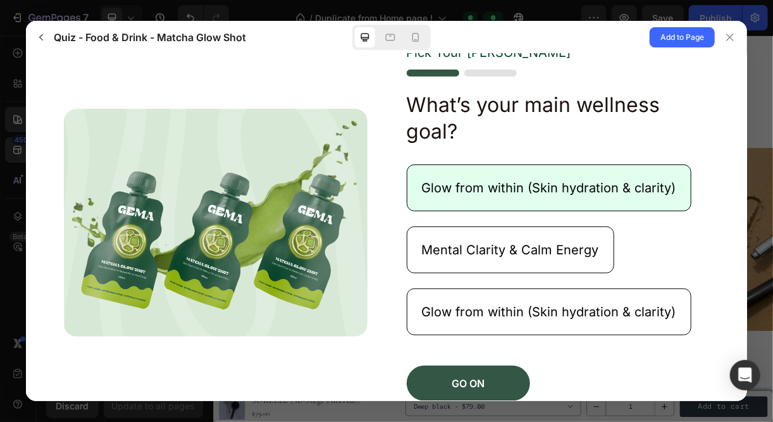
scroll to position [231, 0]
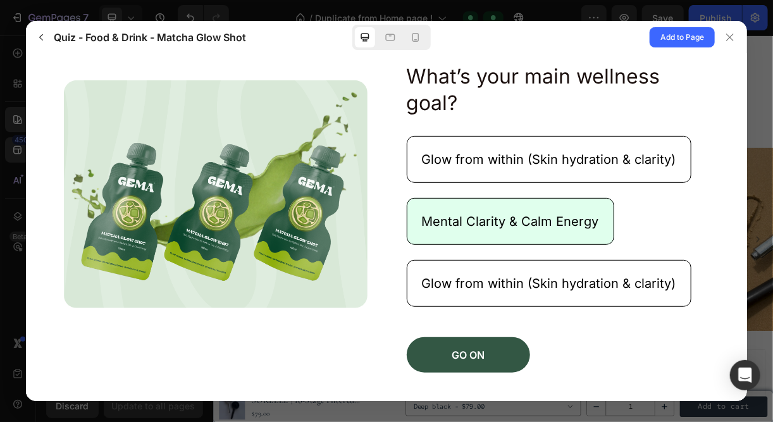
click at [431, 245] on button "Mental Clarity & Calm Energy" at bounding box center [510, 221] width 208 height 47
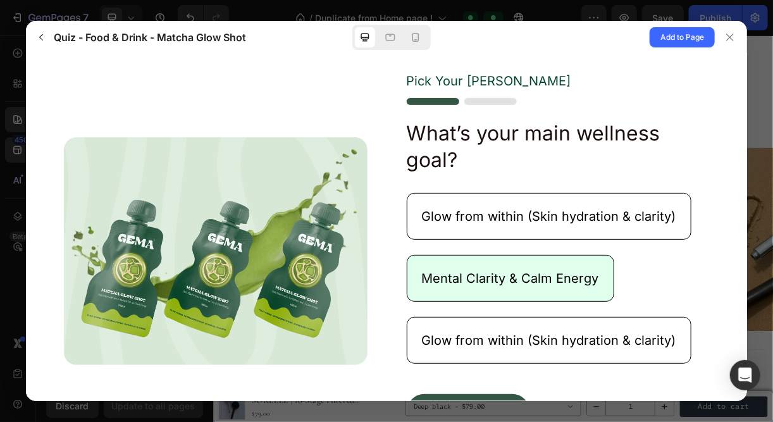
scroll to position [172, 0]
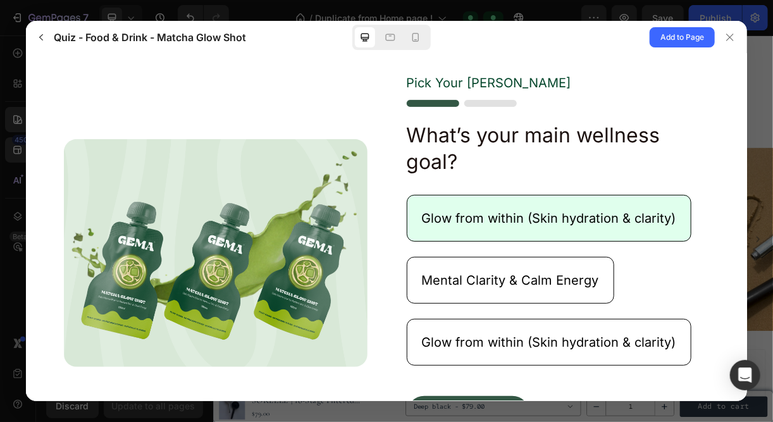
click at [528, 227] on p "Glow from within (Skin hydration & clarity)" at bounding box center [549, 218] width 254 height 16
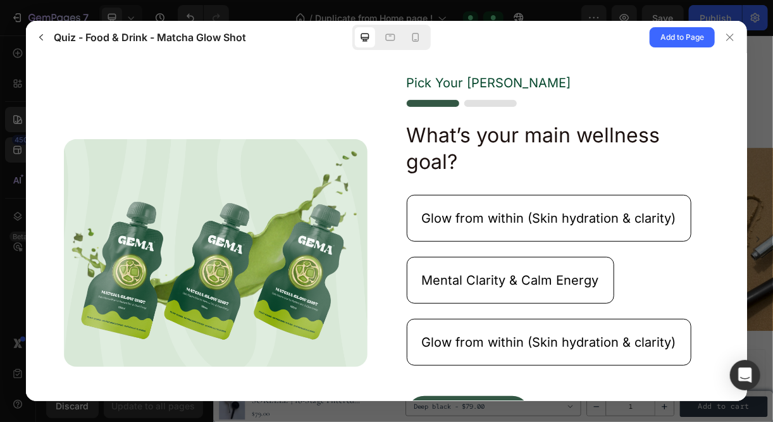
click at [484, 107] on img at bounding box center [461, 103] width 110 height 7
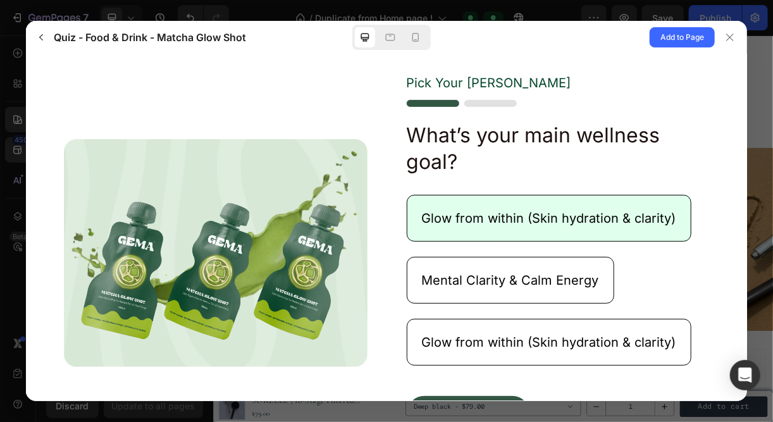
click at [484, 242] on button "Glow from within (Skin hydration & clarity)" at bounding box center [548, 218] width 285 height 47
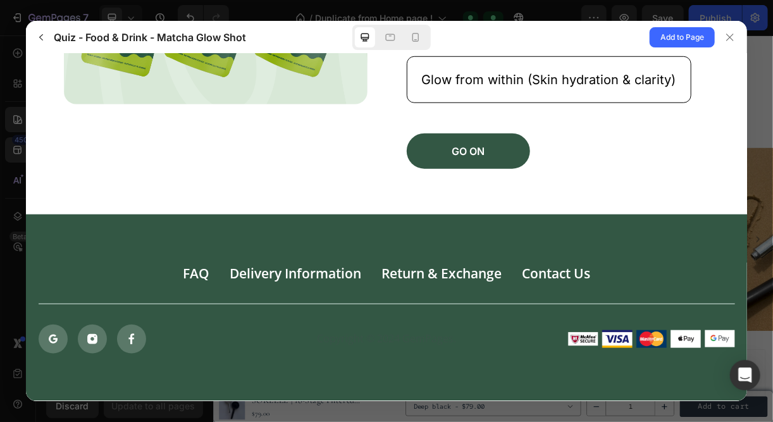
scroll to position [454, 0]
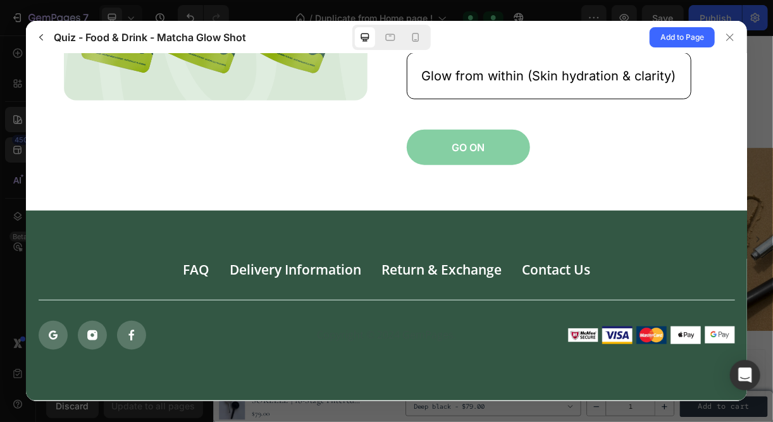
click at [442, 148] on button "GO ON" at bounding box center [467, 147] width 123 height 35
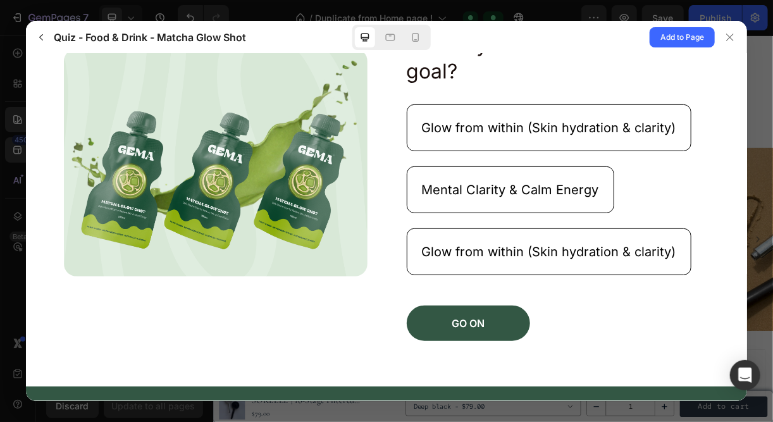
scroll to position [119, 0]
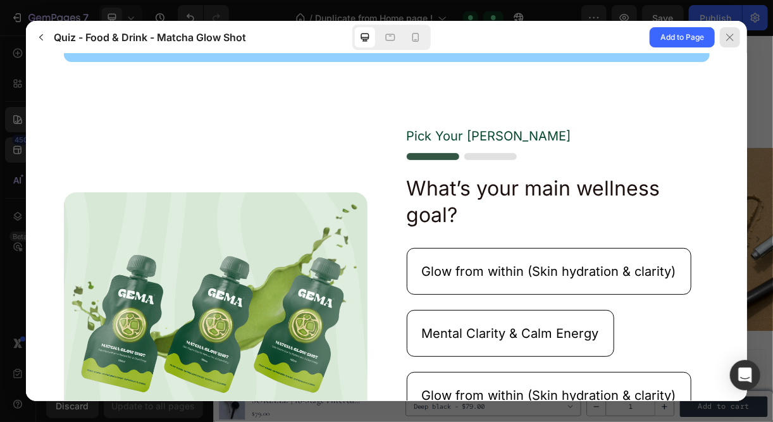
click at [729, 37] on icon at bounding box center [730, 37] width 10 height 10
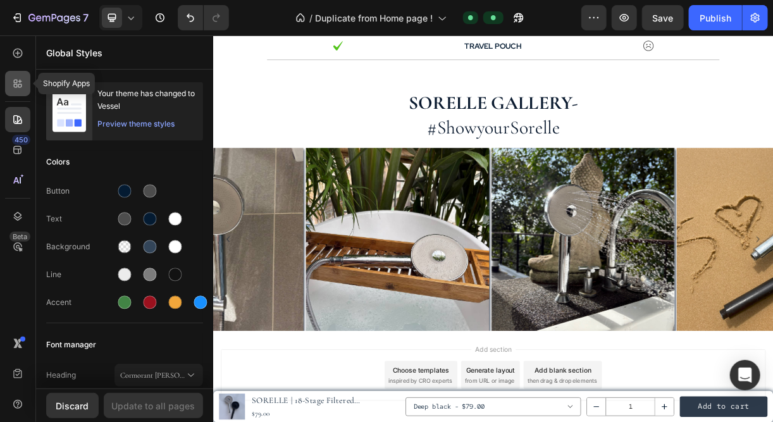
click at [22, 82] on icon at bounding box center [17, 83] width 13 height 13
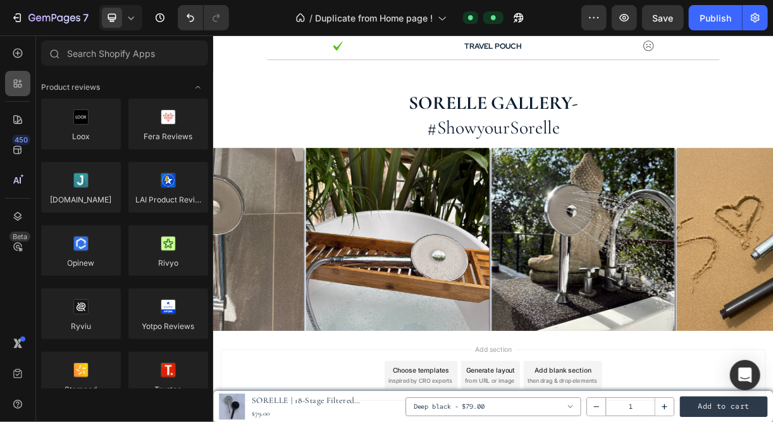
scroll to position [2772, 0]
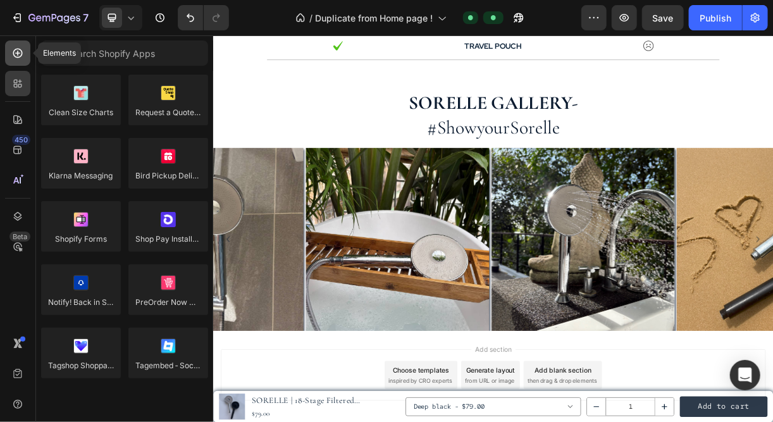
click at [13, 47] on icon at bounding box center [17, 53] width 13 height 13
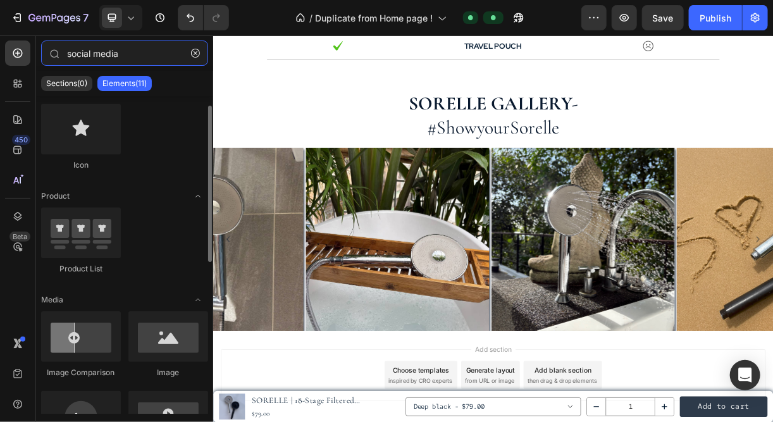
scroll to position [0, 0]
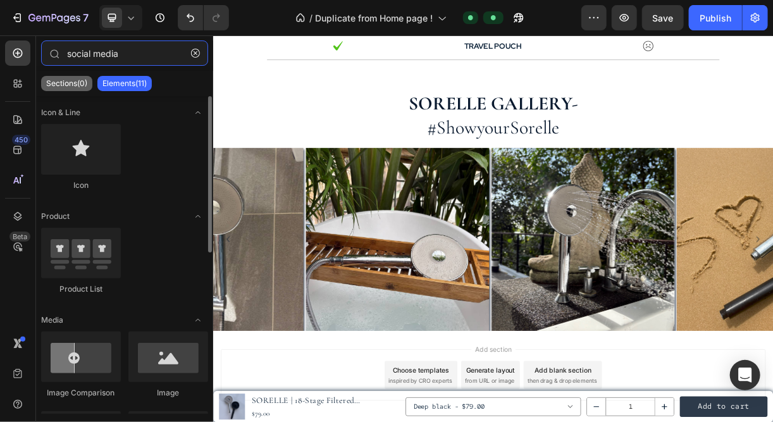
type input "social media"
click at [64, 78] on div "Sections(0)" at bounding box center [66, 83] width 51 height 15
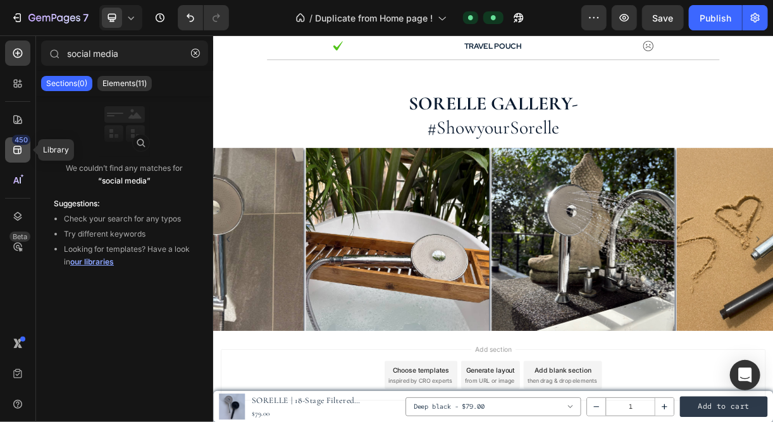
click at [16, 144] on div "450" at bounding box center [21, 140] width 18 height 10
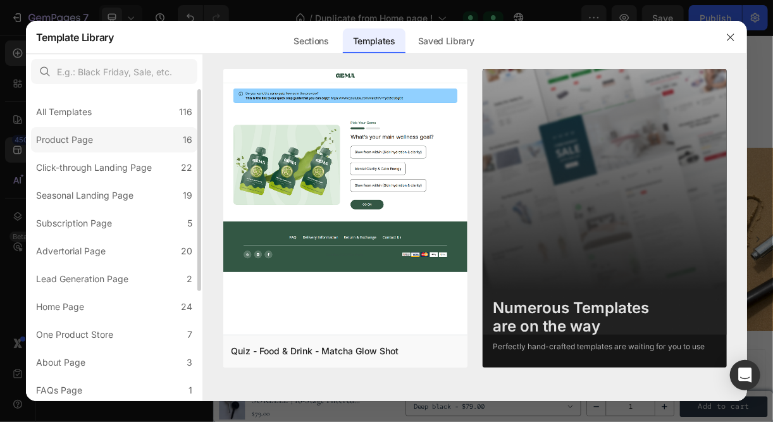
click at [73, 141] on div "Product Page" at bounding box center [64, 139] width 57 height 15
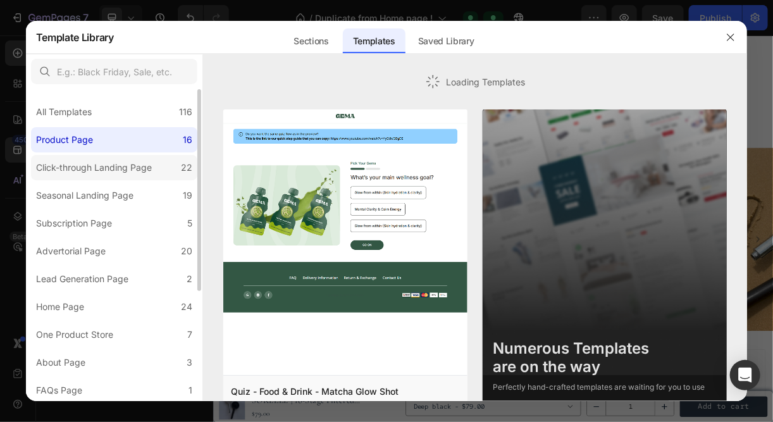
click at [82, 166] on div "Click-through Landing Page" at bounding box center [94, 167] width 116 height 15
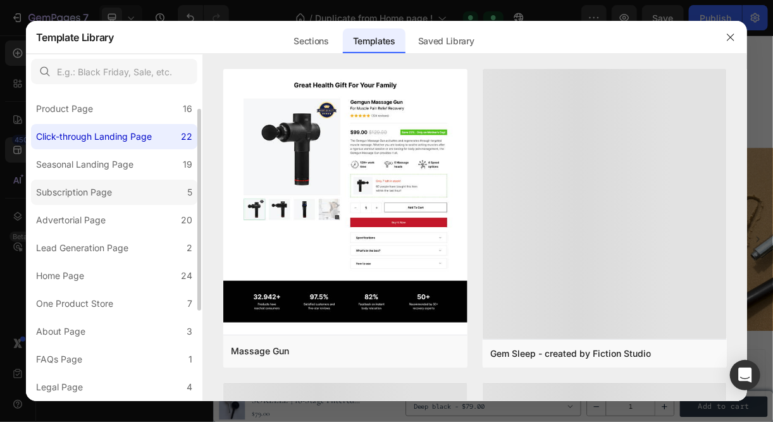
scroll to position [31, 0]
click at [89, 198] on div "Subscription Page" at bounding box center [74, 192] width 76 height 15
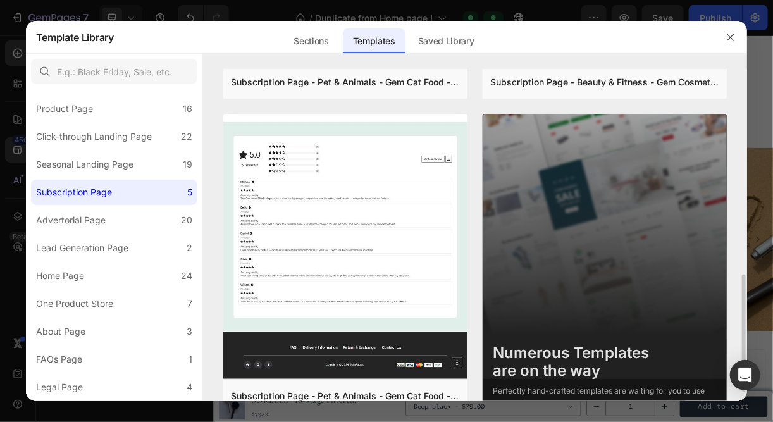
scroll to position [608, 0]
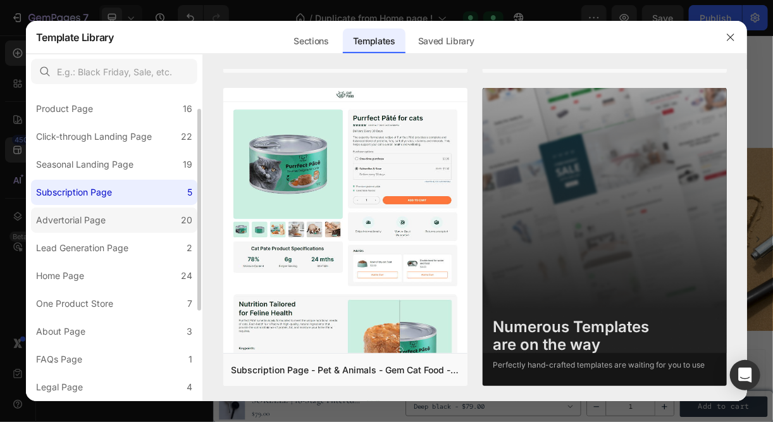
click at [132, 229] on label "Advertorial Page 20" at bounding box center [114, 220] width 166 height 25
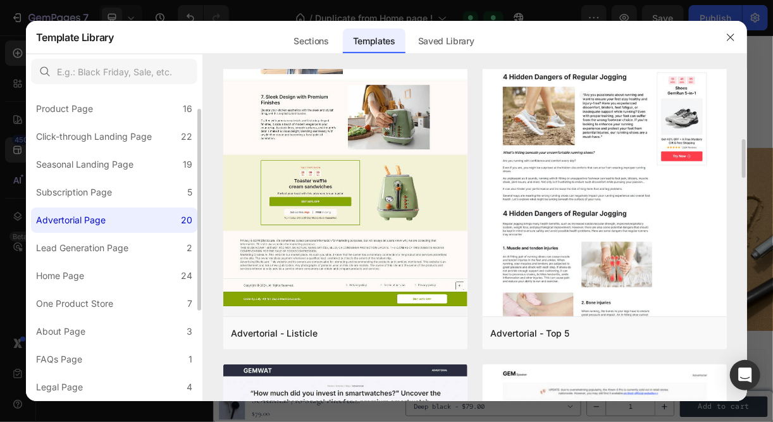
scroll to position [648, 0]
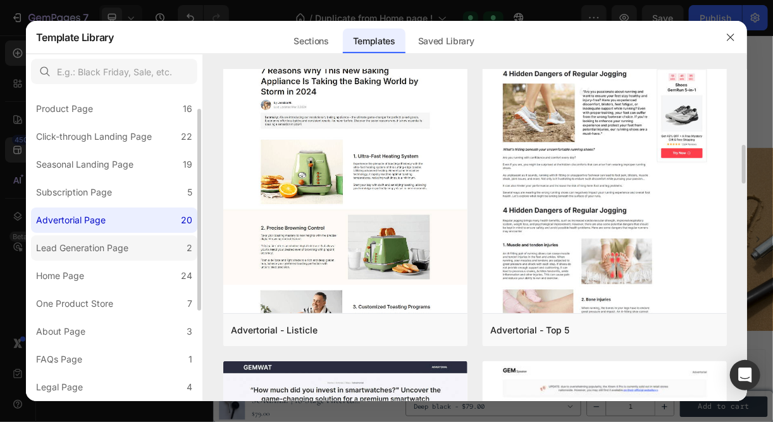
click at [89, 257] on label "Lead Generation Page 2" at bounding box center [114, 247] width 166 height 25
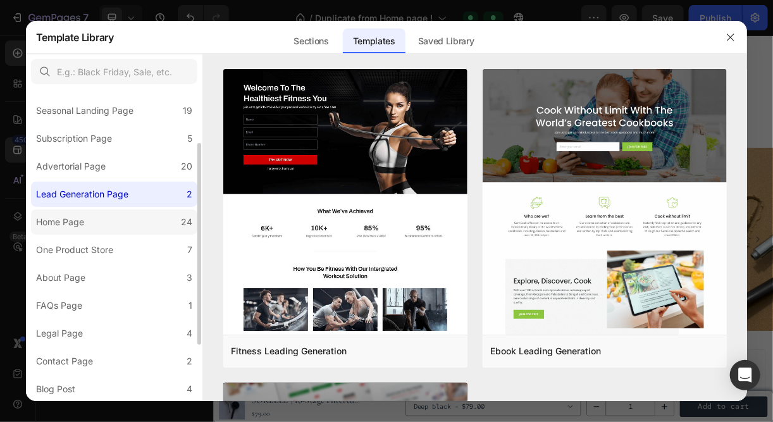
scroll to position [84, 0]
click at [101, 249] on div "One Product Store" at bounding box center [74, 250] width 77 height 15
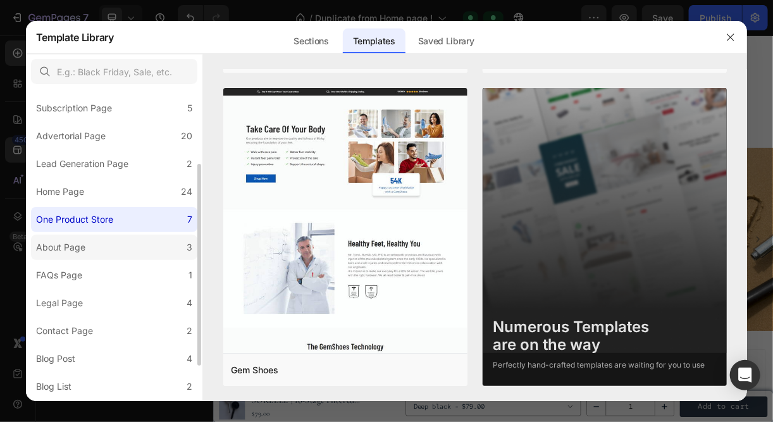
scroll to position [115, 0]
click at [92, 303] on label "Legal Page 4" at bounding box center [114, 303] width 166 height 25
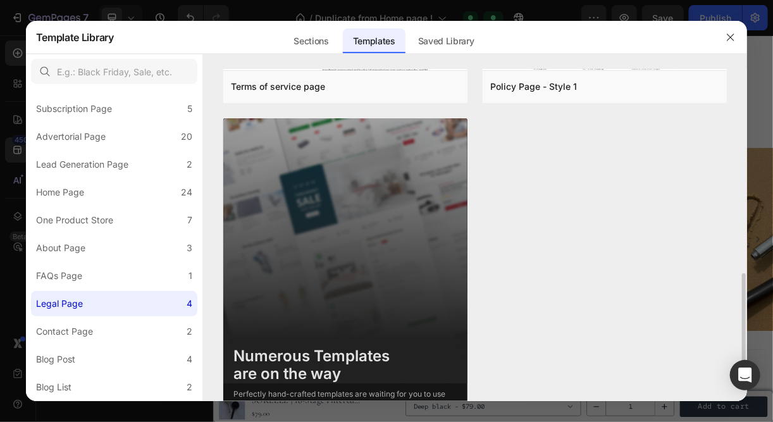
scroll to position [607, 0]
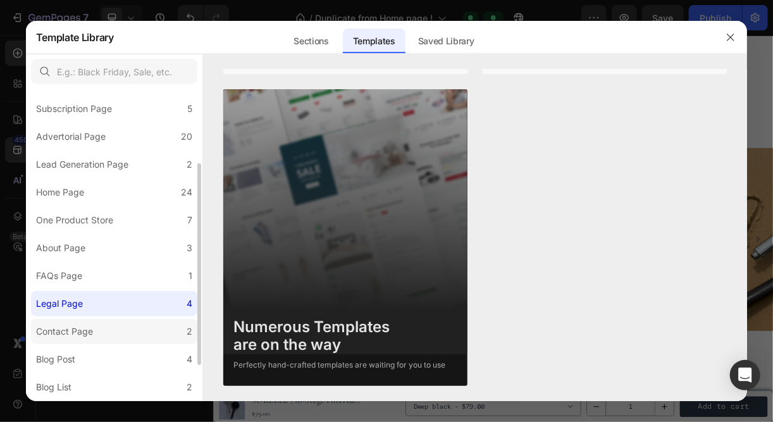
drag, startPoint x: 84, startPoint y: 334, endPoint x: 58, endPoint y: 331, distance: 26.1
click at [58, 331] on div "Contact Page" at bounding box center [64, 331] width 57 height 15
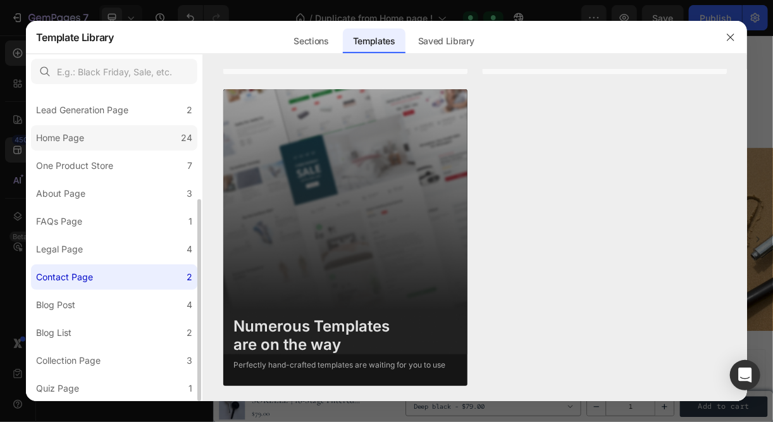
scroll to position [0, 0]
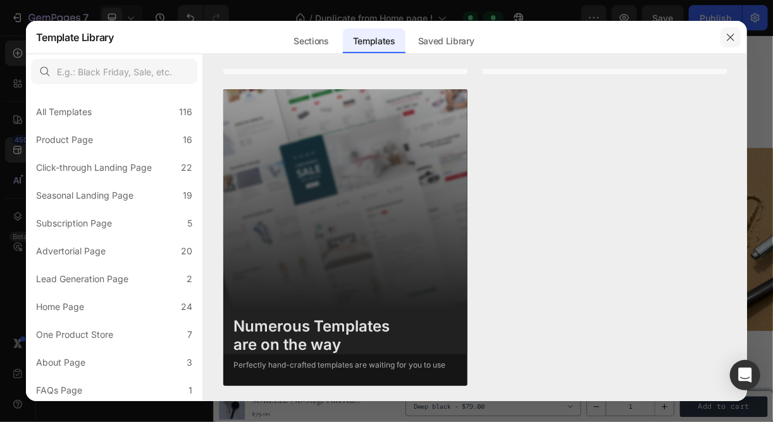
click at [734, 37] on icon "button" at bounding box center [731, 37] width 10 height 10
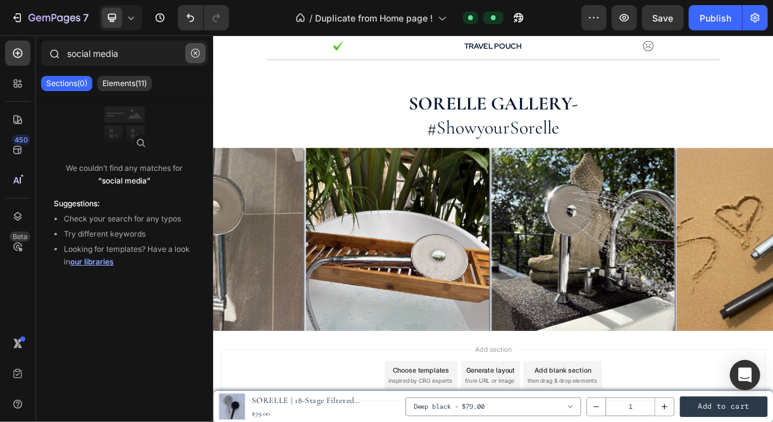
click at [199, 56] on icon "button" at bounding box center [195, 53] width 9 height 9
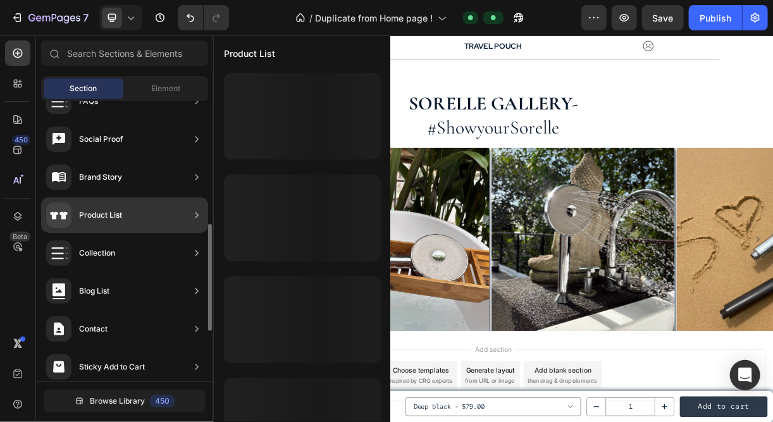
scroll to position [453, 0]
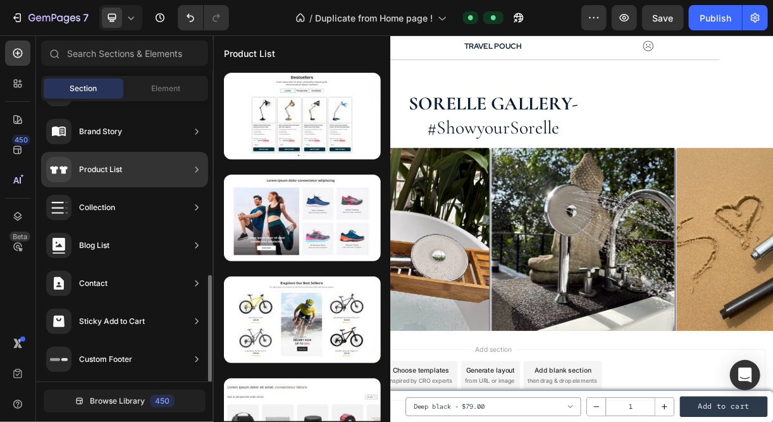
click at [168, 342] on div "Sticky Add to Cart" at bounding box center [124, 359] width 167 height 35
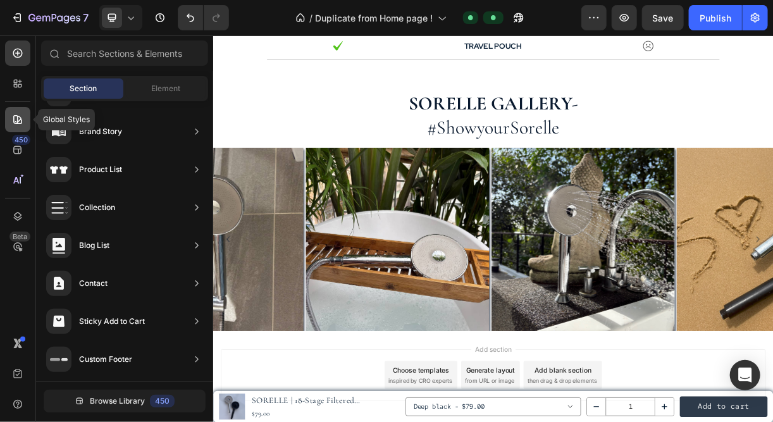
click at [13, 127] on div at bounding box center [17, 119] width 25 height 25
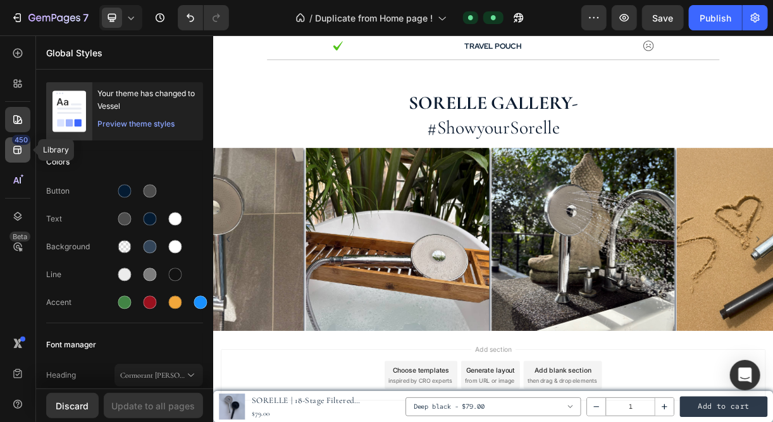
click at [11, 154] on icon at bounding box center [17, 150] width 13 height 13
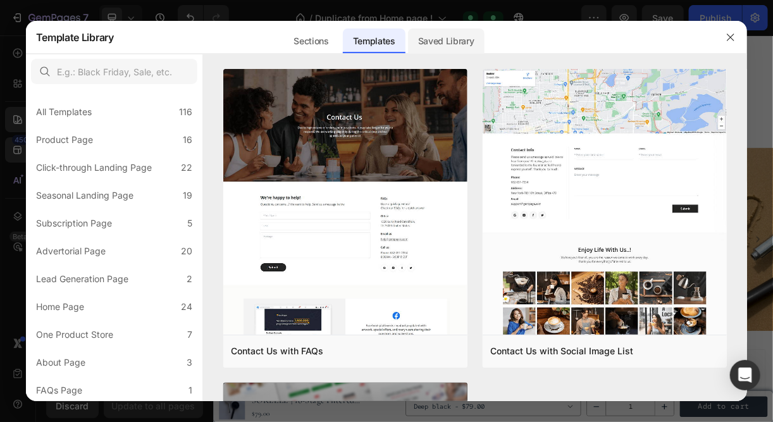
click at [437, 47] on div "Saved Library" at bounding box center [446, 40] width 77 height 25
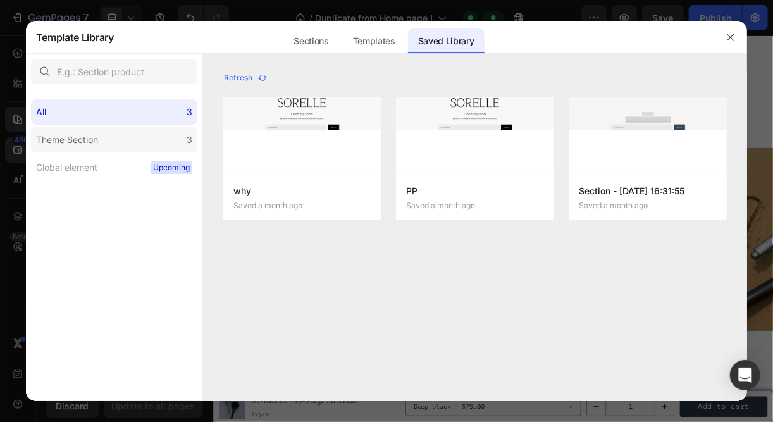
click at [103, 137] on div "Theme Section" at bounding box center [69, 139] width 67 height 15
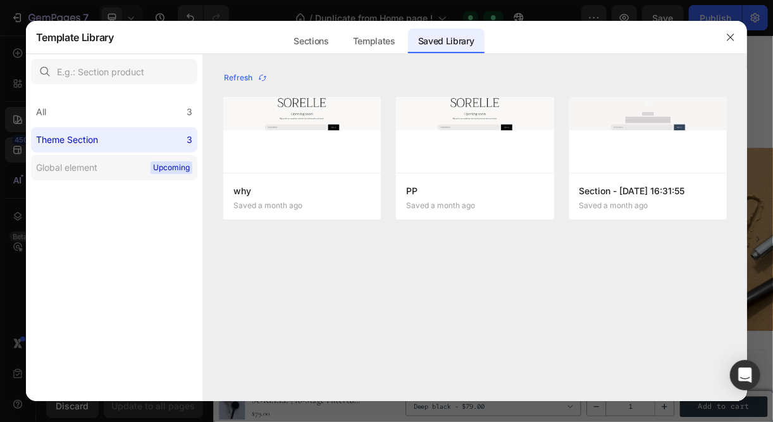
click at [100, 169] on div "Global element" at bounding box center [69, 167] width 66 height 15
click at [735, 42] on button "button" at bounding box center [731, 37] width 20 height 20
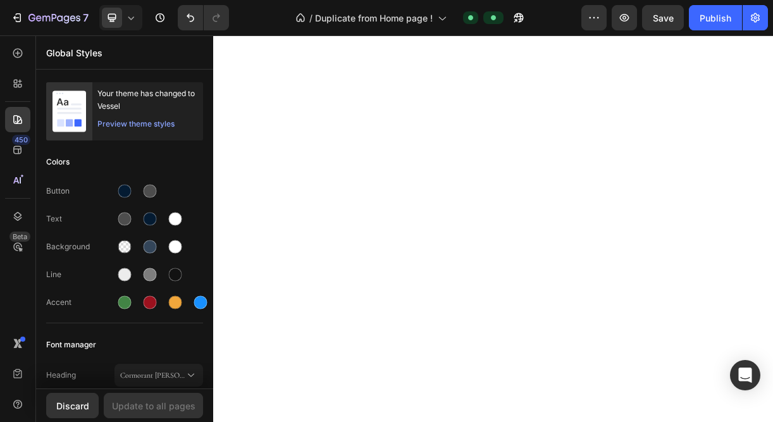
select select "576110953423241829"
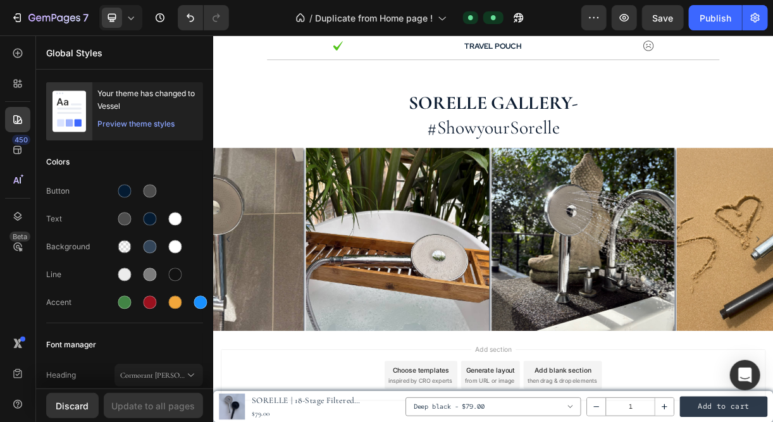
scroll to position [3124, 0]
